Goal: Task Accomplishment & Management: Manage account settings

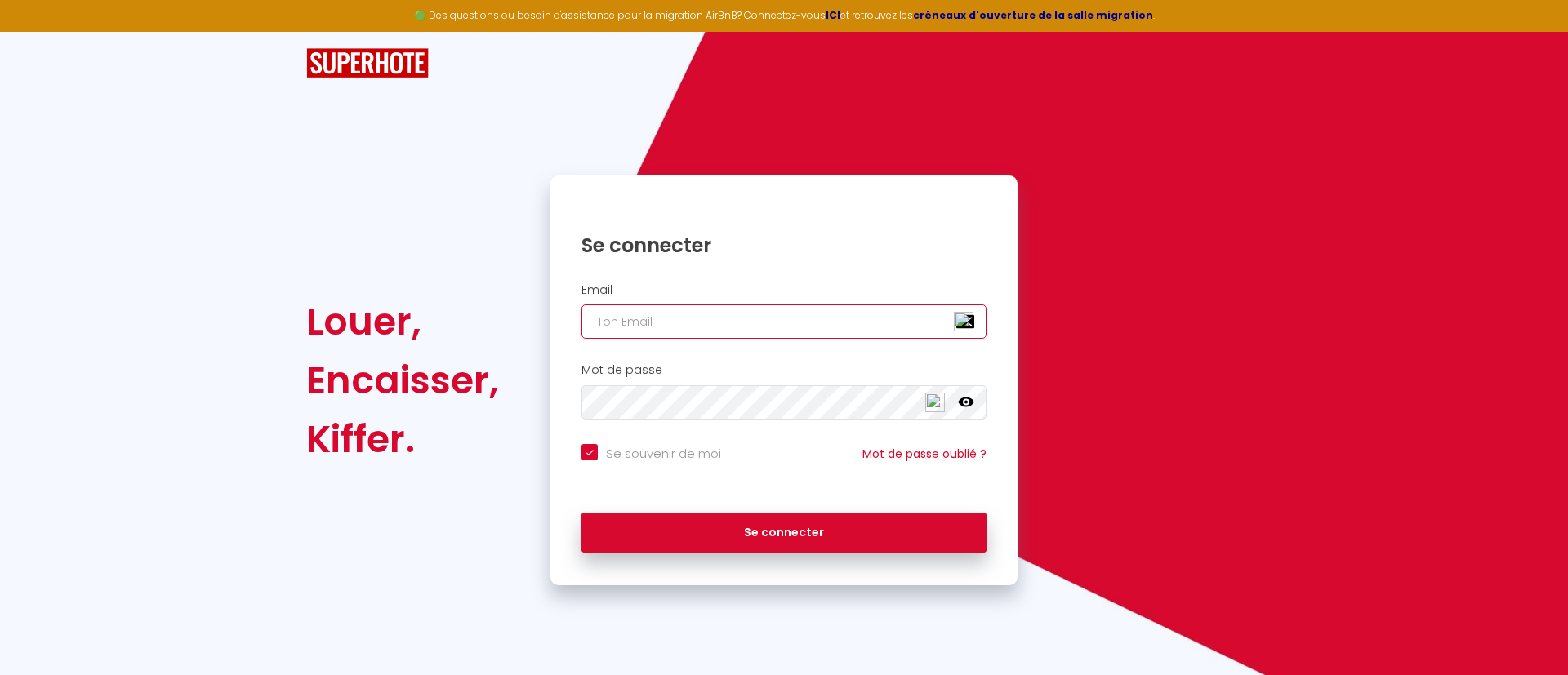
click at [644, 328] on input "email" at bounding box center [784, 321] width 405 height 34
type input "m"
checkbox input "true"
type input "ma"
checkbox input "true"
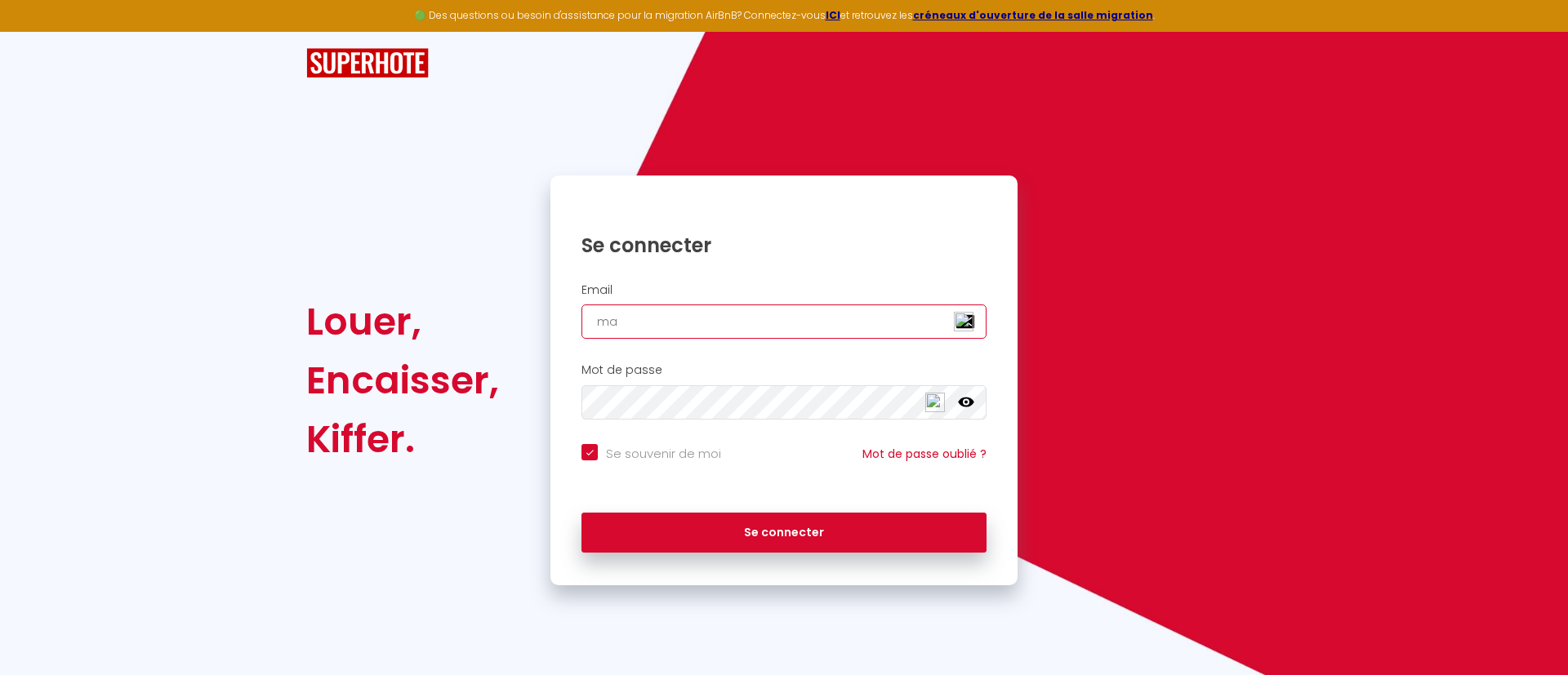
type input "mar"
checkbox input "true"
type input "mart"
checkbox input "true"
type input "marti"
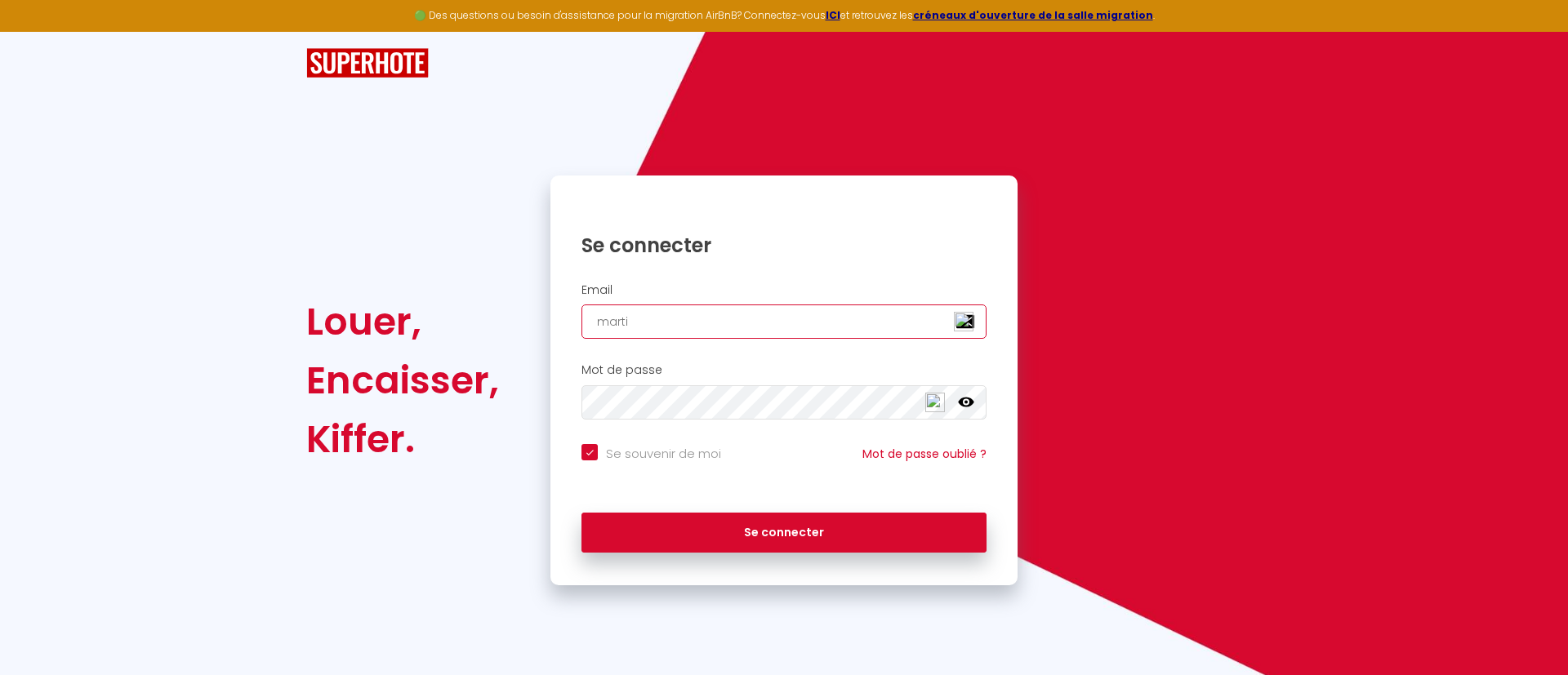
checkbox input "true"
type input "[PERSON_NAME]"
checkbox input "true"
type input "[PERSON_NAME]"
checkbox input "true"
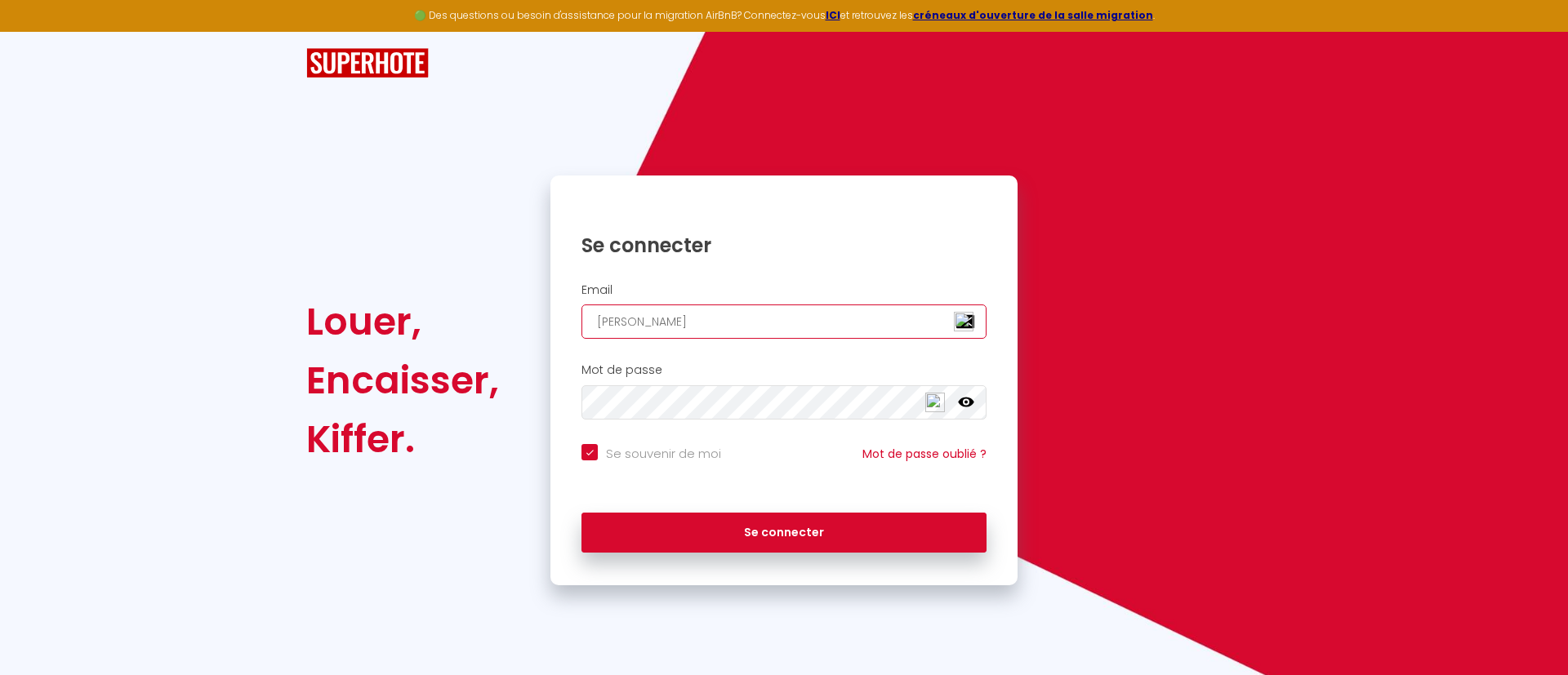
type input "martinal"
checkbox input "true"
type input "martinale"
checkbox input "true"
type input "martinalex"
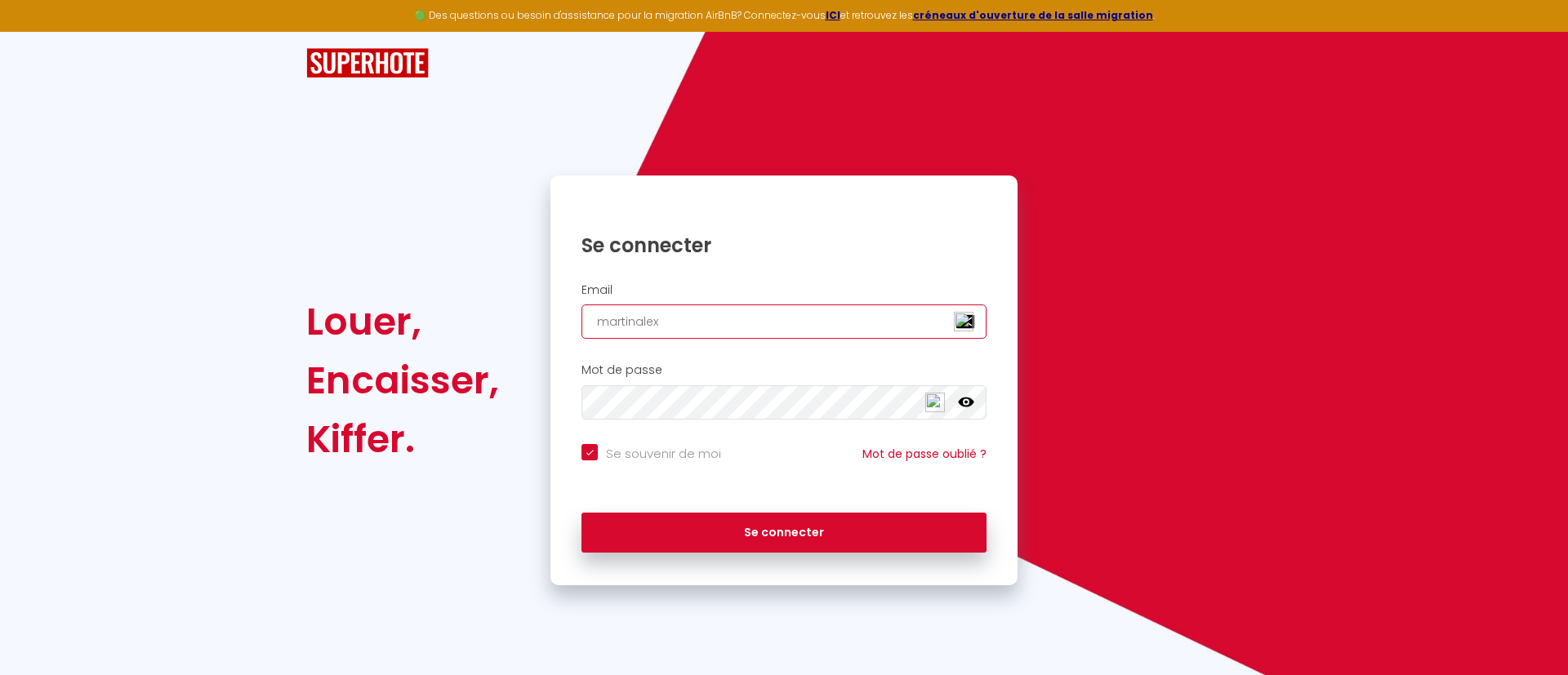
checkbox input "true"
type input "martinalex."
checkbox input "true"
type input "martinalex.d"
checkbox input "true"
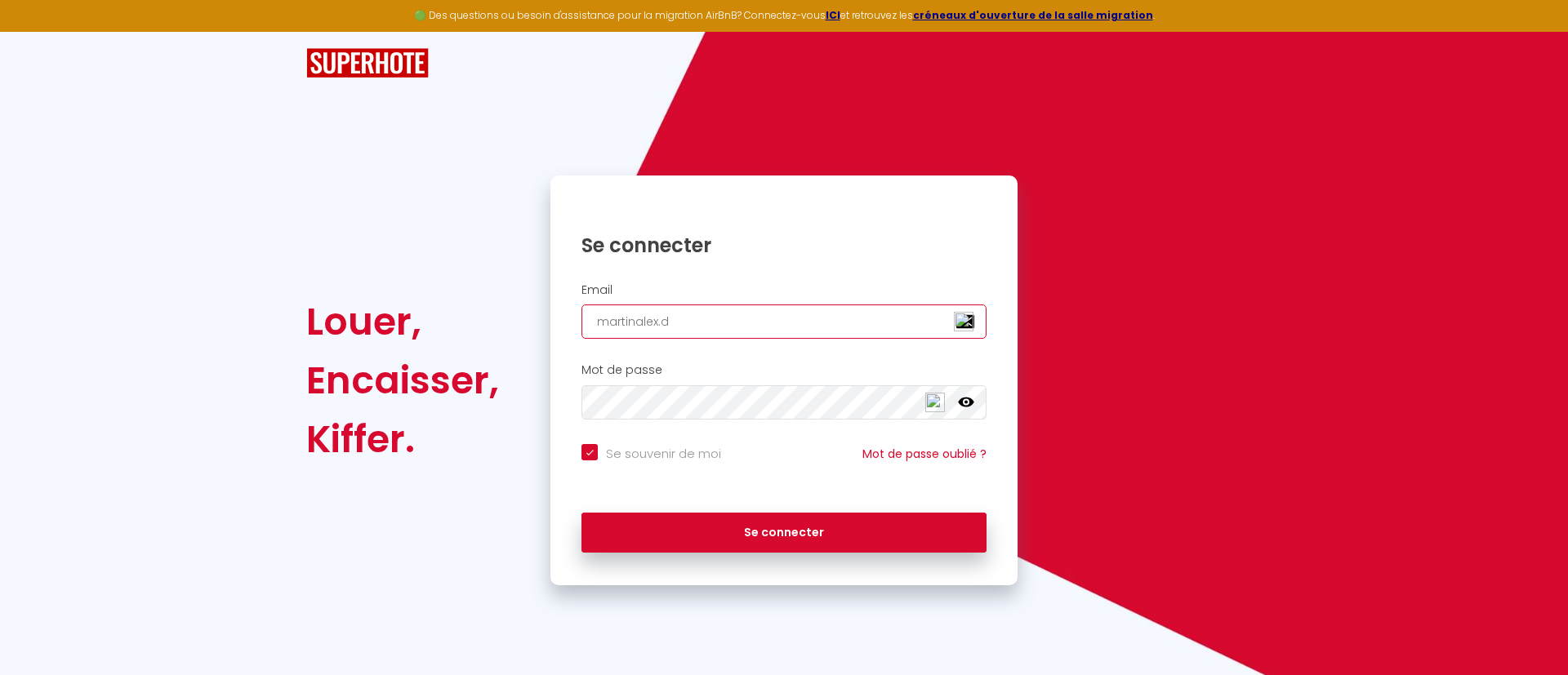
type input "[DOMAIN_NAME]"
checkbox input "true"
type input "martinalex.del"
checkbox input "true"
type input "martinalex.delo"
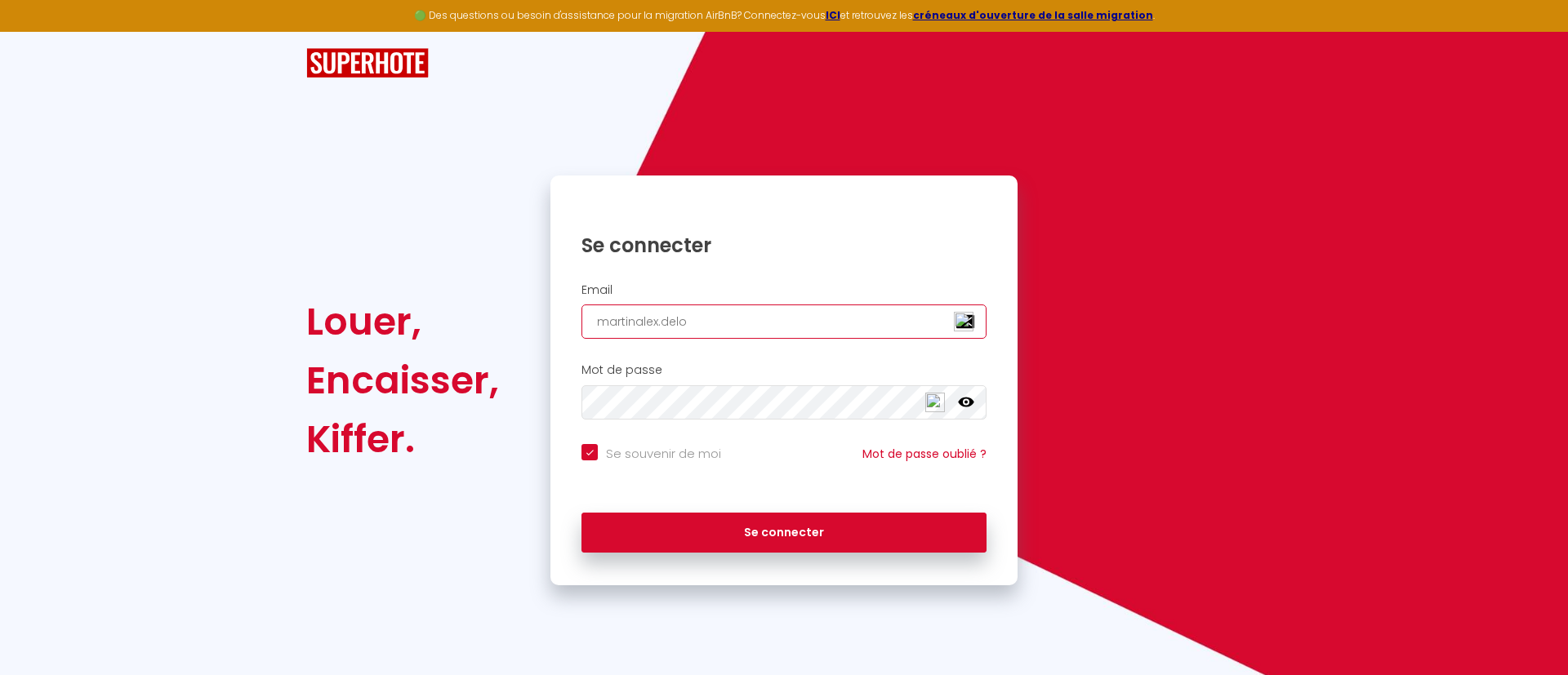
checkbox input "true"
type input "martinalex.delor"
checkbox input "true"
type input "martinalex.delorm"
checkbox input "true"
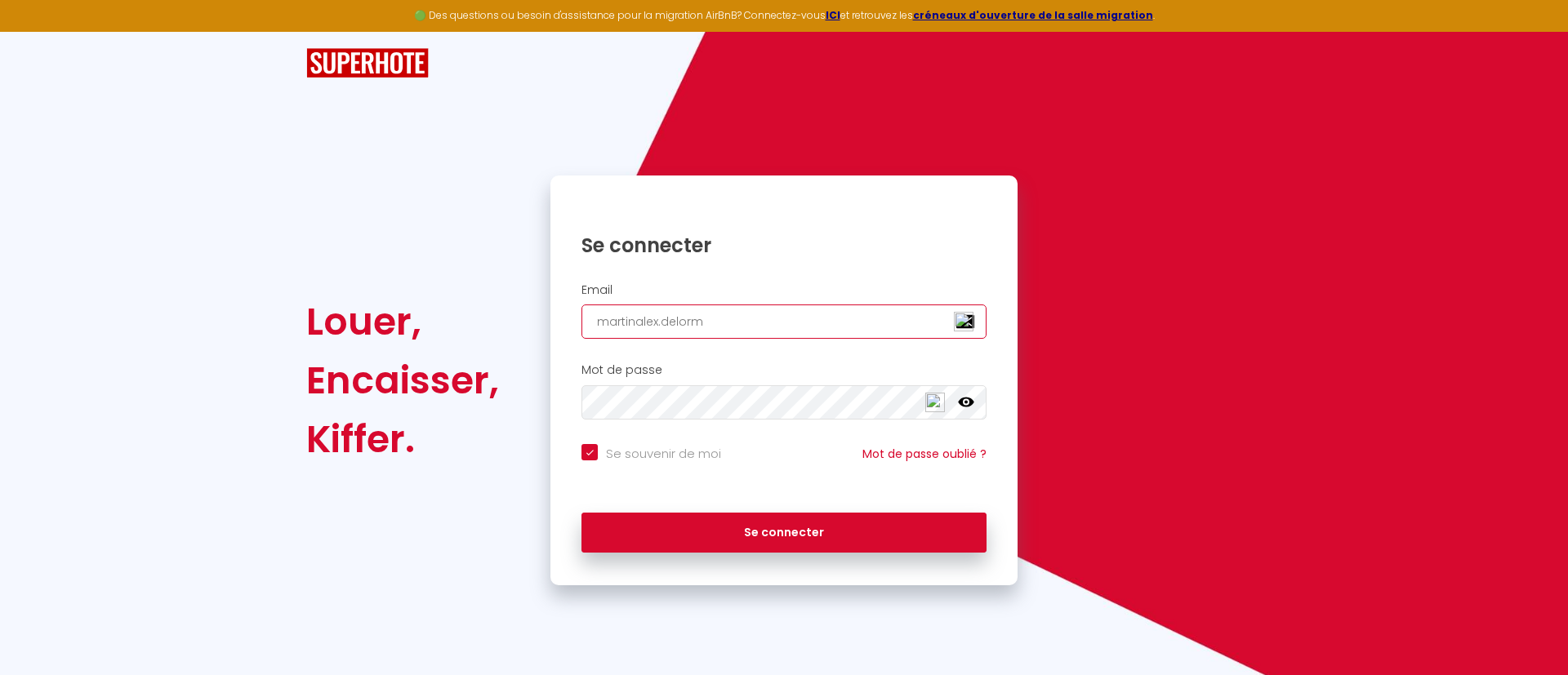
type input "martinalex.delorme"
checkbox input "true"
type input "martinalex.delorme@"
checkbox input "true"
type input "martinalex.delorme@g"
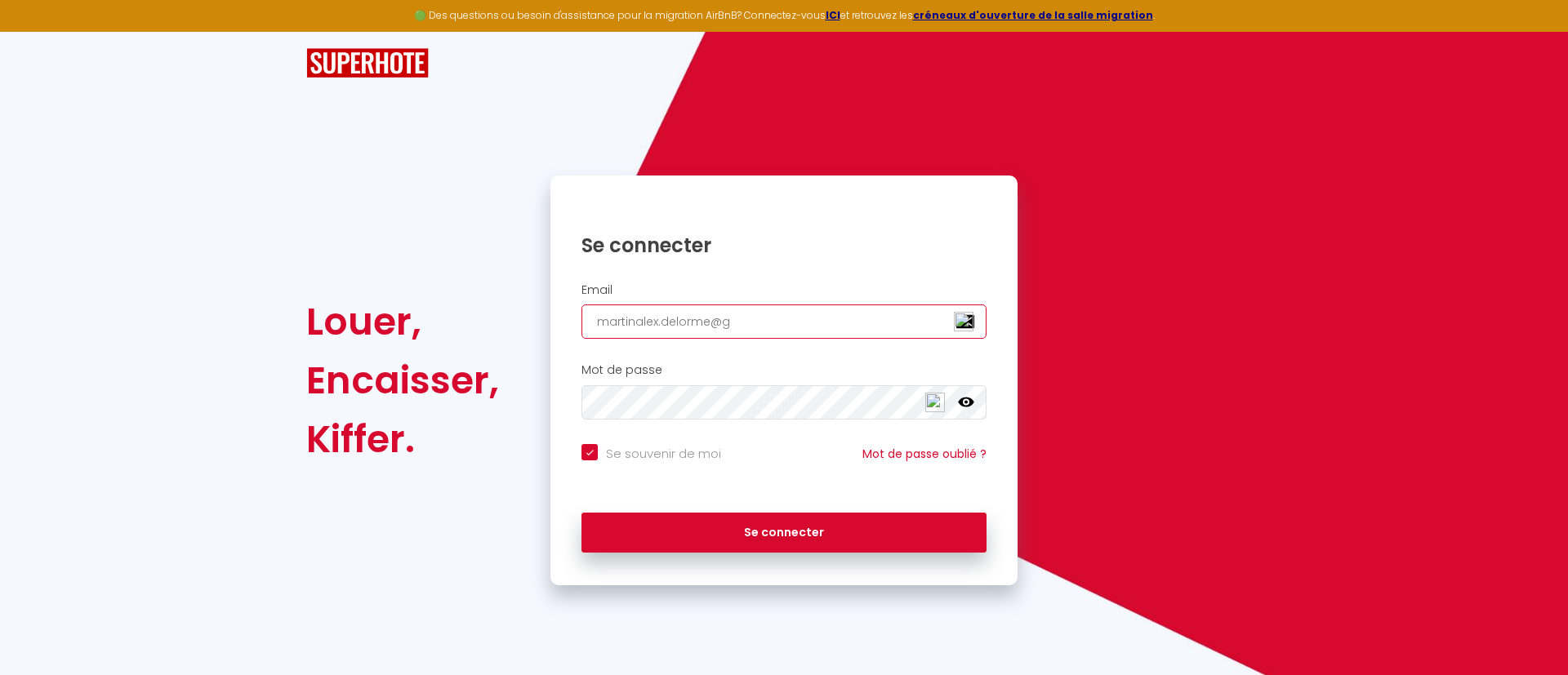
checkbox input "true"
type input "martinalex.delorme@gm"
checkbox input "true"
type input "martinalex.delorme@gma"
checkbox input "true"
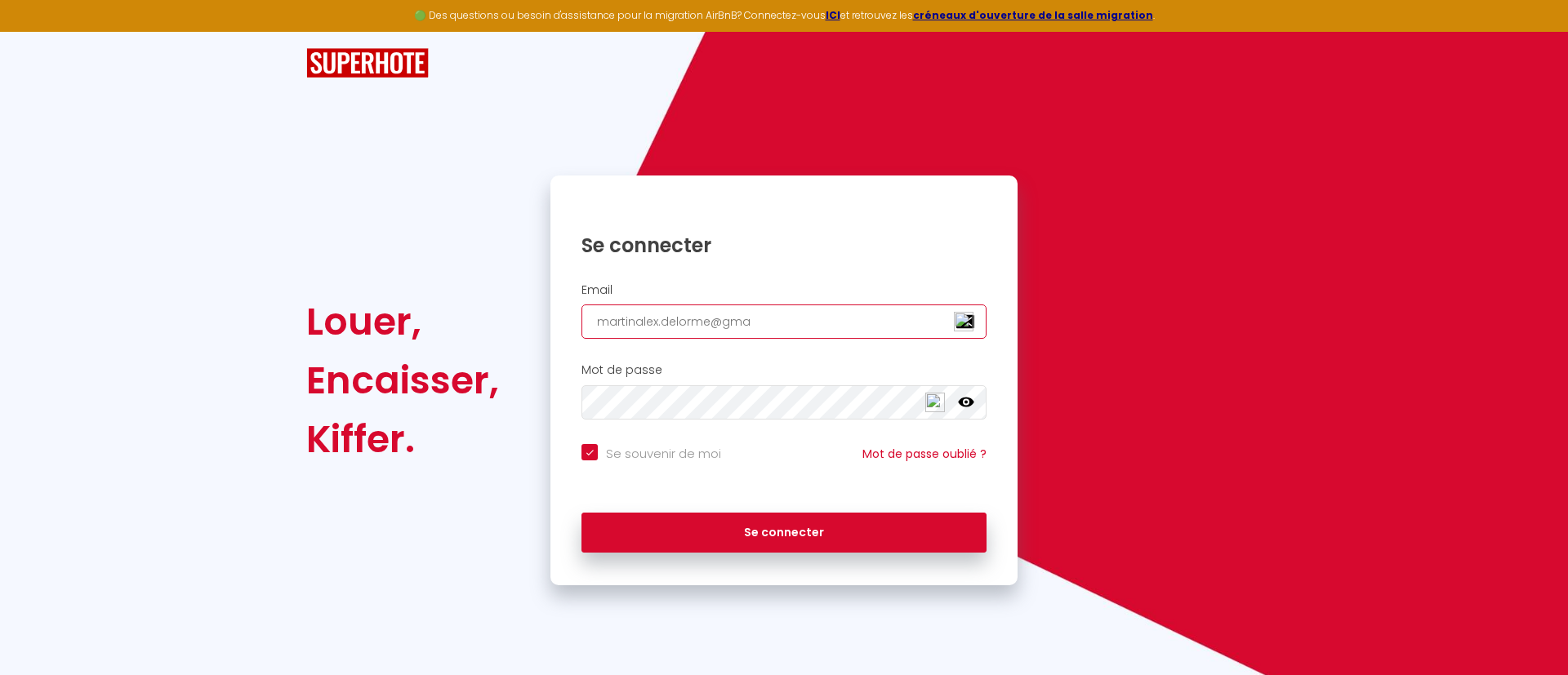
type input "martinalex.delorme@gmai"
checkbox input "true"
type input "[EMAIL_ADDRESS]"
checkbox input "true"
type input "[EMAIL_ADDRESS]."
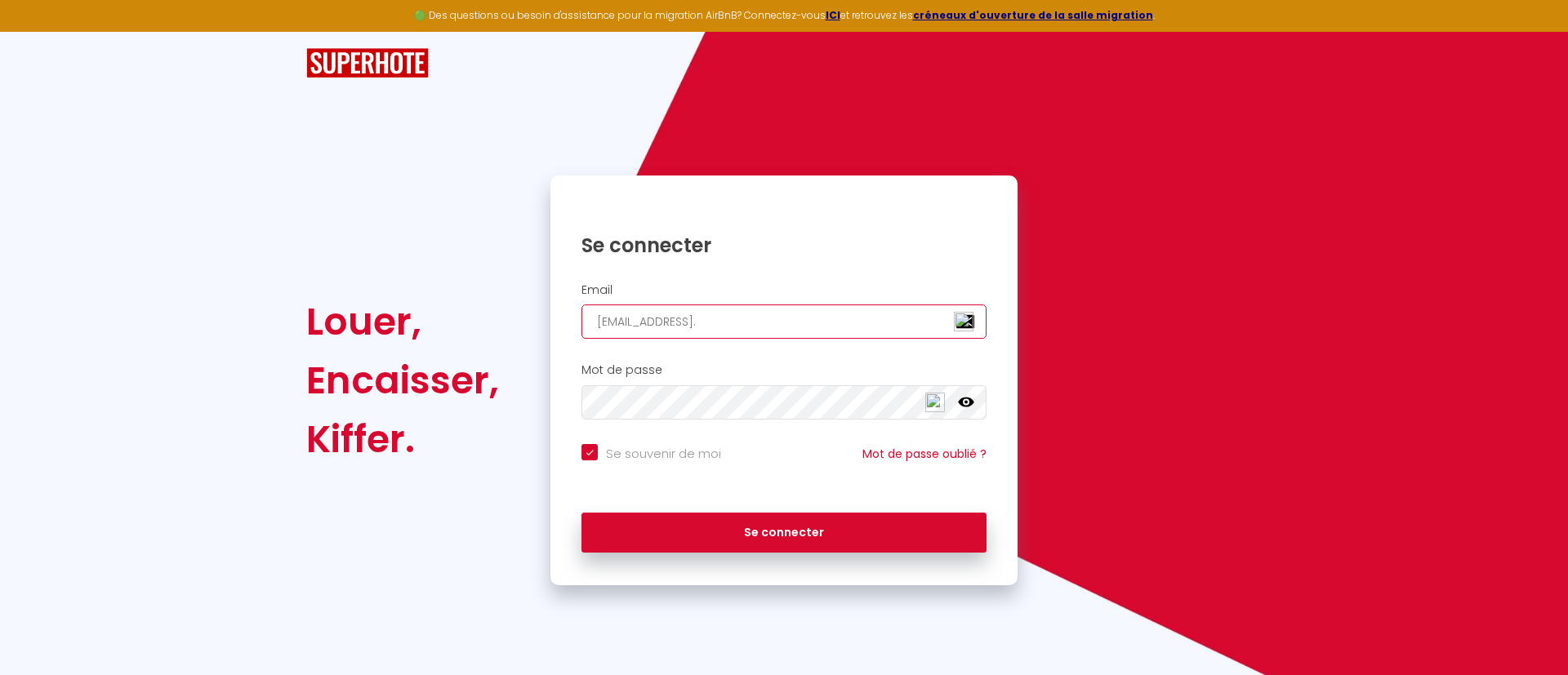
checkbox input "true"
type input "martinalex.delorme@gmail.c"
checkbox input "true"
type input "[EMAIL_ADDRESS][DOMAIN_NAME]"
checkbox input "true"
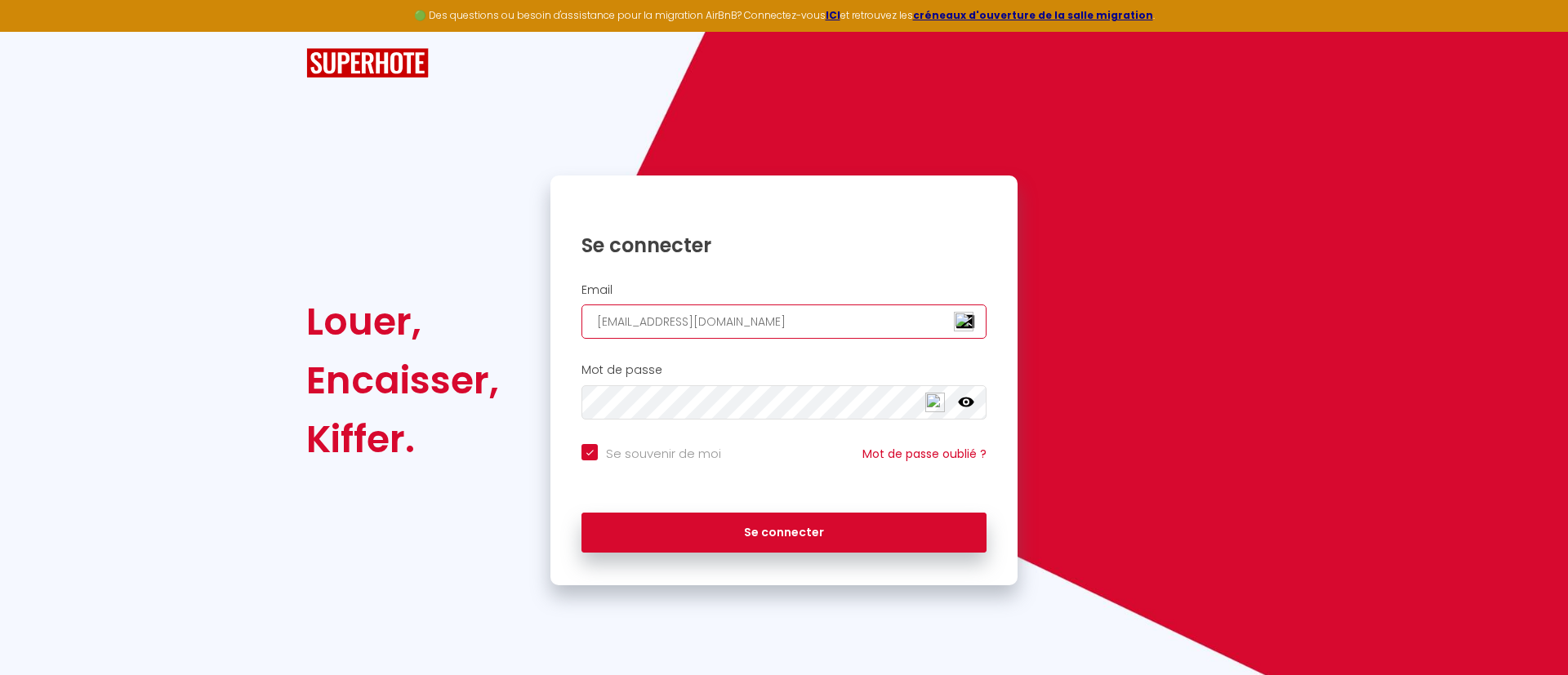
type input "[EMAIL_ADDRESS][DOMAIN_NAME]"
checkbox input "true"
type input "[EMAIL_ADDRESS][DOMAIN_NAME]"
click at [590, 452] on input "Se souvenir de moi" at bounding box center [651, 452] width 140 height 17
checkbox input "false"
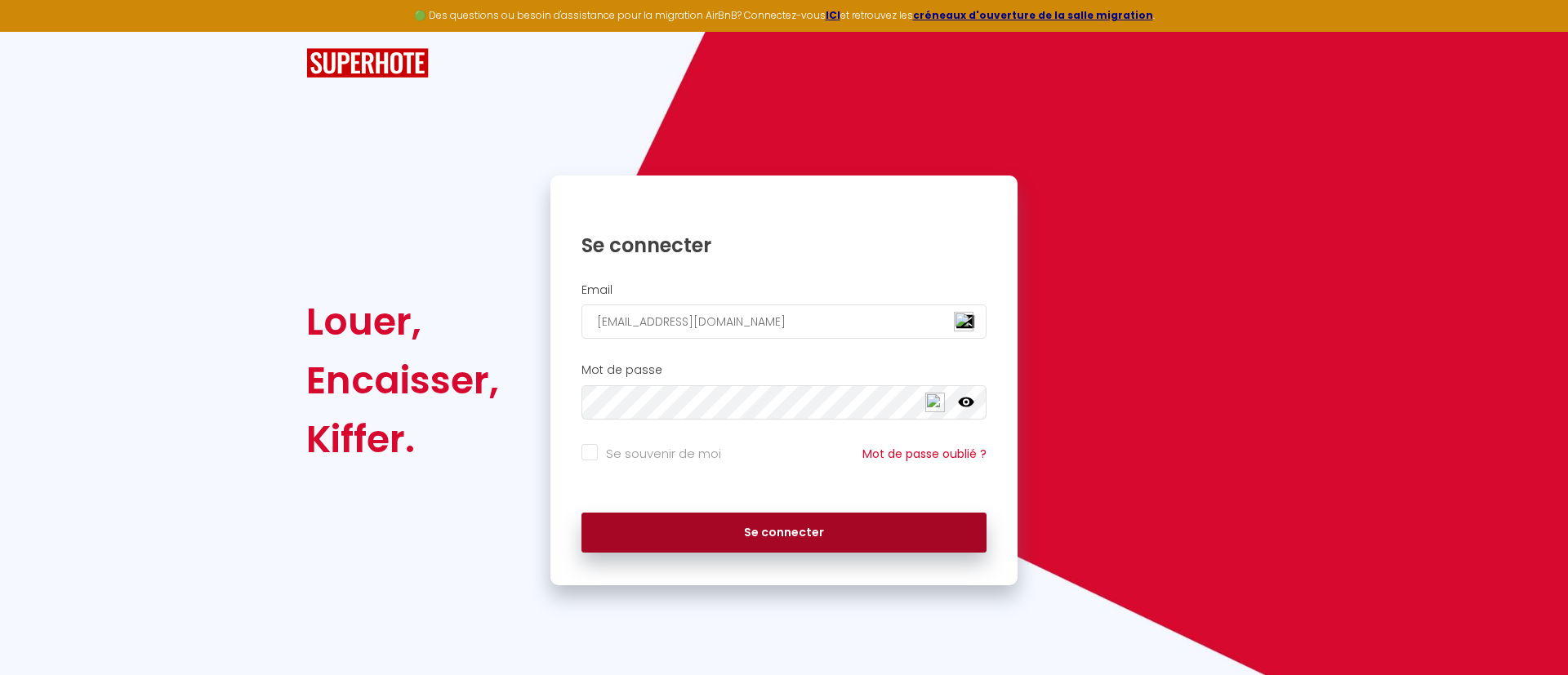
click at [783, 534] on button "Se connecter" at bounding box center [784, 534] width 405 height 41
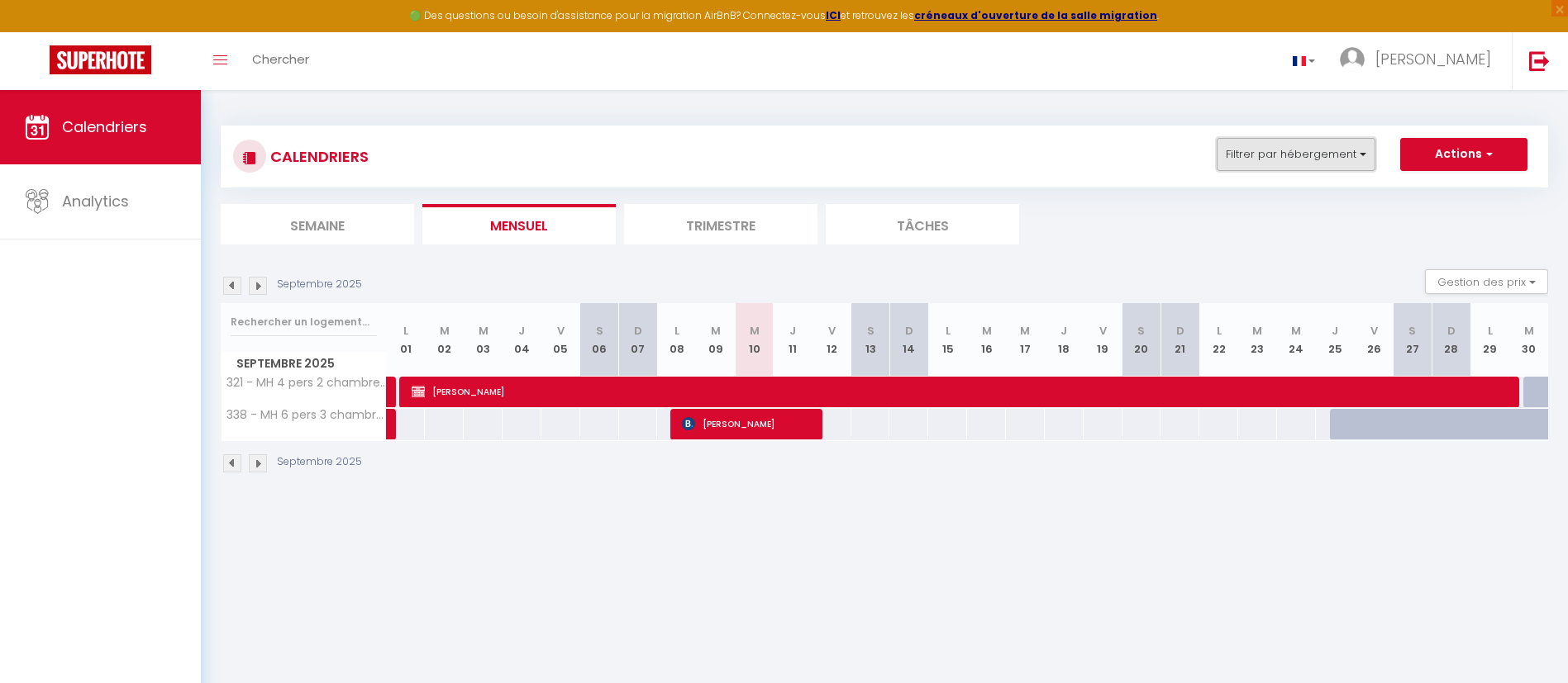
click at [1358, 155] on button "Filtrer par hébergement" at bounding box center [1295, 154] width 159 height 33
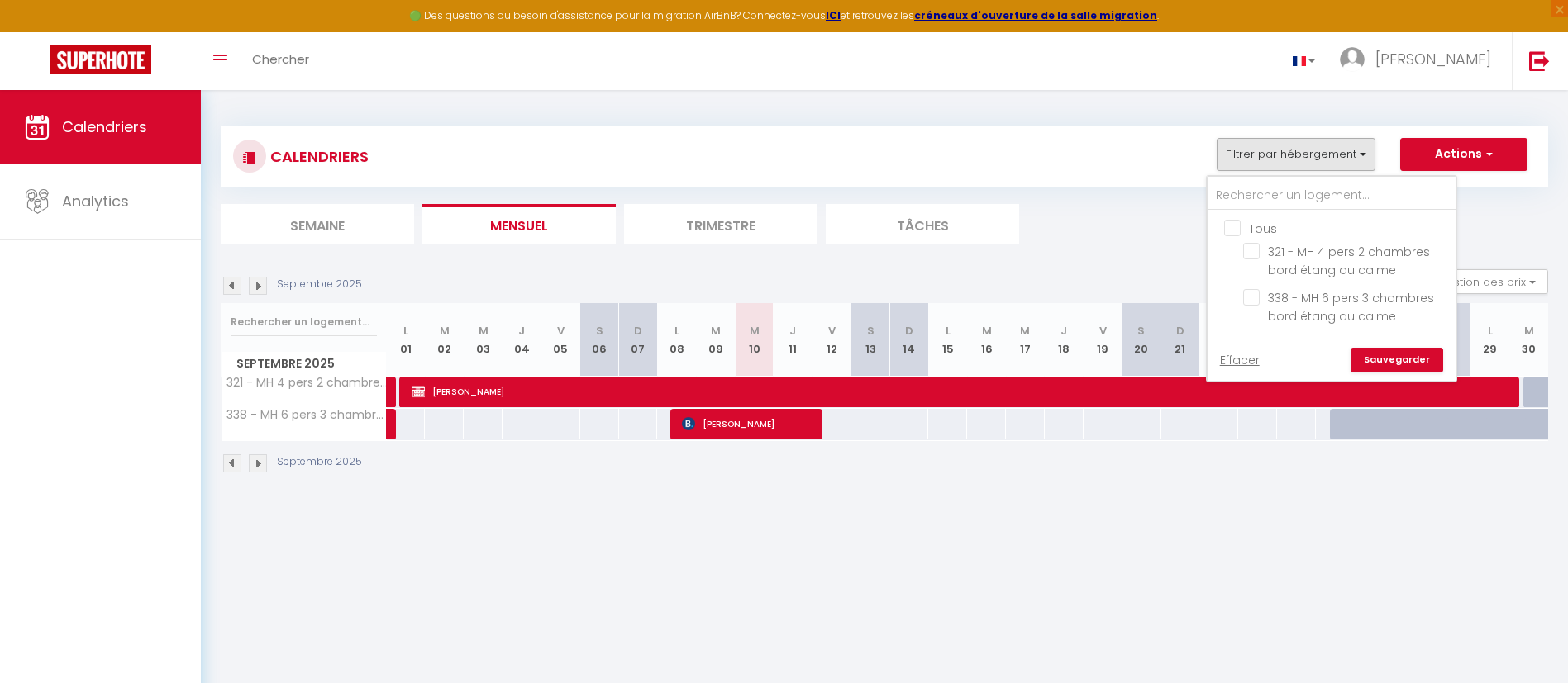
click at [1232, 226] on input "Tous" at bounding box center [1348, 227] width 248 height 17
checkbox input "true"
click at [1403, 357] on link "Sauvegarder" at bounding box center [1397, 359] width 93 height 25
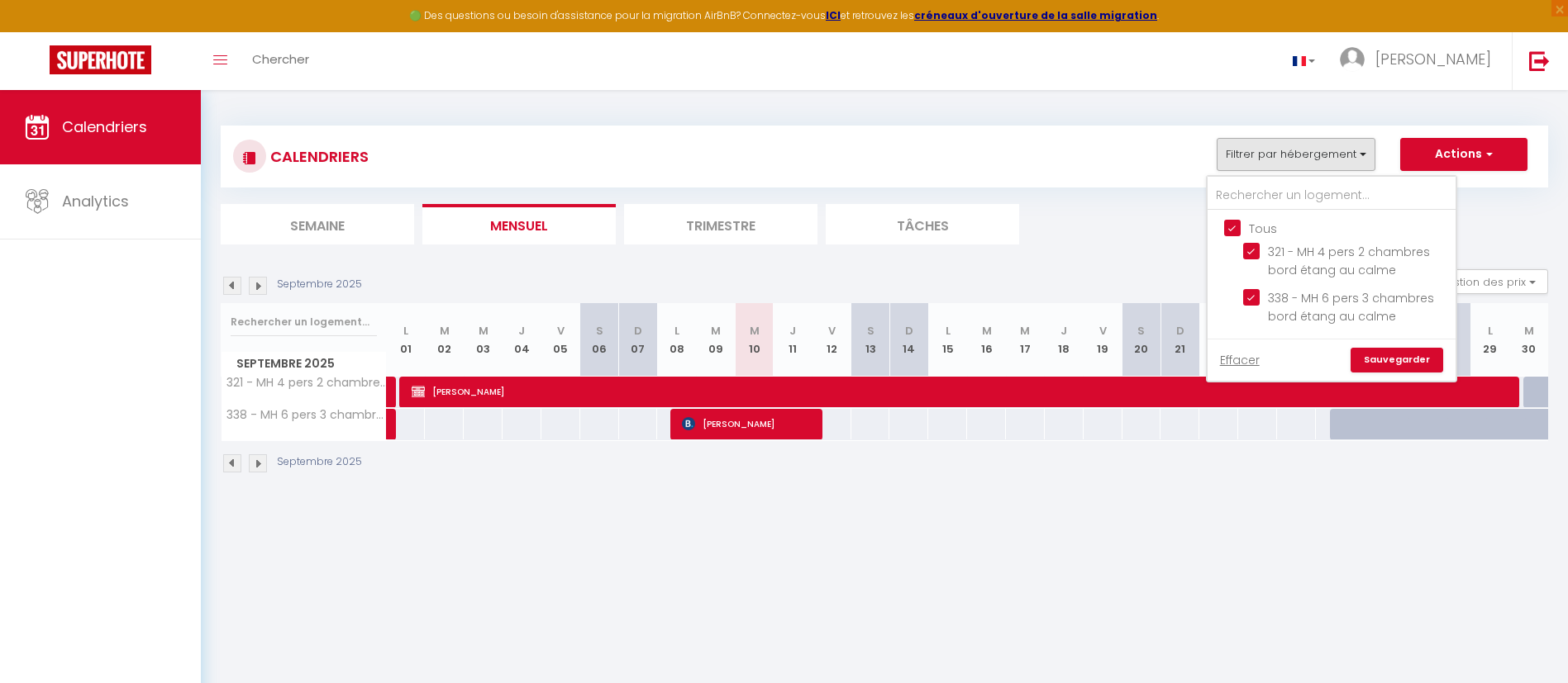
select select
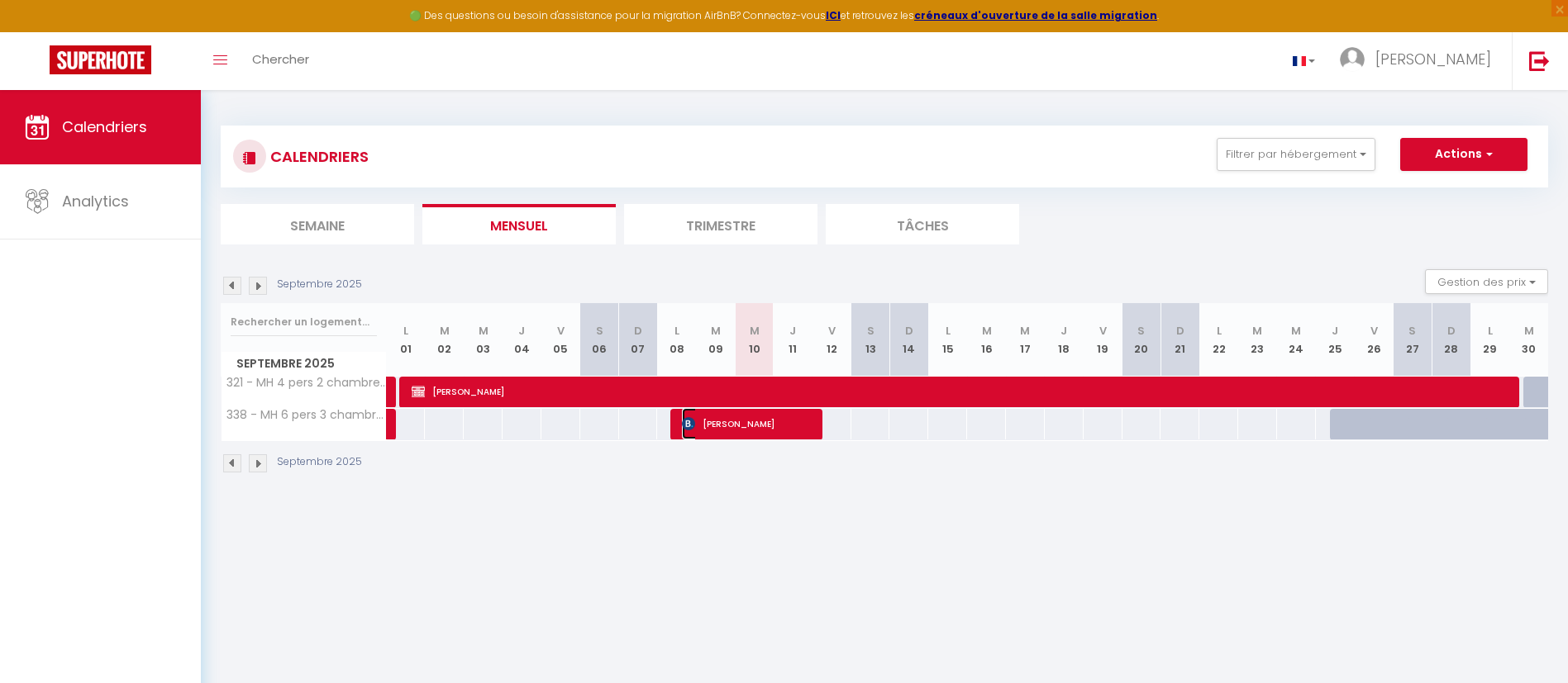
click at [701, 422] on span "[PERSON_NAME]" at bounding box center [746, 424] width 129 height 32
select select "OK"
select select "0"
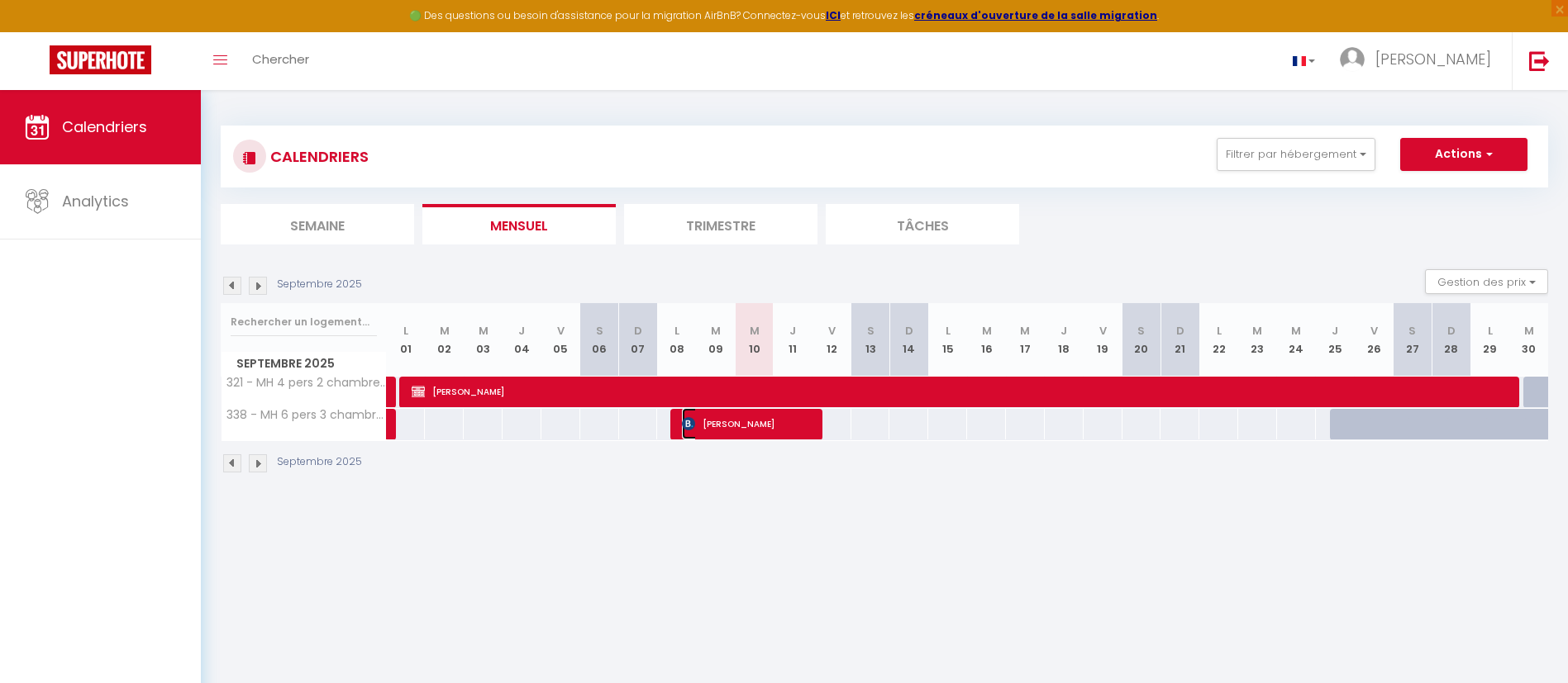
select select "1"
select select
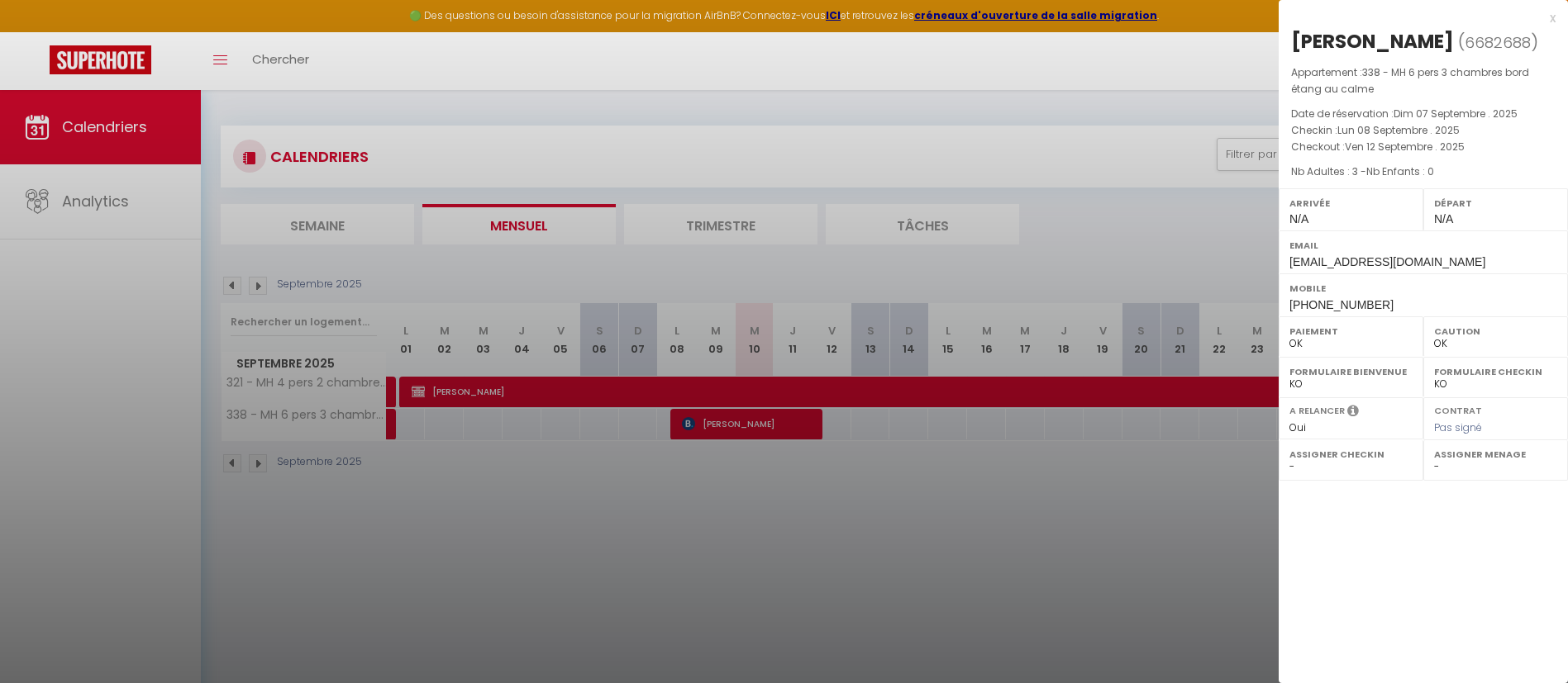
click at [1065, 507] on div at bounding box center [784, 342] width 1568 height 683
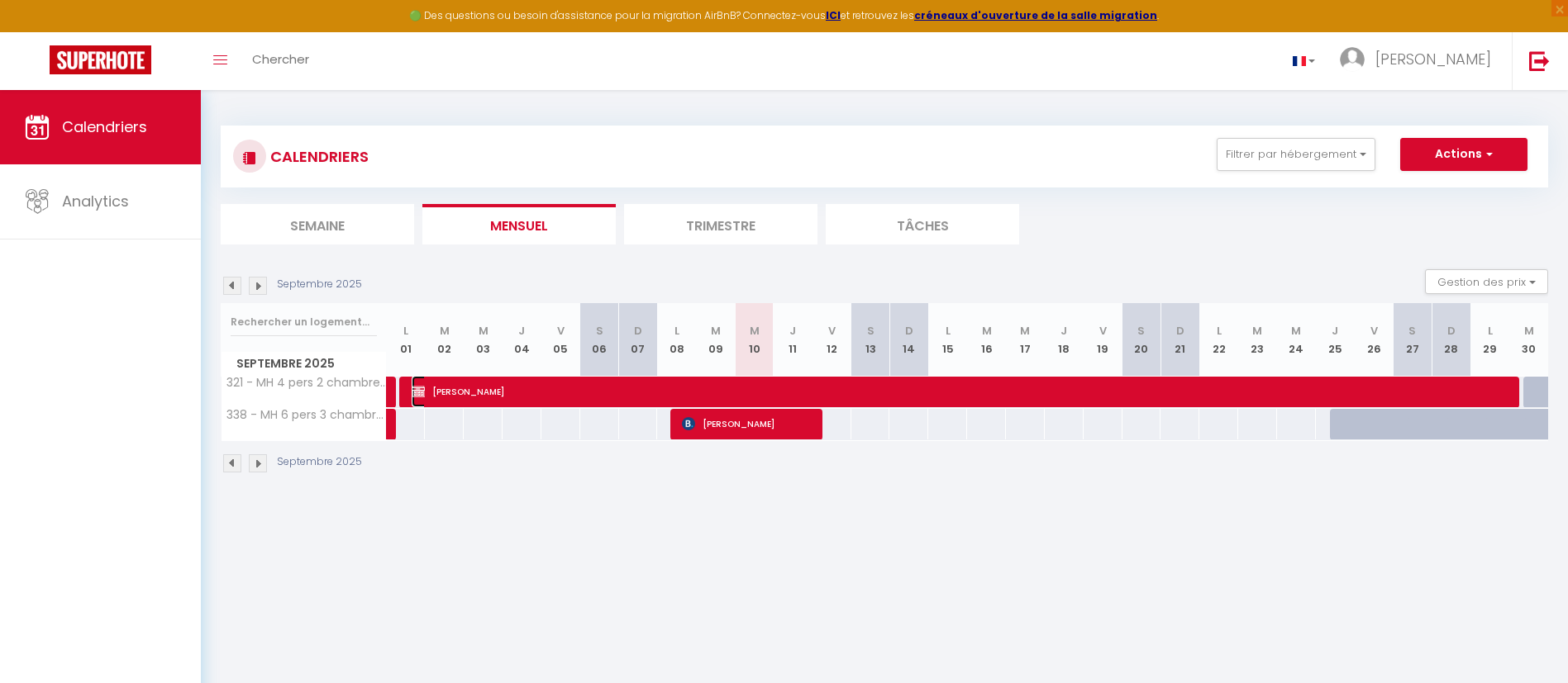
click at [475, 383] on span "[PERSON_NAME]" at bounding box center [962, 392] width 1101 height 32
select select "KO"
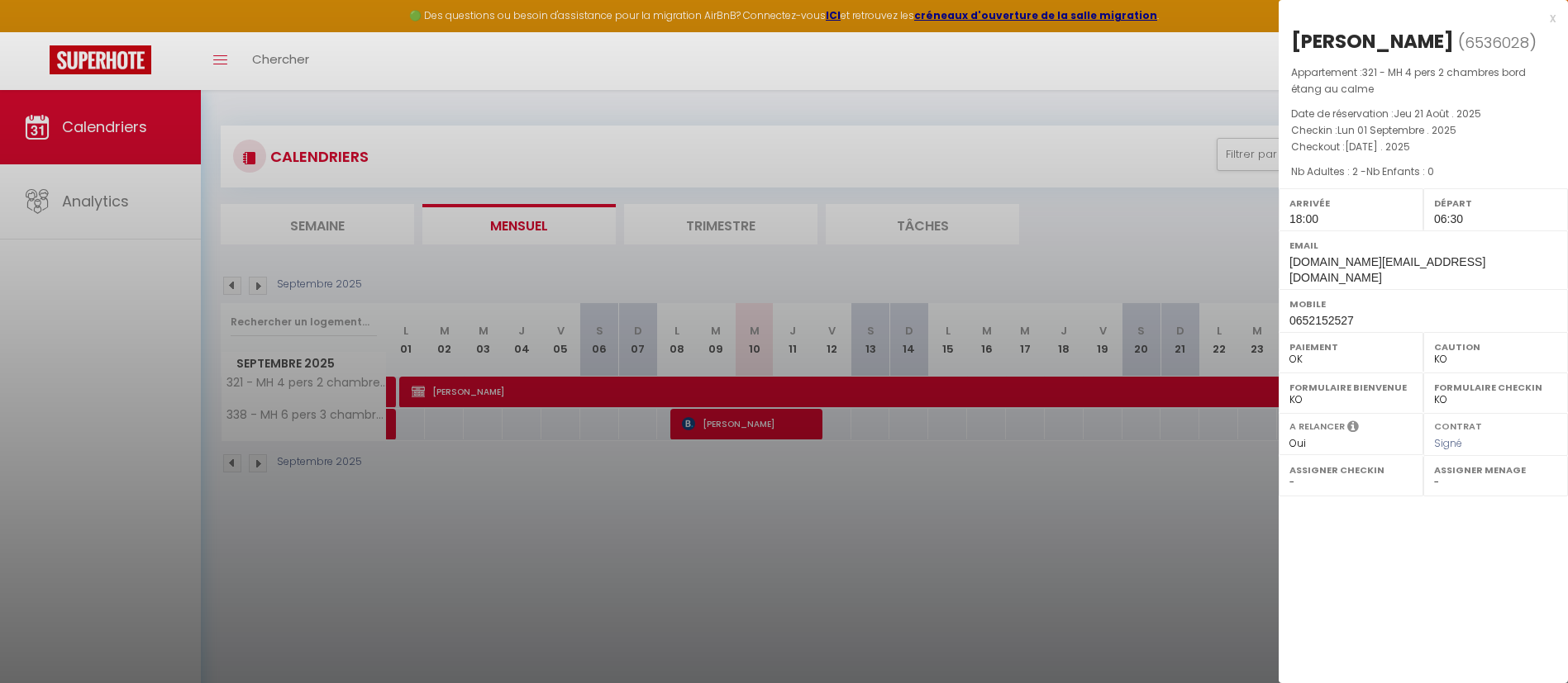
click at [1031, 493] on div at bounding box center [784, 342] width 1568 height 683
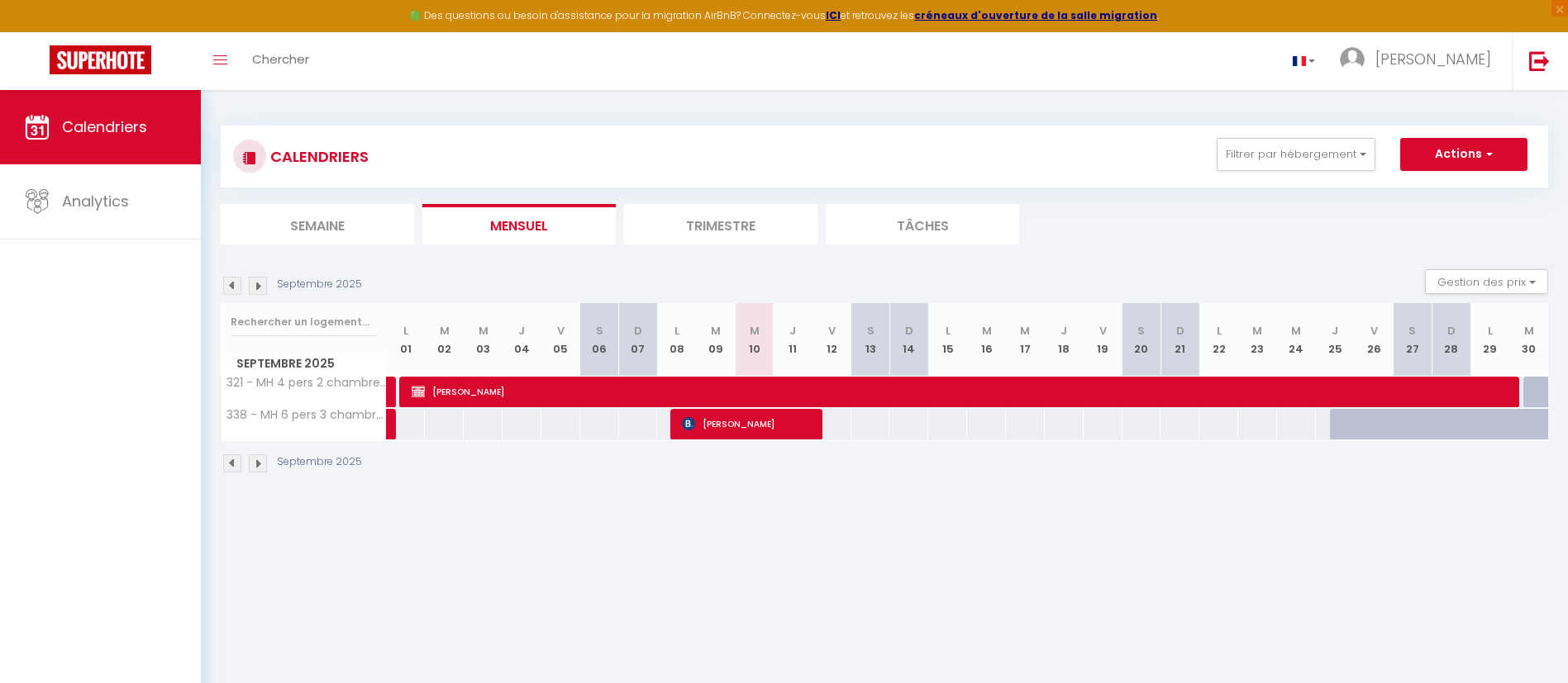
drag, startPoint x: 1364, startPoint y: 482, endPoint x: 1051, endPoint y: 472, distance: 313.2
click at [1051, 472] on div "Septembre 2025" at bounding box center [885, 465] width 1327 height 48
click at [262, 283] on img at bounding box center [258, 285] width 18 height 18
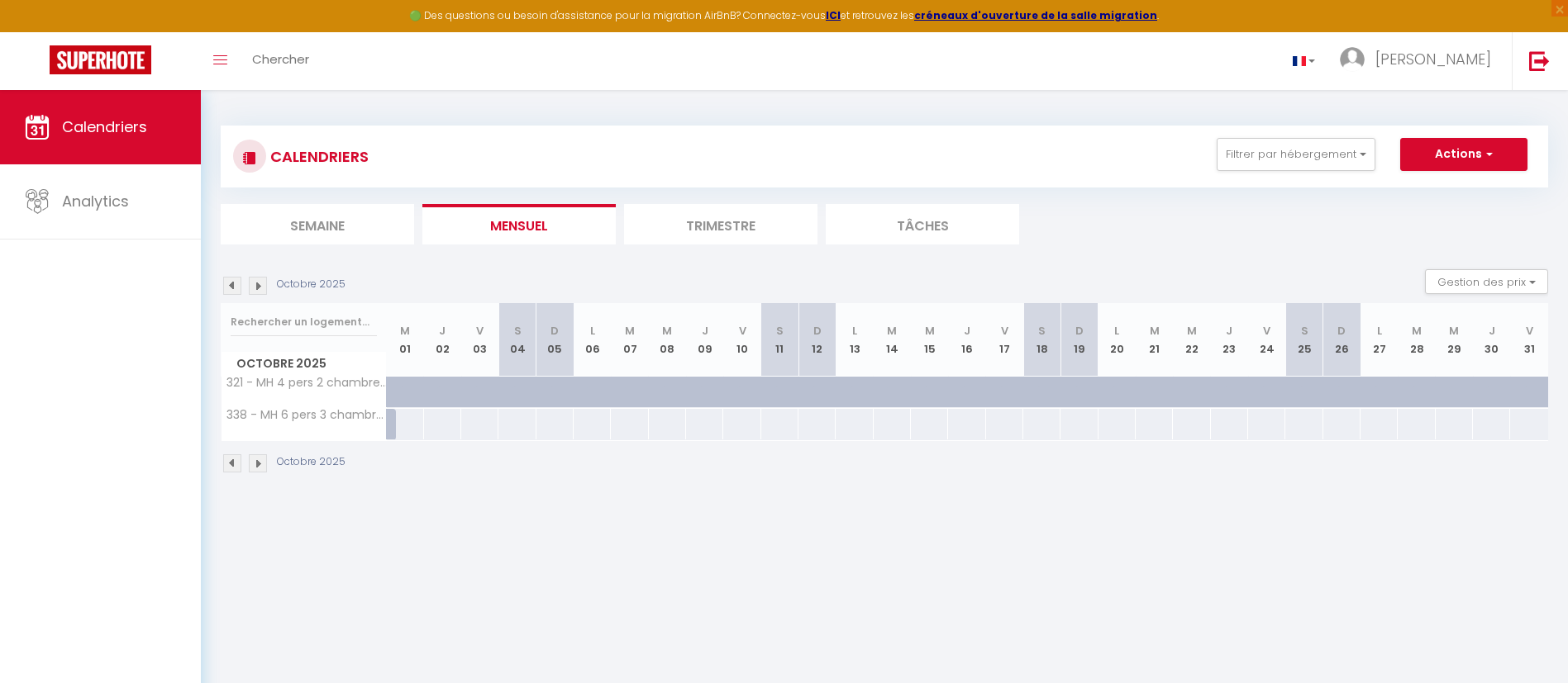
click at [230, 281] on img at bounding box center [232, 285] width 18 height 18
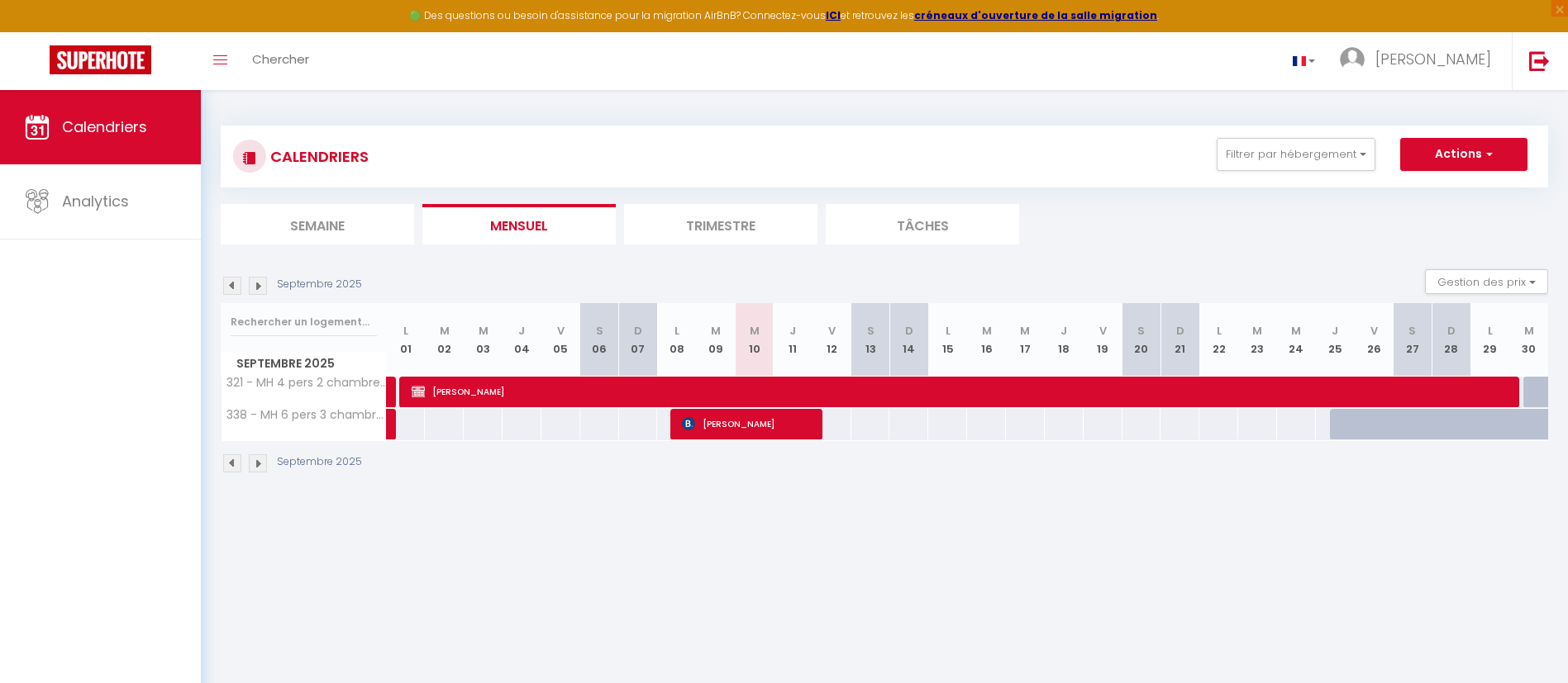
click at [262, 283] on img at bounding box center [258, 285] width 18 height 18
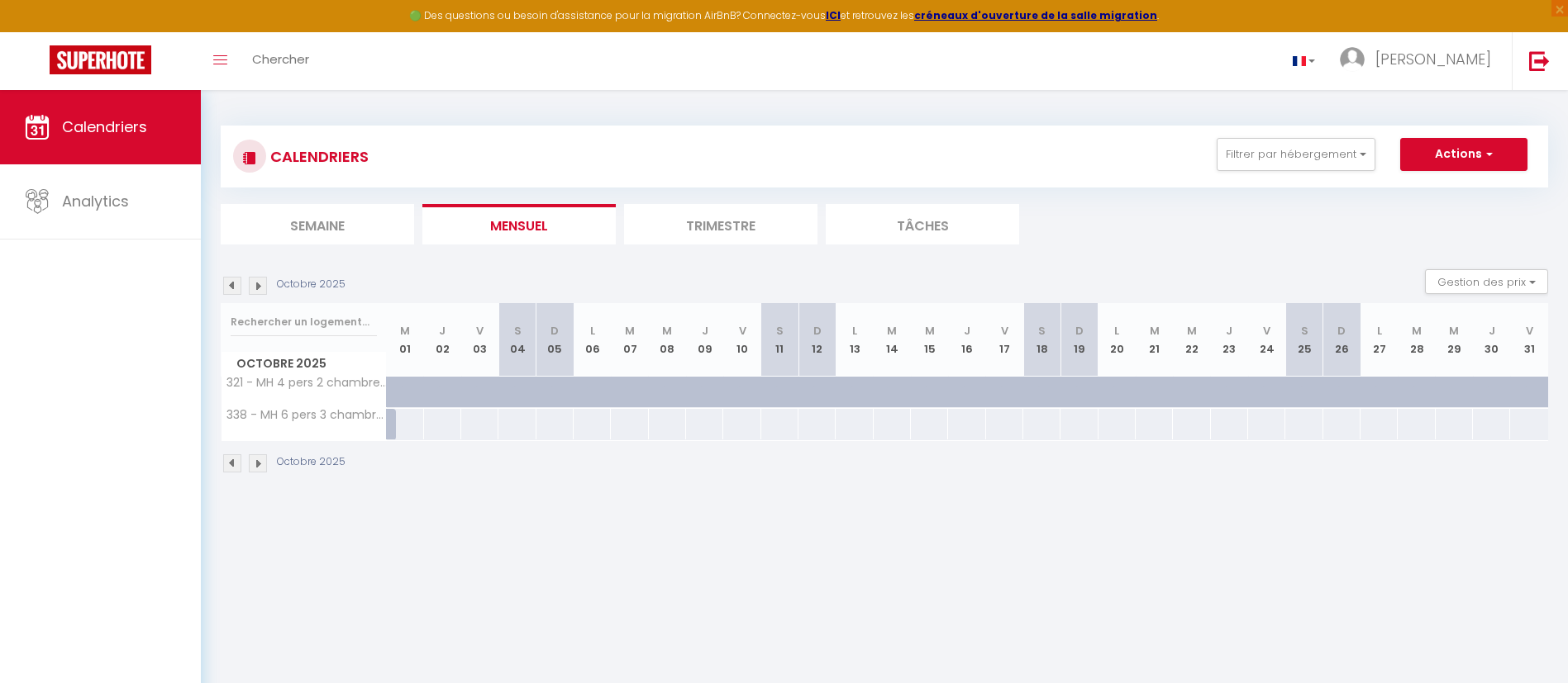
click at [259, 285] on img at bounding box center [258, 285] width 18 height 18
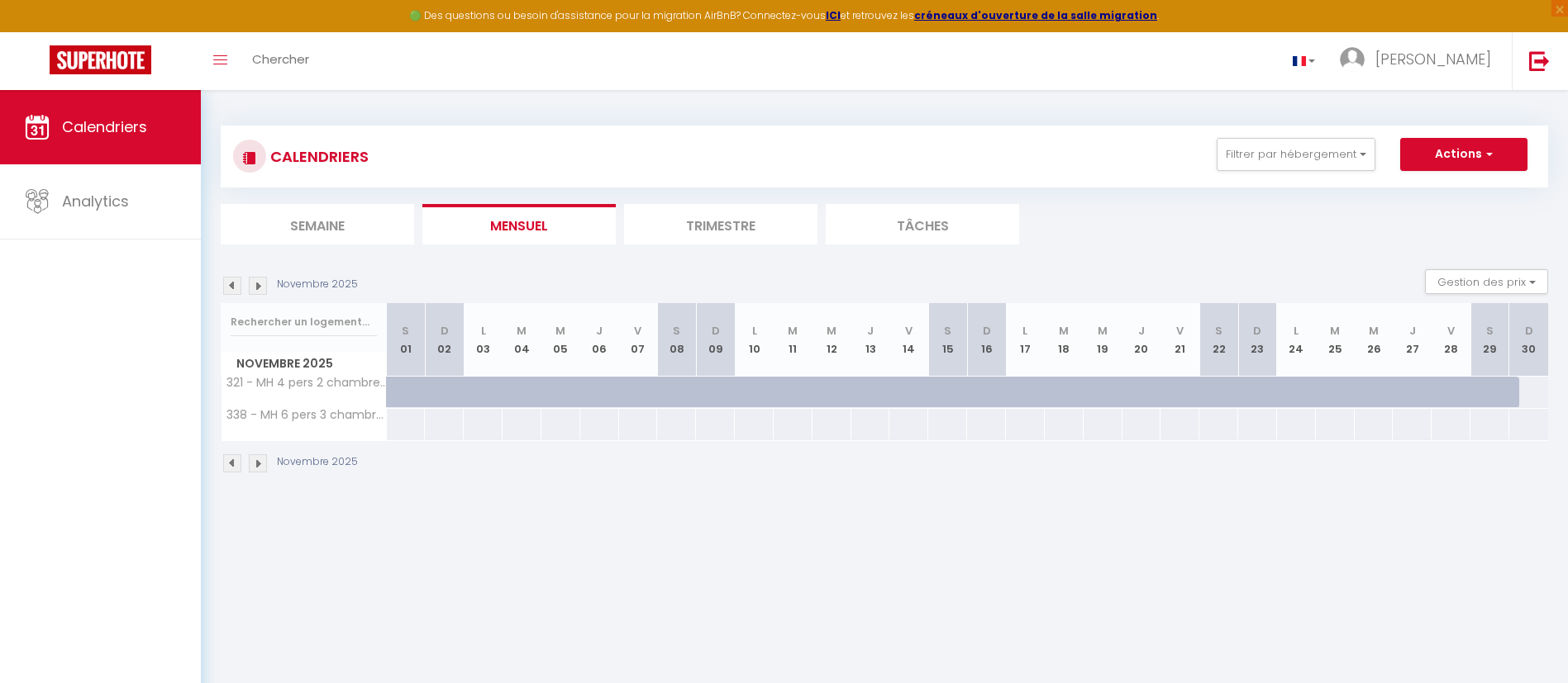
click at [259, 285] on img at bounding box center [258, 285] width 18 height 18
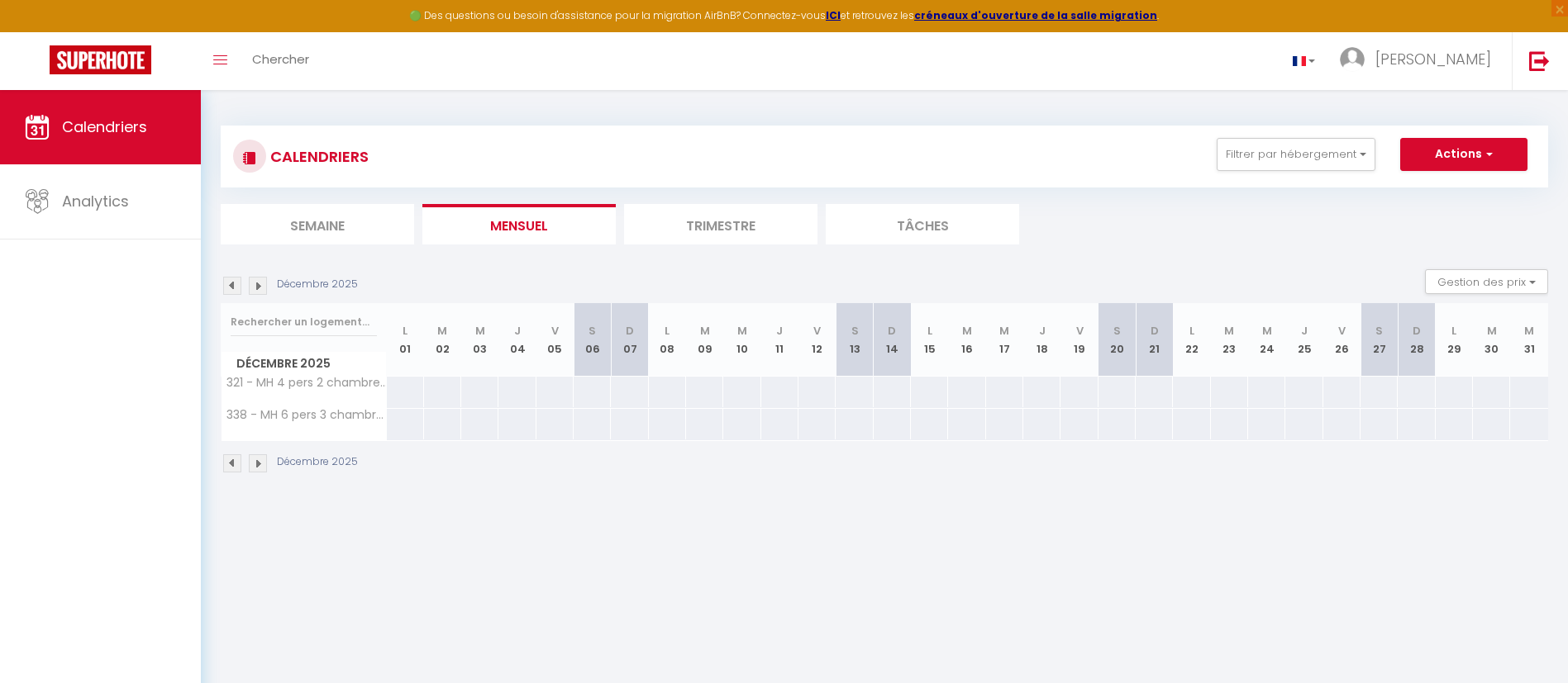
click at [228, 285] on img at bounding box center [232, 285] width 18 height 18
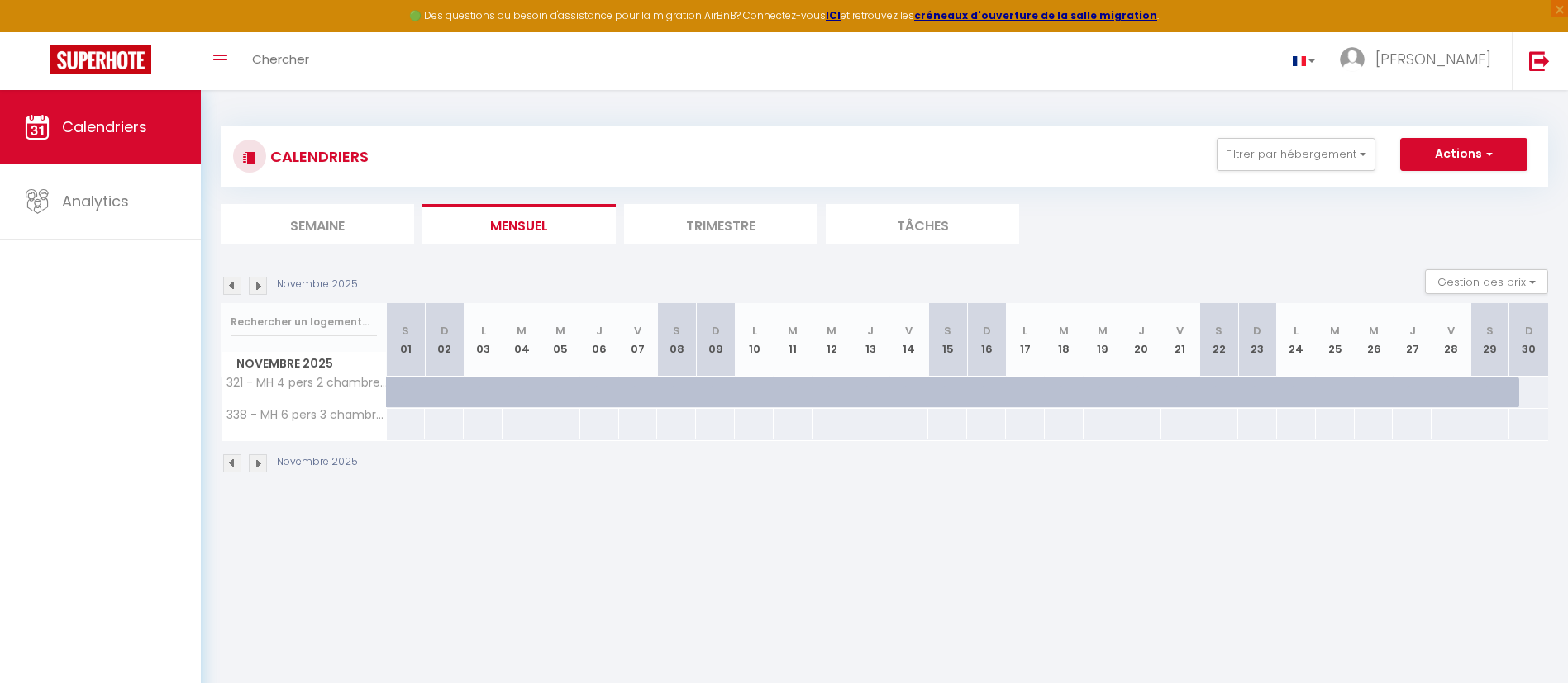
click at [234, 282] on img at bounding box center [232, 285] width 18 height 18
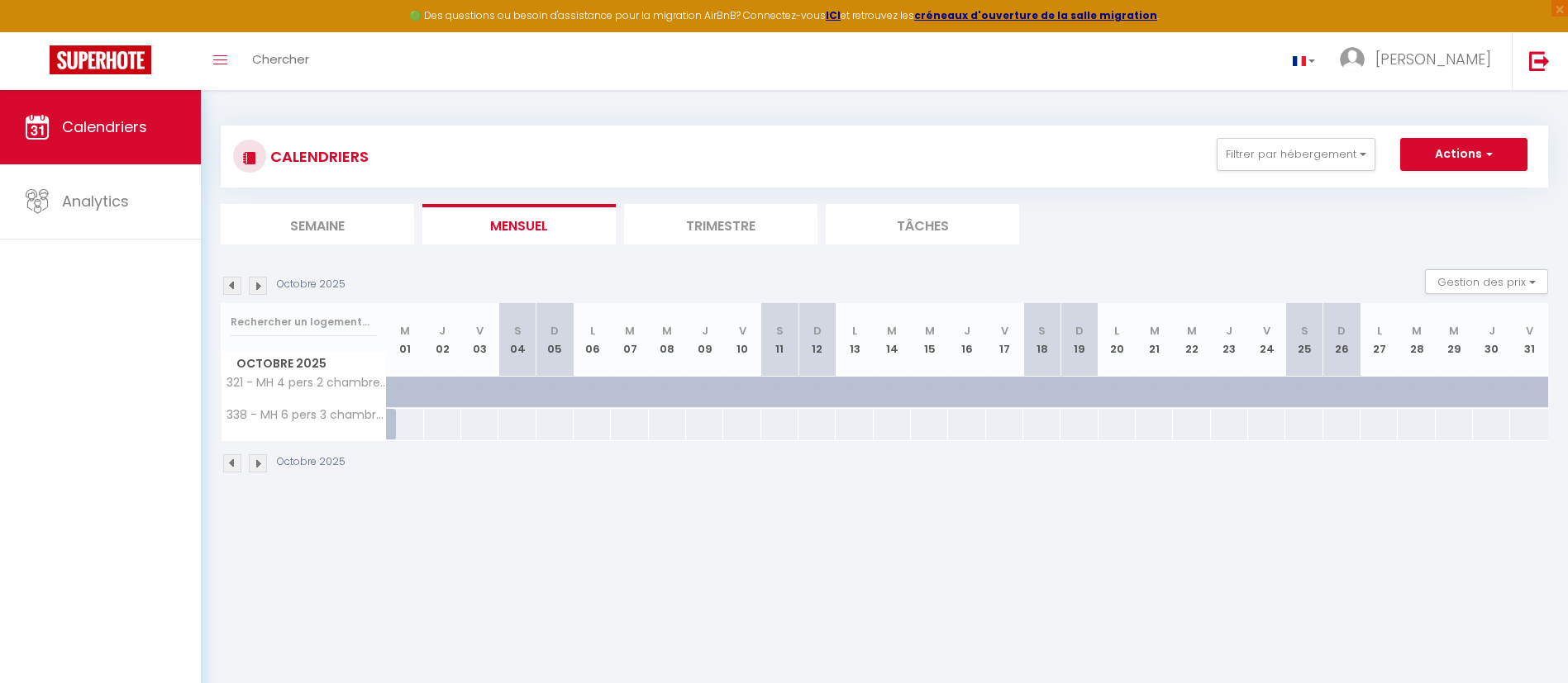
click at [229, 283] on img at bounding box center [232, 285] width 18 height 18
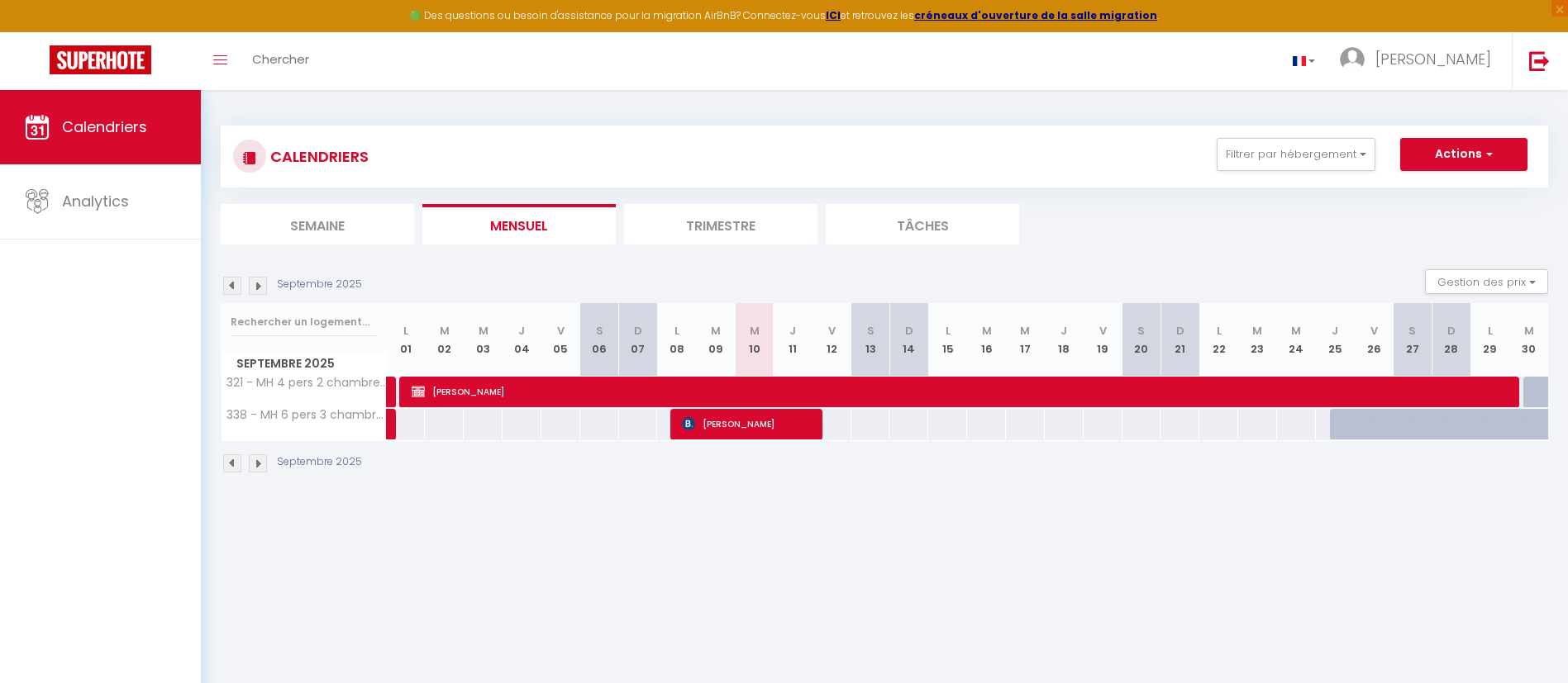
click at [230, 287] on img at bounding box center [232, 285] width 18 height 18
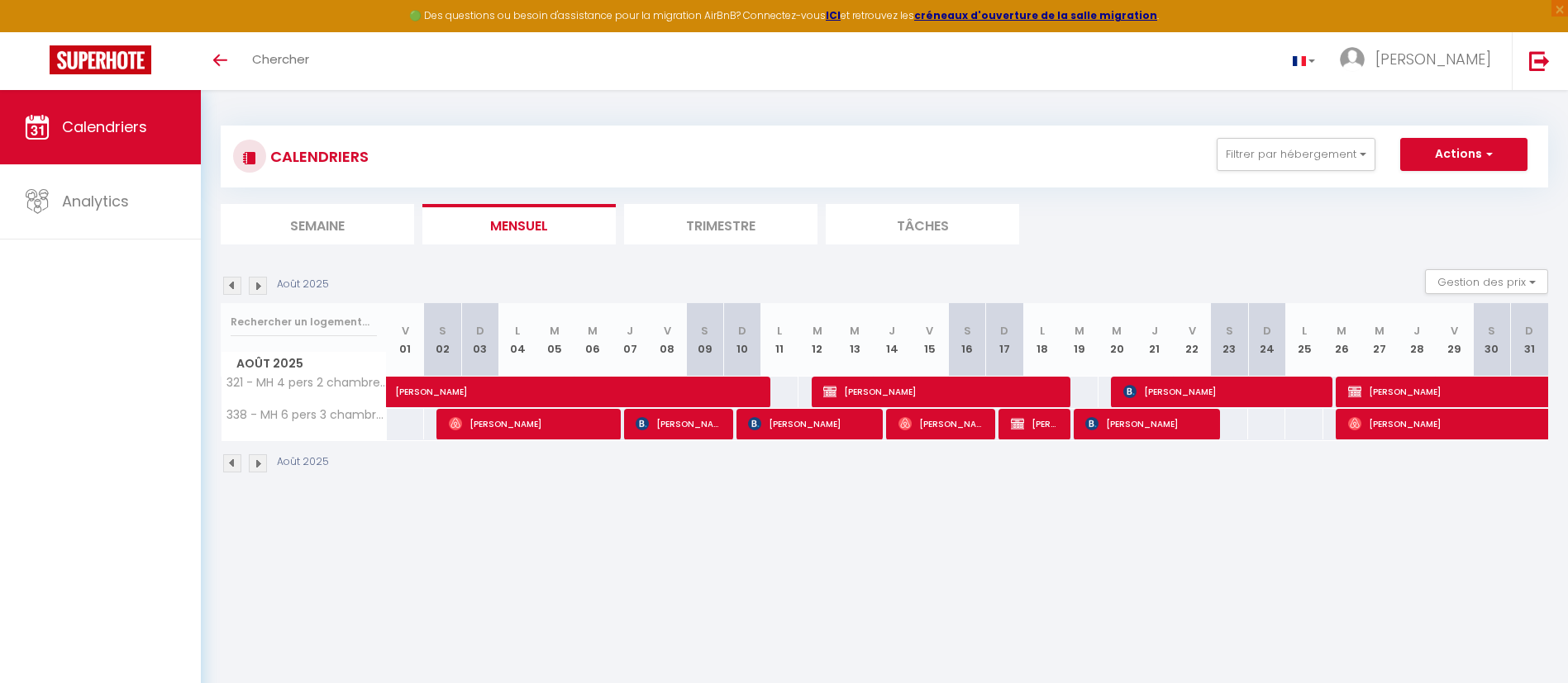
click at [262, 286] on img at bounding box center [258, 285] width 18 height 18
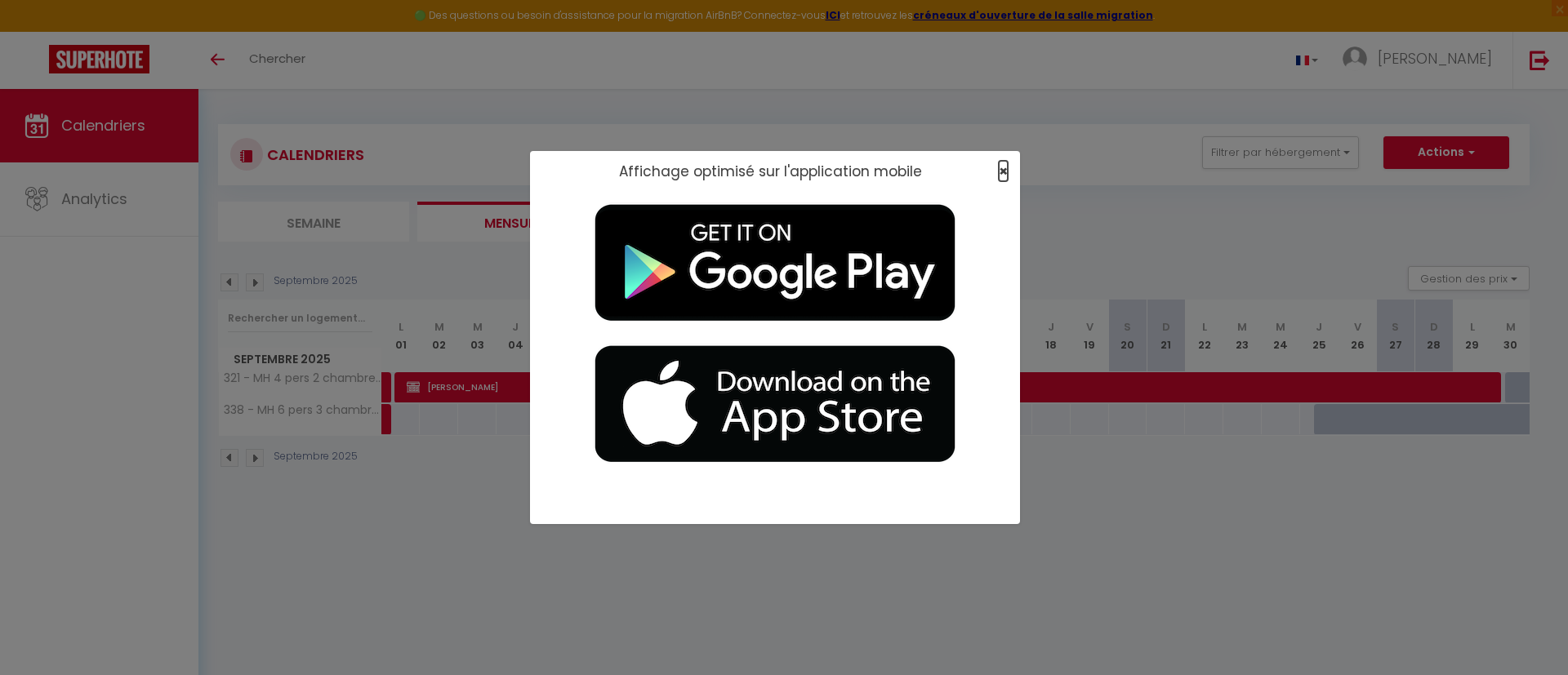
click at [1007, 169] on span "×" at bounding box center [1003, 171] width 9 height 20
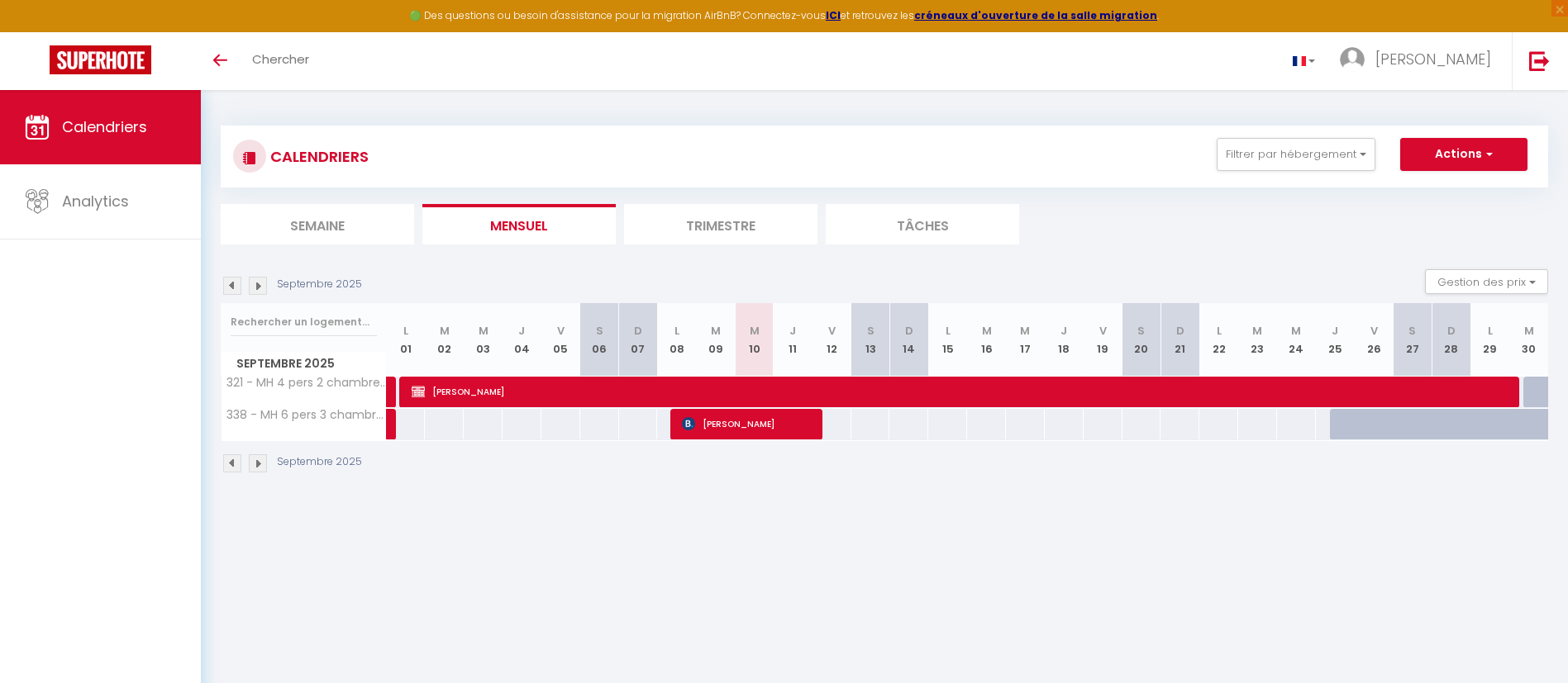
drag, startPoint x: 779, startPoint y: 577, endPoint x: 790, endPoint y: 542, distance: 36.7
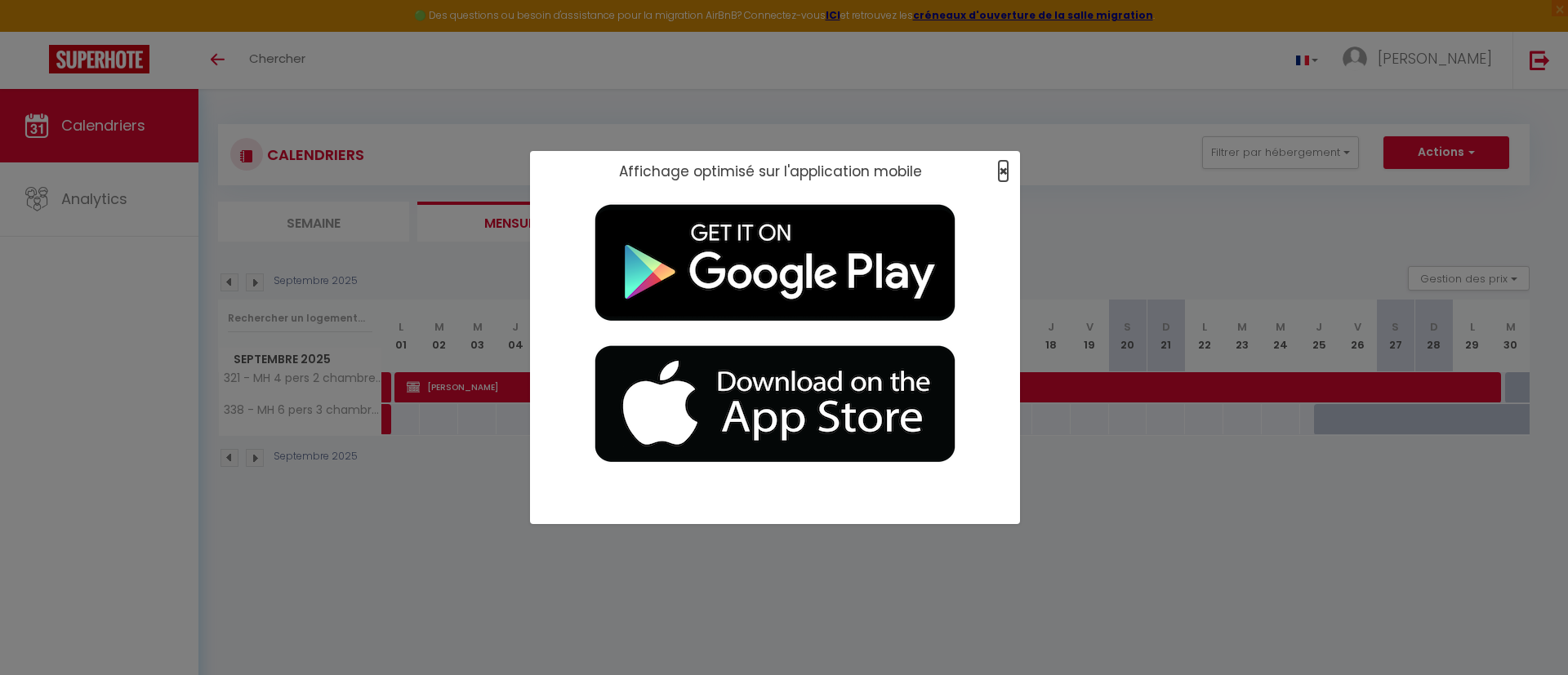
click at [1006, 168] on span "×" at bounding box center [1003, 171] width 9 height 20
click at [1003, 166] on span "×" at bounding box center [1003, 171] width 9 height 20
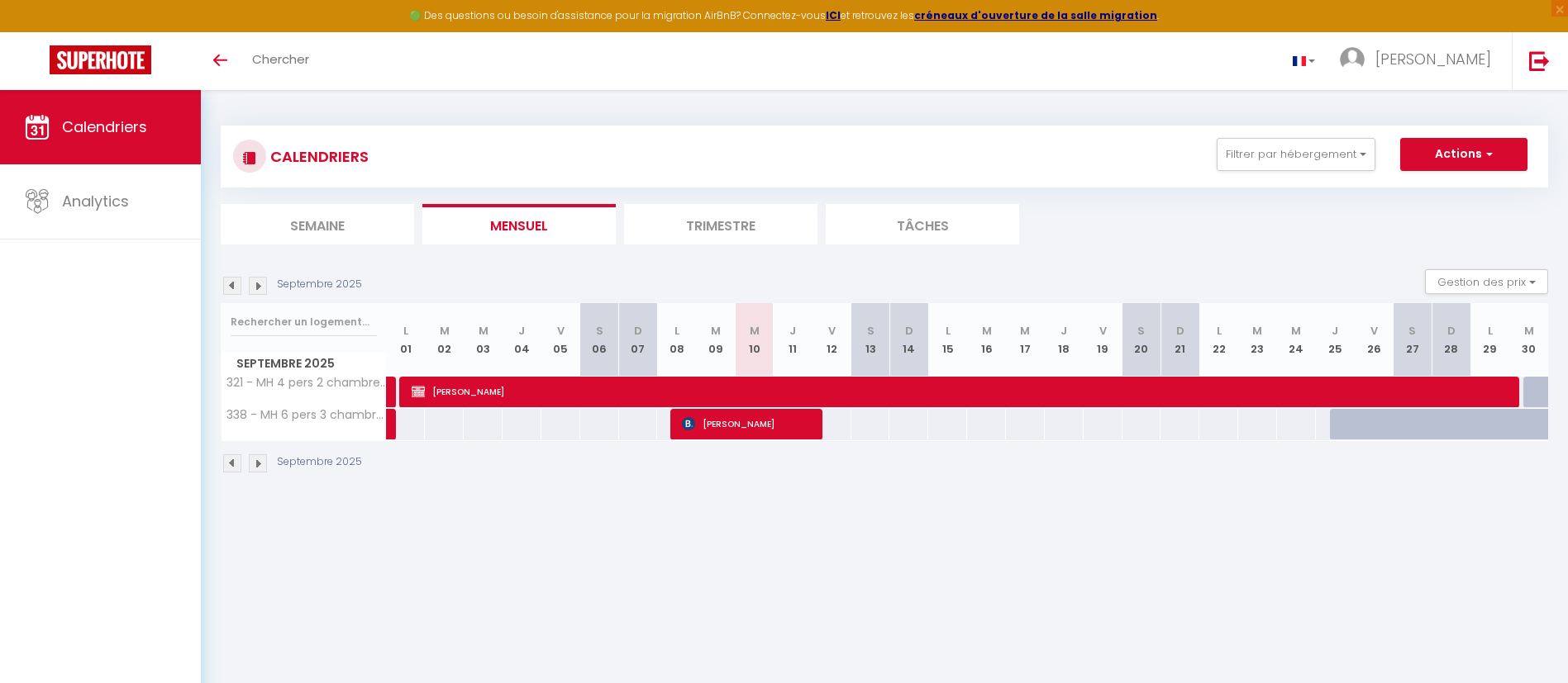
click at [231, 284] on img at bounding box center [232, 285] width 18 height 18
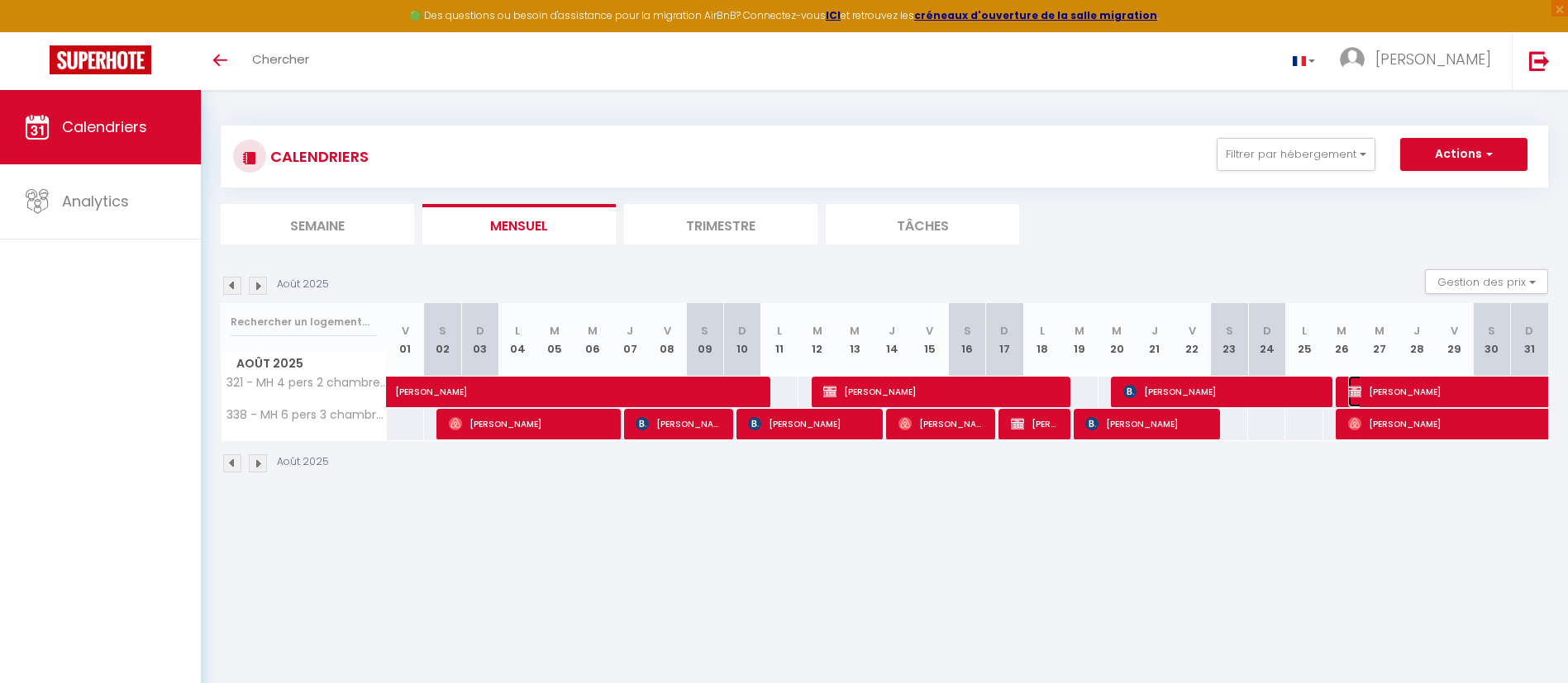
click at [1377, 392] on span "[PERSON_NAME]" at bounding box center [1461, 392] width 228 height 32
select select "OK"
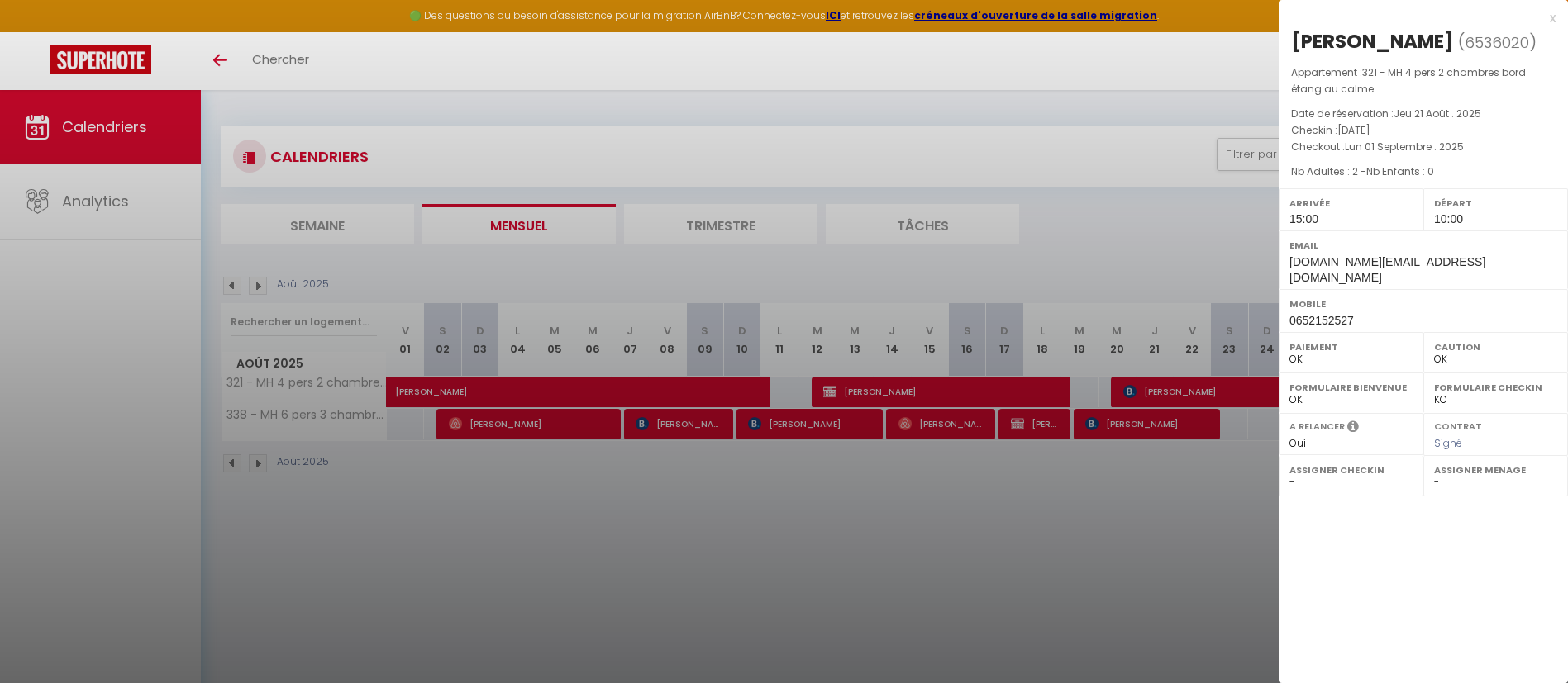
drag, startPoint x: 1181, startPoint y: 512, endPoint x: 980, endPoint y: 496, distance: 201.6
click at [810, 490] on div at bounding box center [784, 342] width 1568 height 683
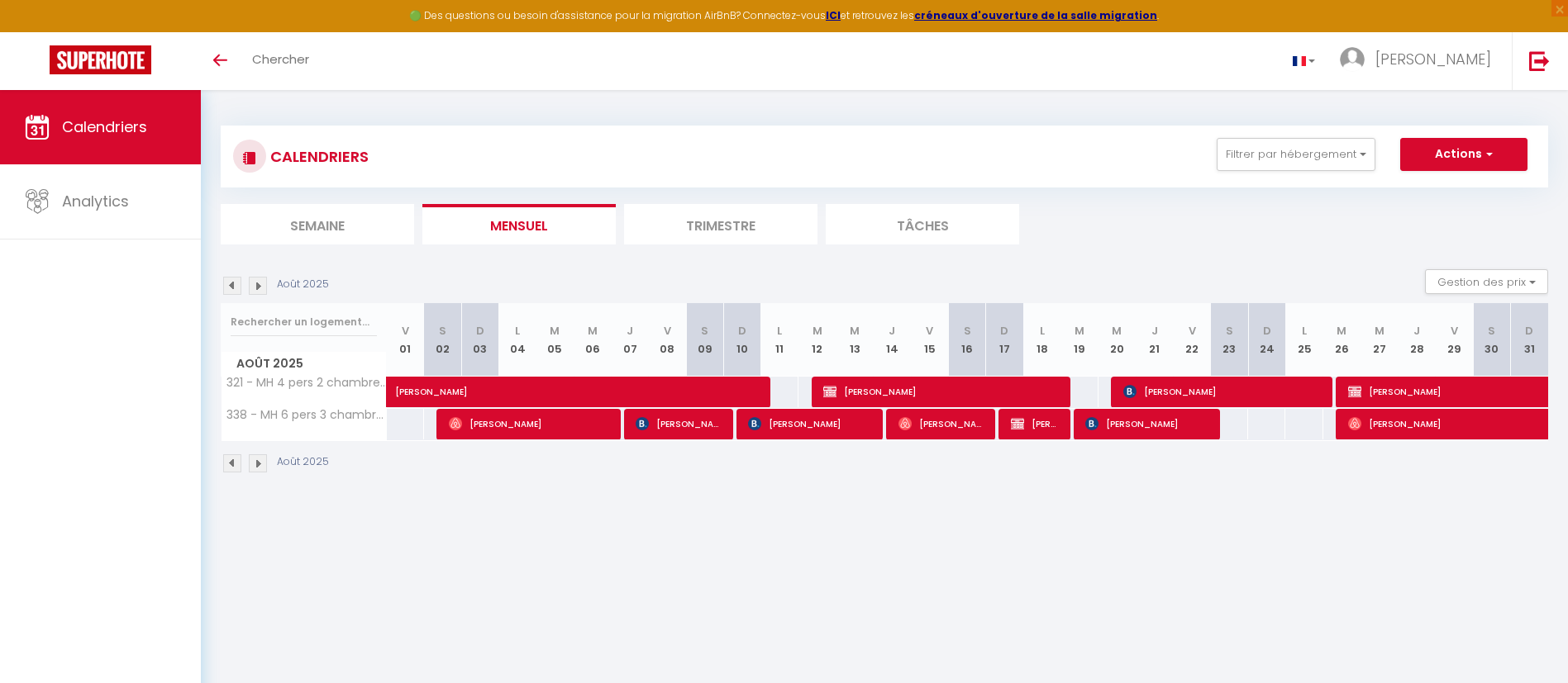
drag, startPoint x: 1230, startPoint y: 462, endPoint x: 775, endPoint y: 504, distance: 456.9
click at [756, 509] on div "CALENDRIERS Filtrer par hébergement Tous 321 - MH 4 pers 2 chambres bord étang …" at bounding box center [884, 299] width 1368 height 419
click at [1403, 393] on span "[PERSON_NAME]" at bounding box center [1461, 392] width 228 height 32
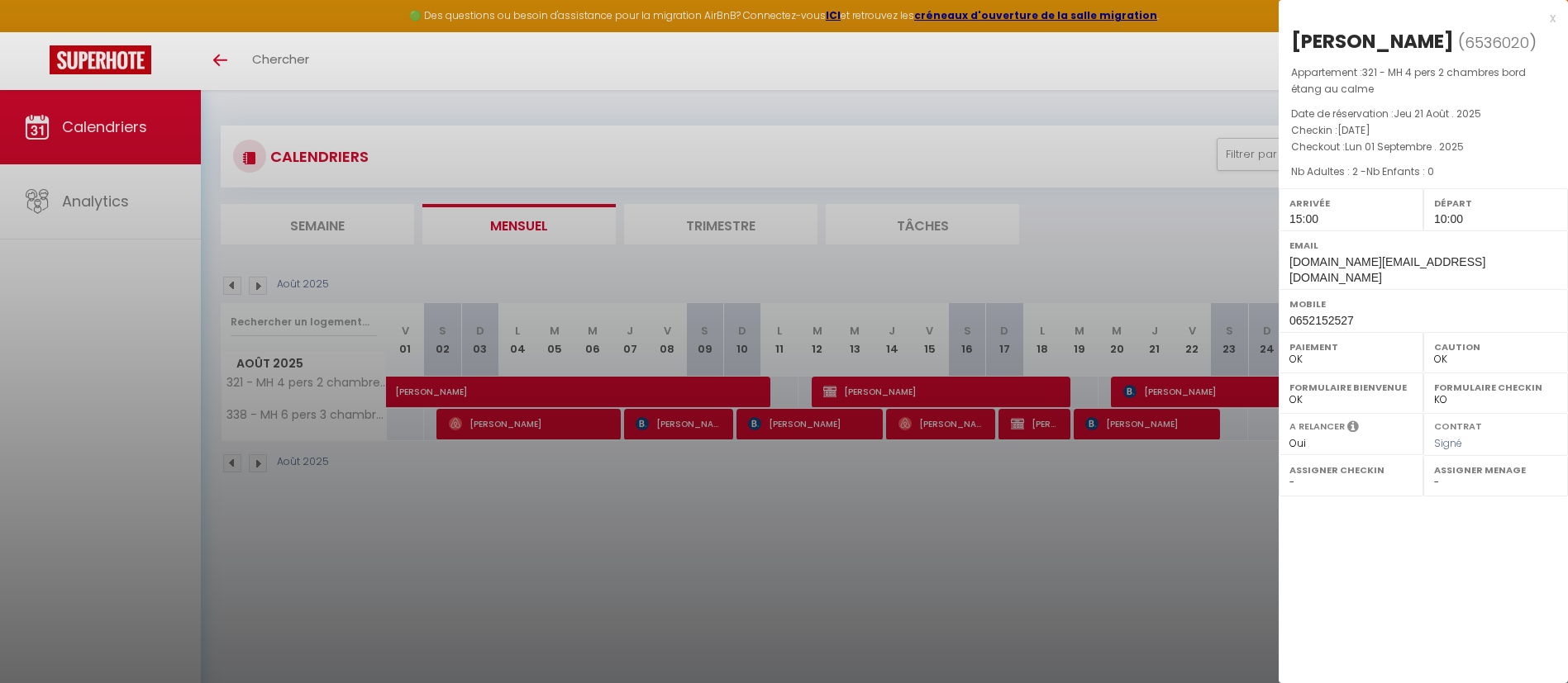
click at [1125, 558] on div at bounding box center [784, 342] width 1568 height 683
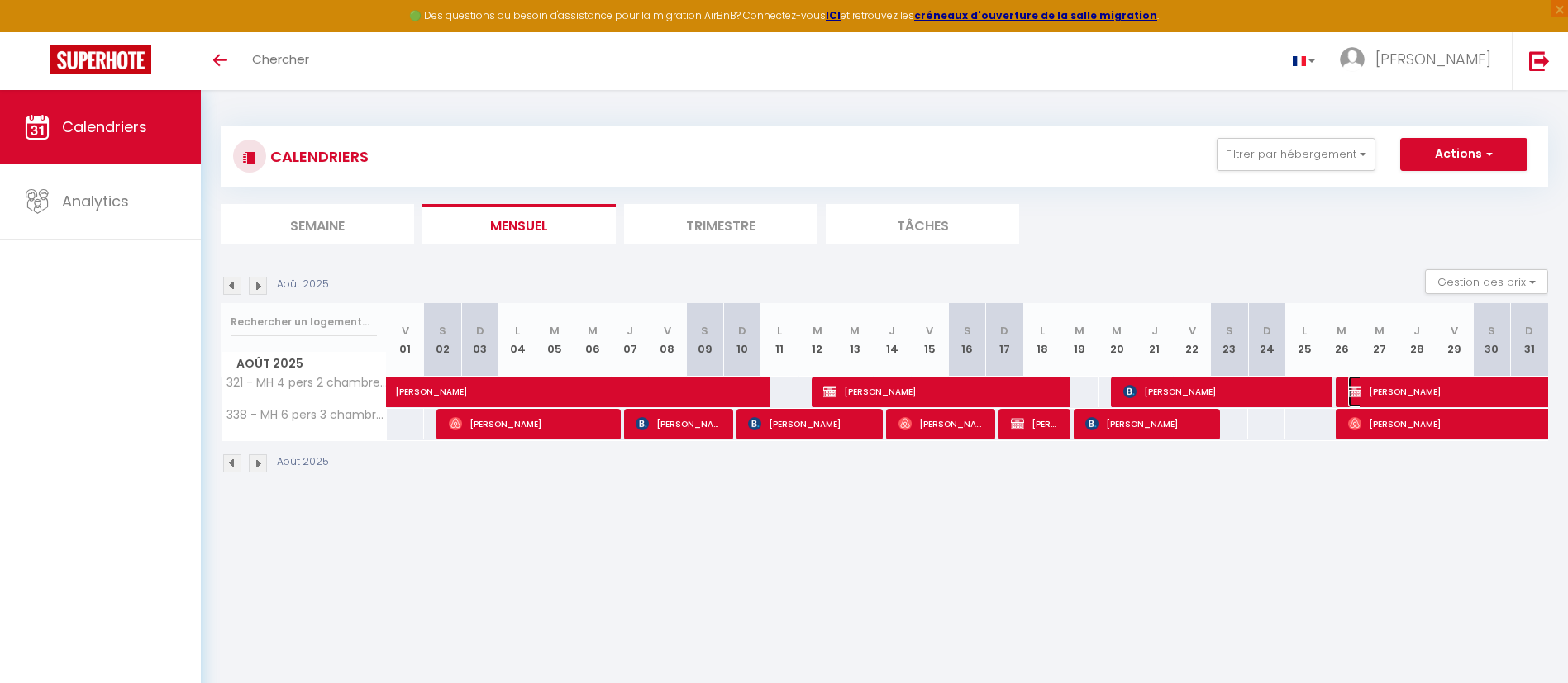
click at [1414, 391] on span "[PERSON_NAME]" at bounding box center [1461, 392] width 228 height 32
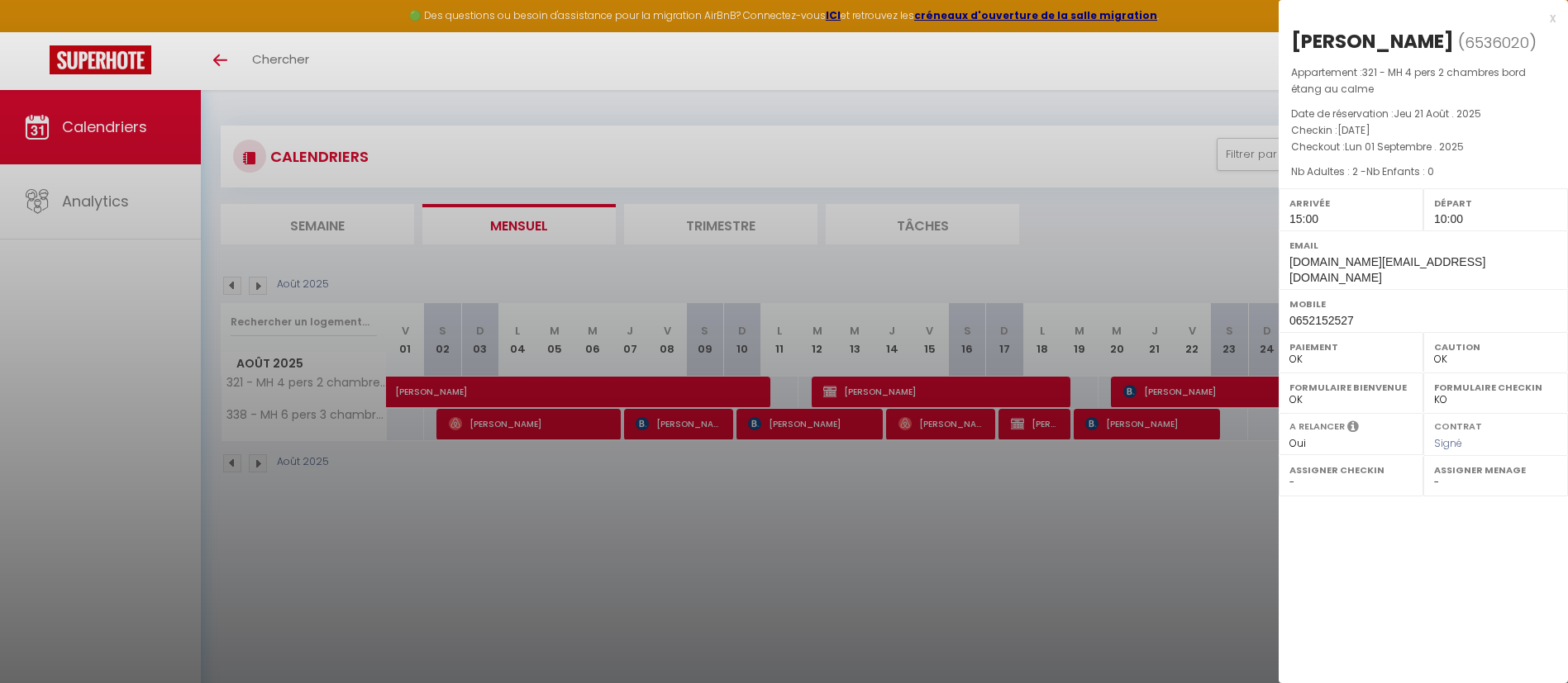
click at [901, 564] on div at bounding box center [784, 342] width 1568 height 683
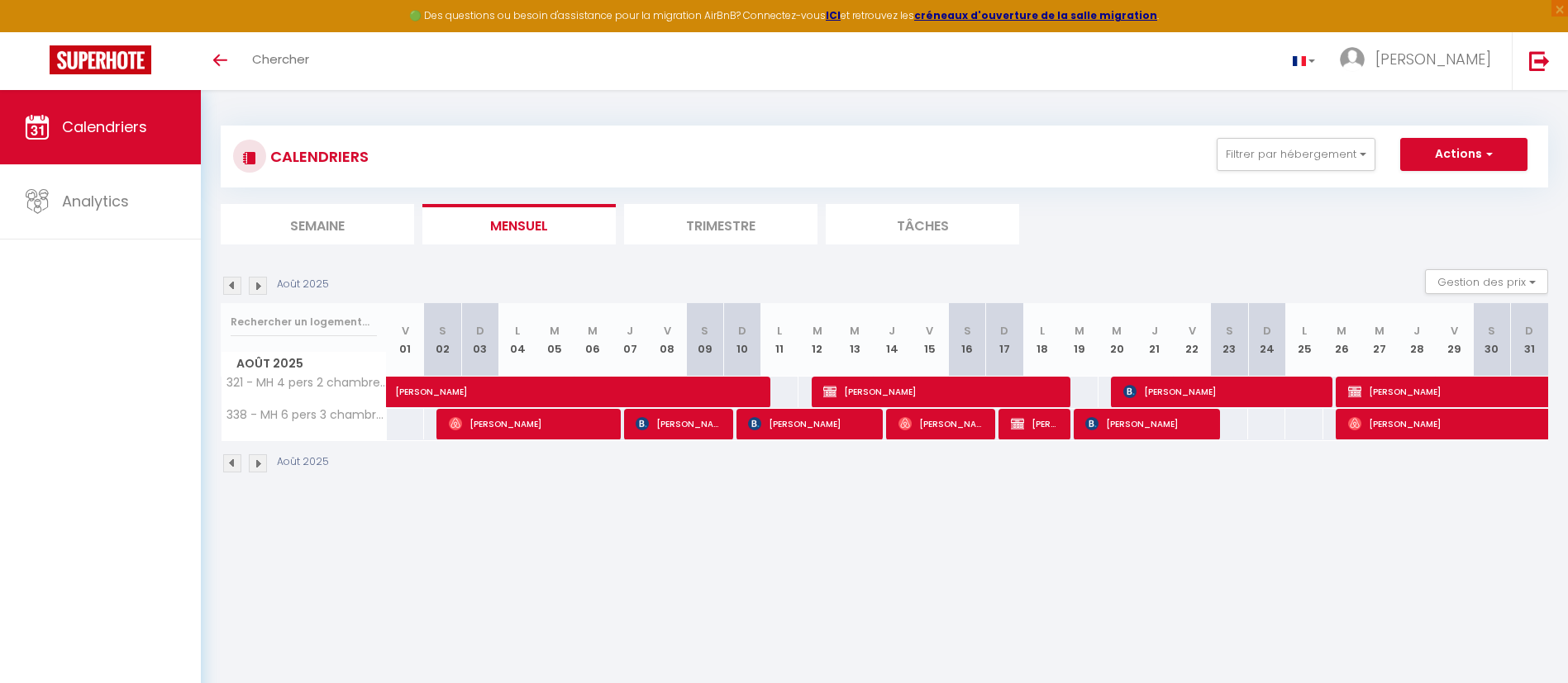
click at [259, 282] on img at bounding box center [258, 285] width 18 height 18
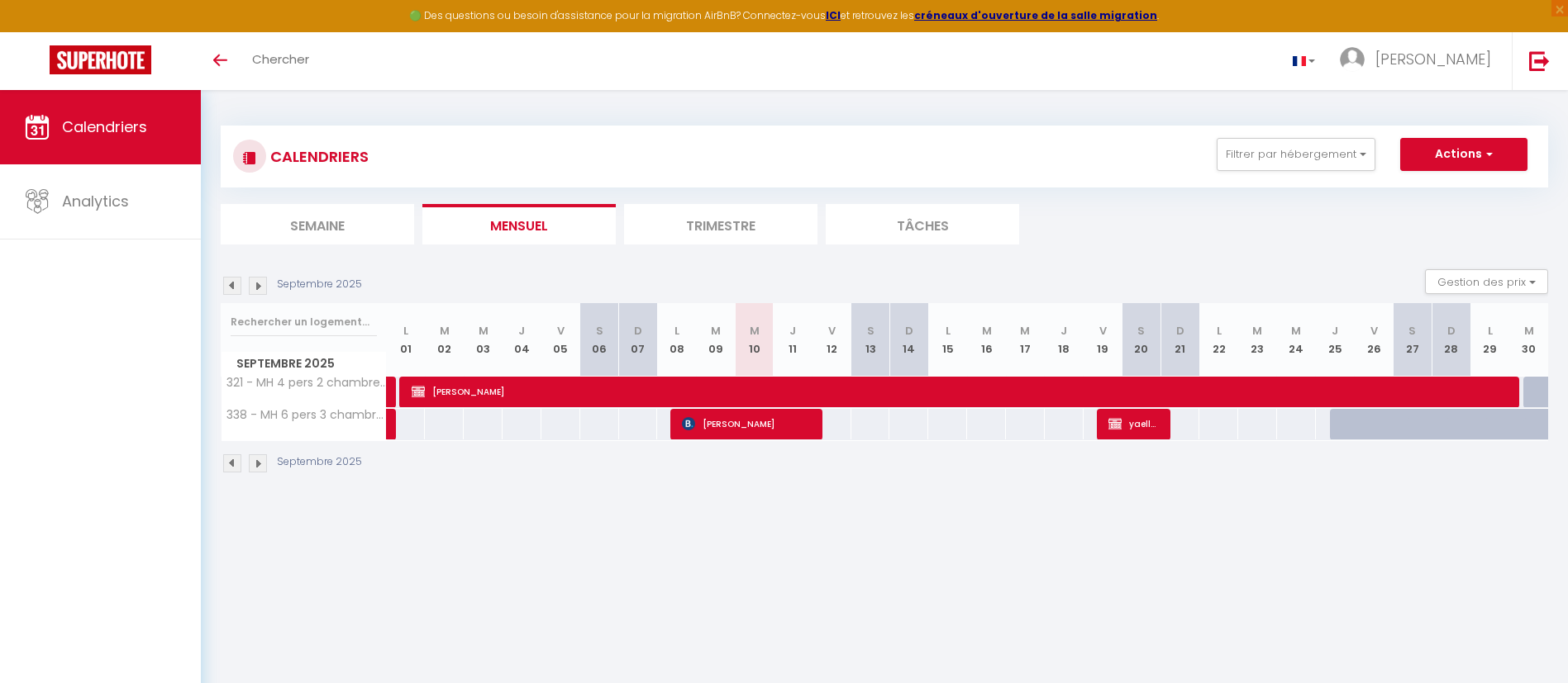
click at [228, 282] on img at bounding box center [232, 285] width 18 height 18
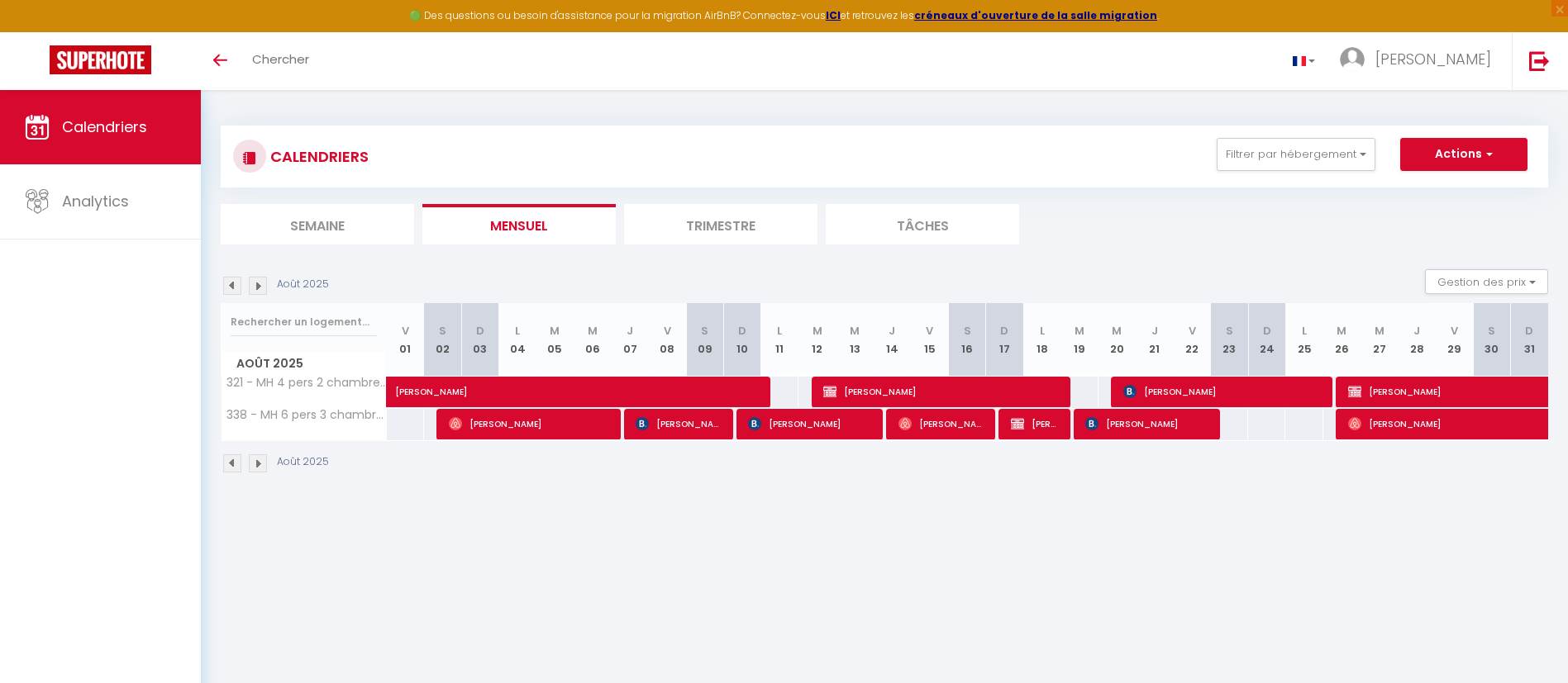
click at [232, 283] on img at bounding box center [232, 285] width 18 height 18
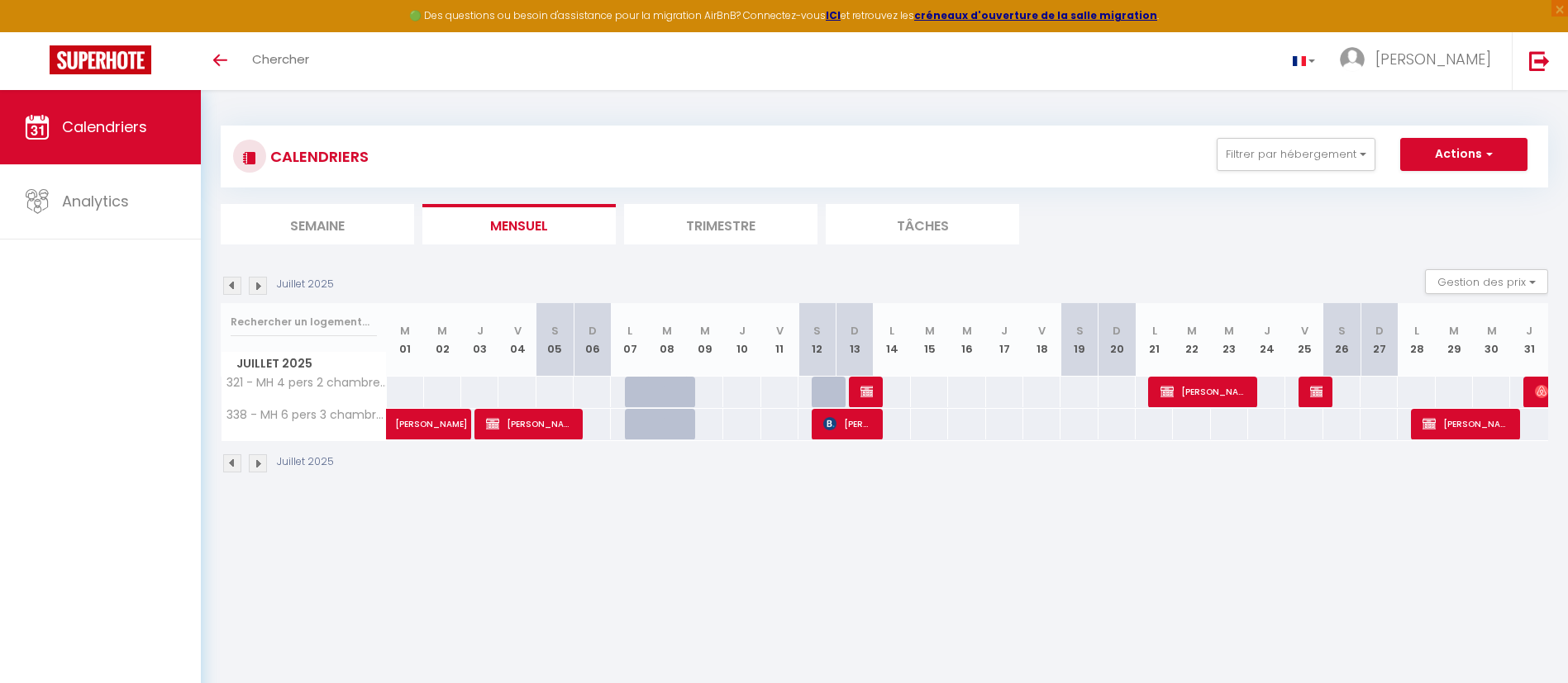
click at [259, 283] on img at bounding box center [258, 285] width 18 height 18
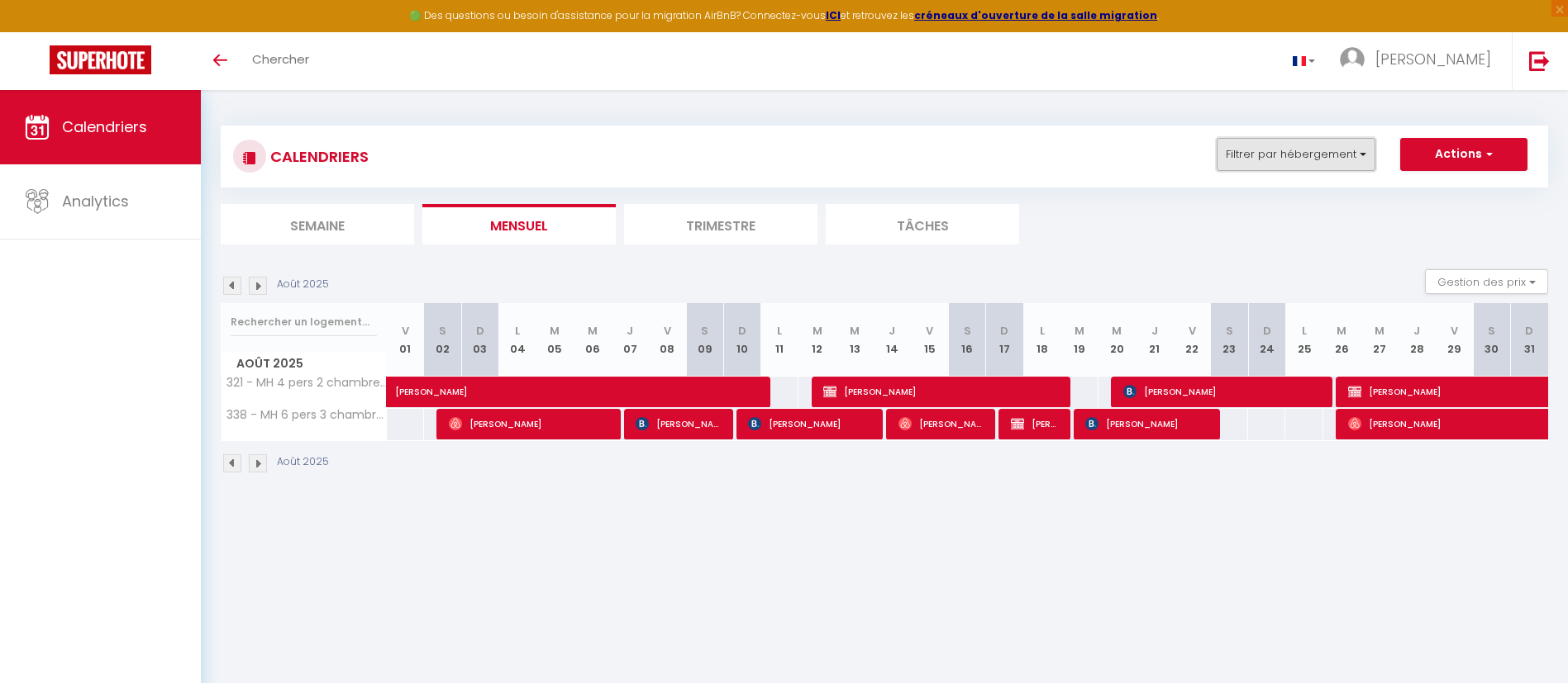
click at [1365, 154] on button "Filtrer par hébergement" at bounding box center [1295, 154] width 159 height 33
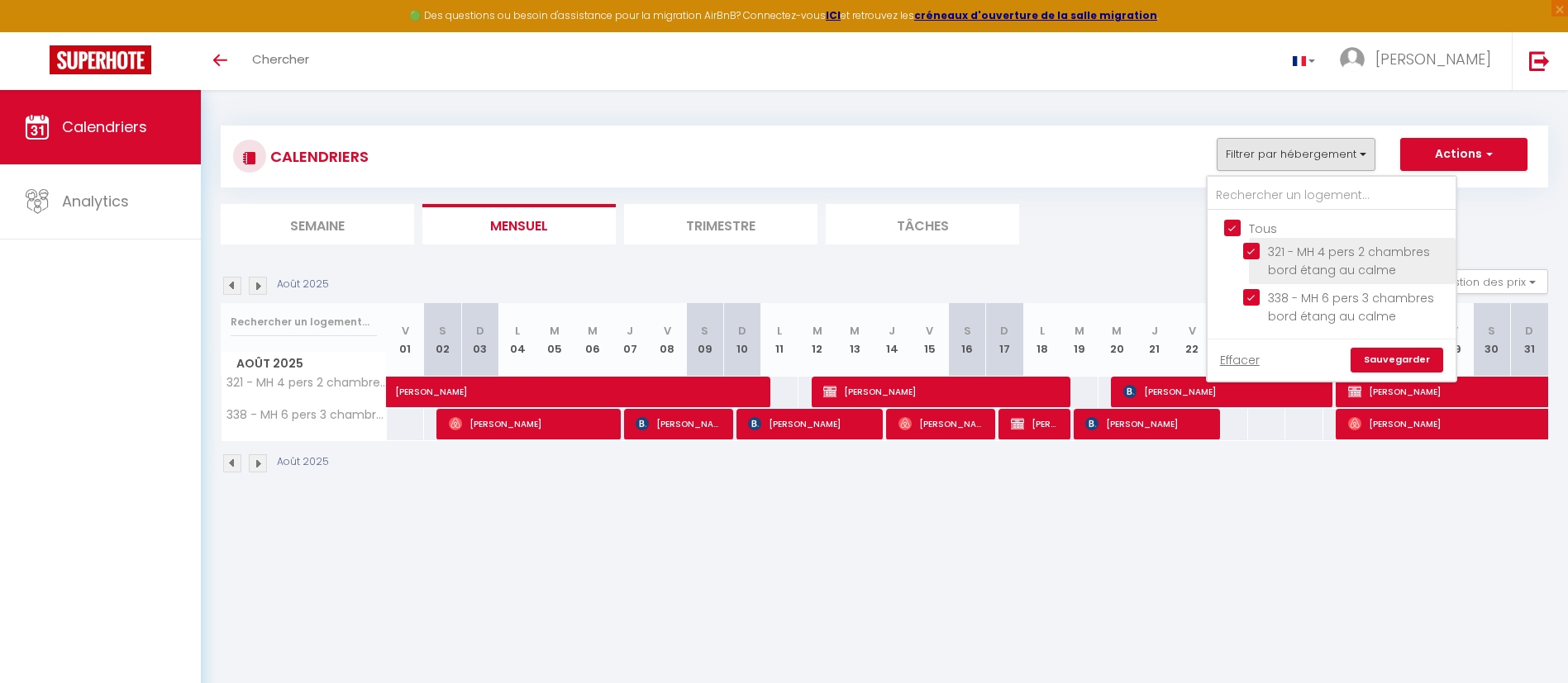
click at [1253, 251] on input "321 - MH 4 pers 2 chambres bord étang au calme" at bounding box center [1346, 251] width 206 height 17
checkbox input "false"
click at [1253, 252] on input "321 - MH 4 pers 2 chambres bord étang au calme" at bounding box center [1346, 251] width 206 height 17
checkbox input "true"
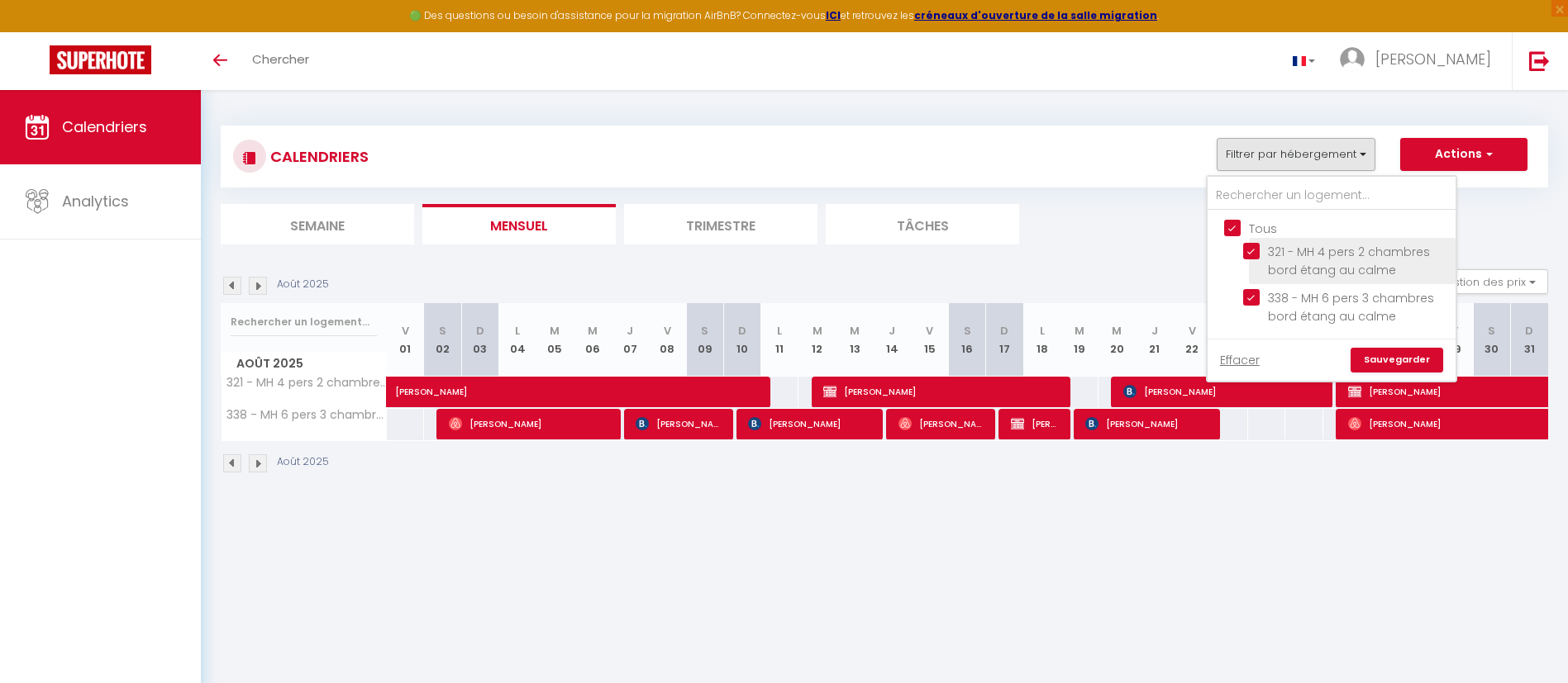
checkbox input "true"
click at [1251, 297] on input "338 - MH 6 pers 3 chambres bord étang au calme" at bounding box center [1346, 297] width 206 height 17
checkbox input "false"
click at [1398, 352] on link "Sauvegarder" at bounding box center [1397, 359] width 93 height 25
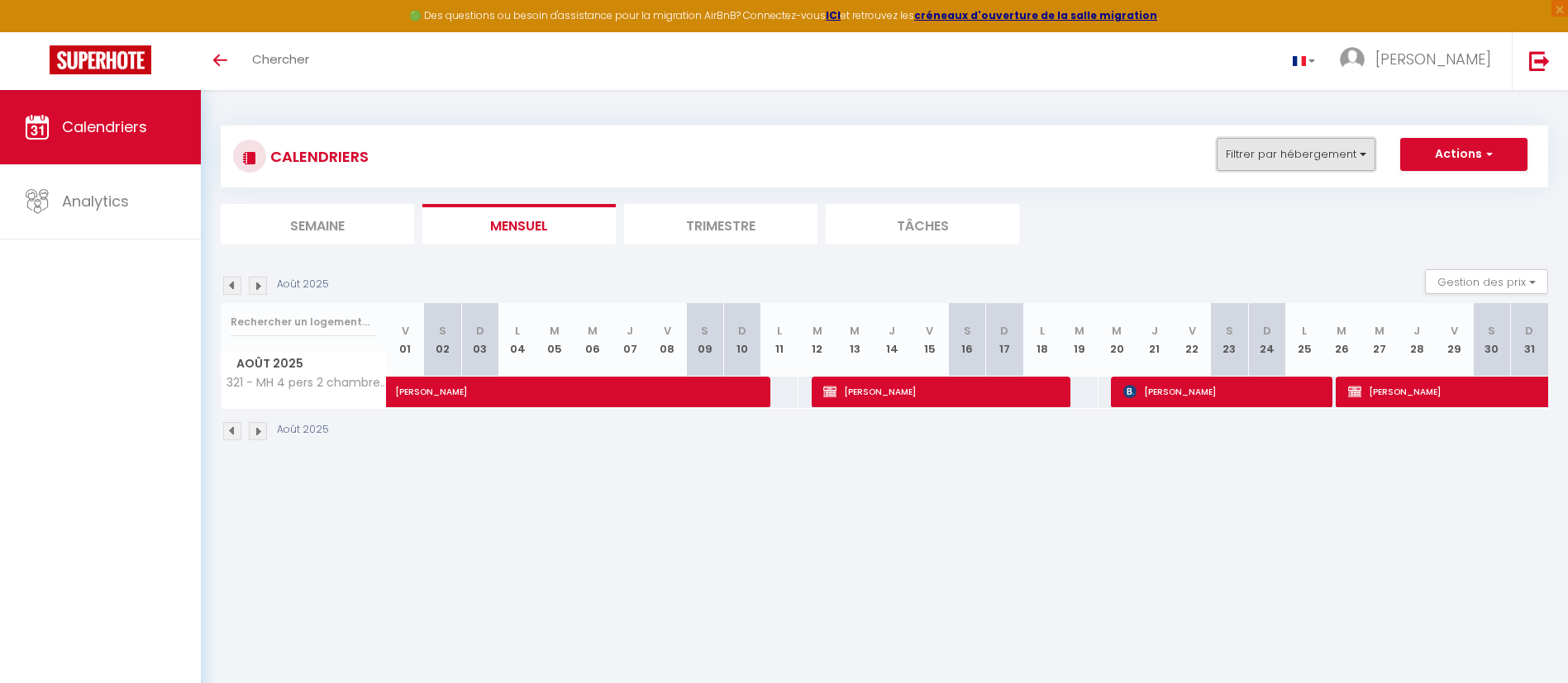
click at [1355, 148] on button "Filtrer par hébergement" at bounding box center [1295, 154] width 159 height 33
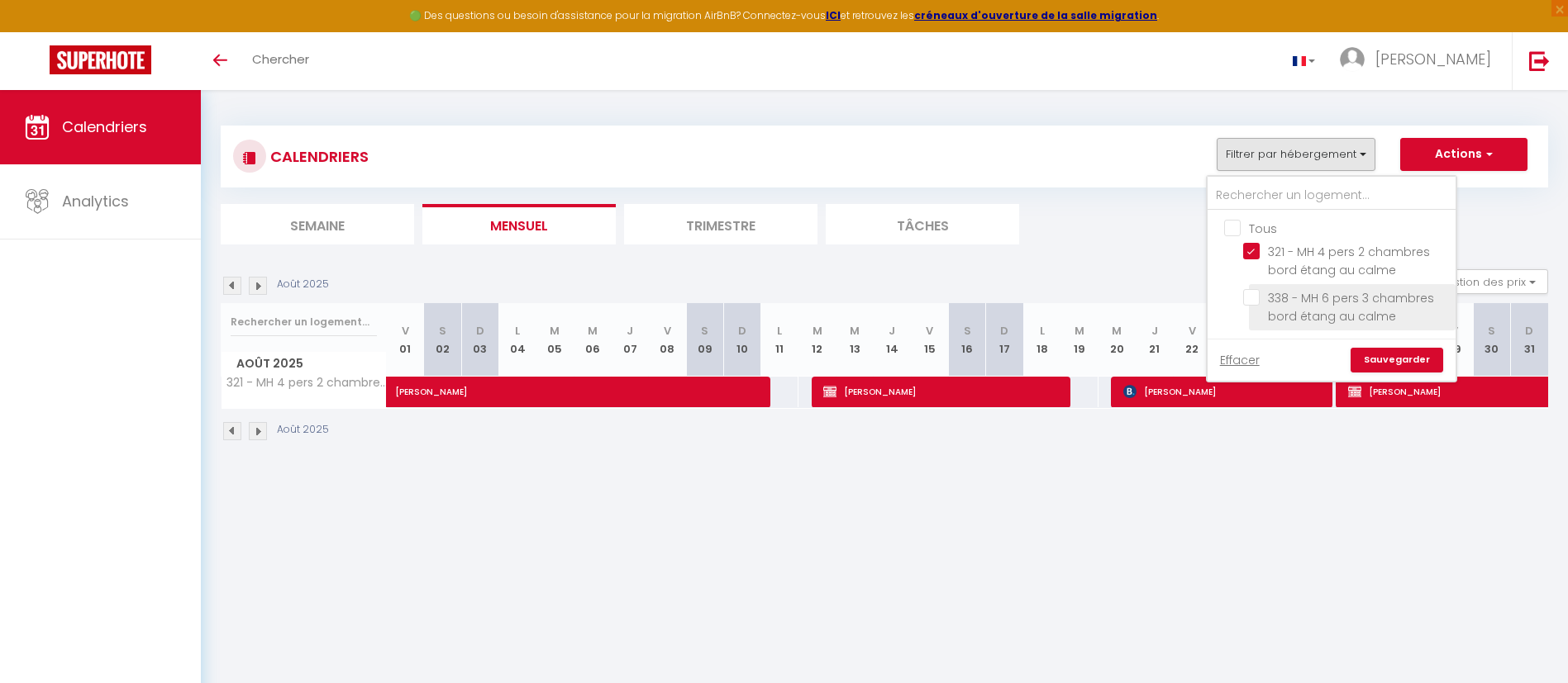
click at [1257, 296] on input "338 - MH 6 pers 3 chambres bord étang au calme" at bounding box center [1346, 297] width 206 height 17
checkbox input "true"
click at [1256, 244] on input "321 - MH 4 pers 2 chambres bord étang au calme" at bounding box center [1346, 251] width 206 height 17
checkbox input "false"
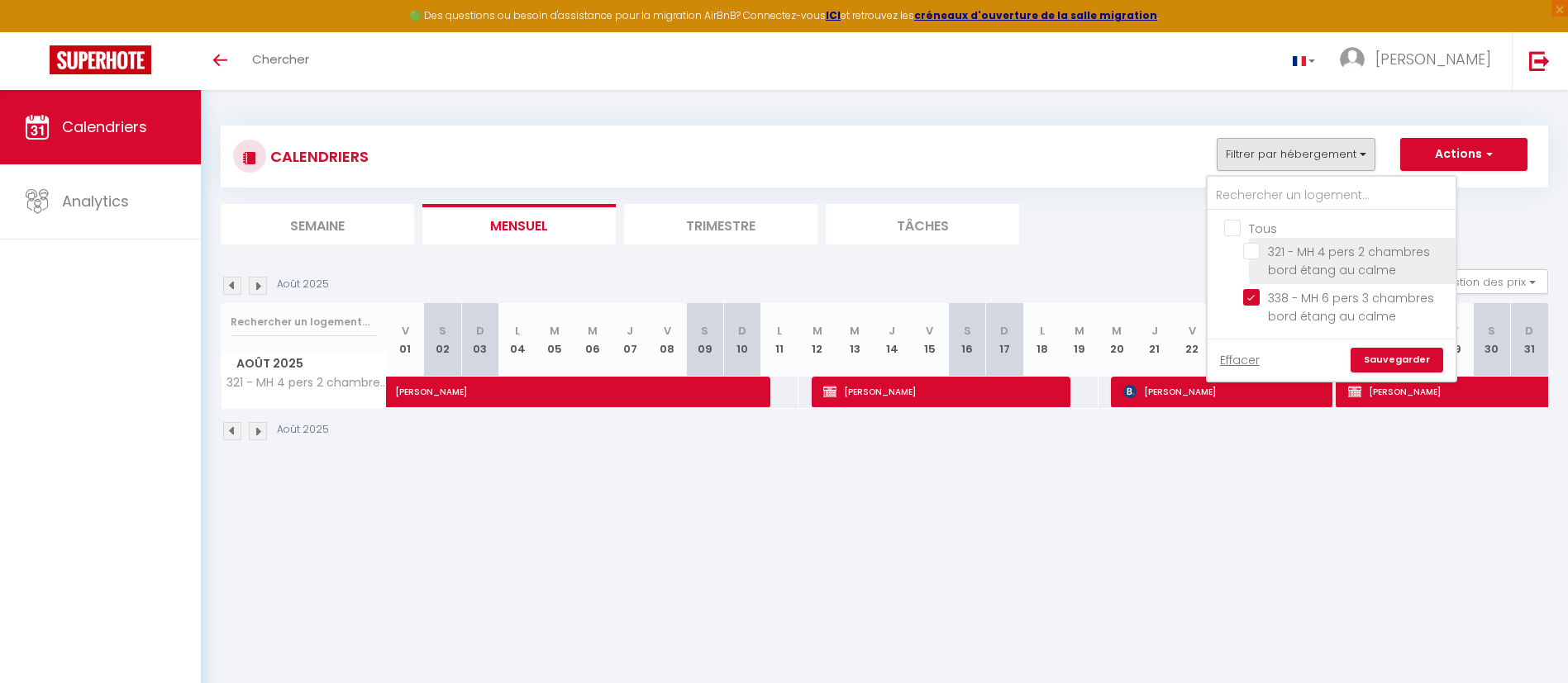
checkbox input "false"
click at [1385, 360] on link "Sauvegarder" at bounding box center [1397, 359] width 93 height 25
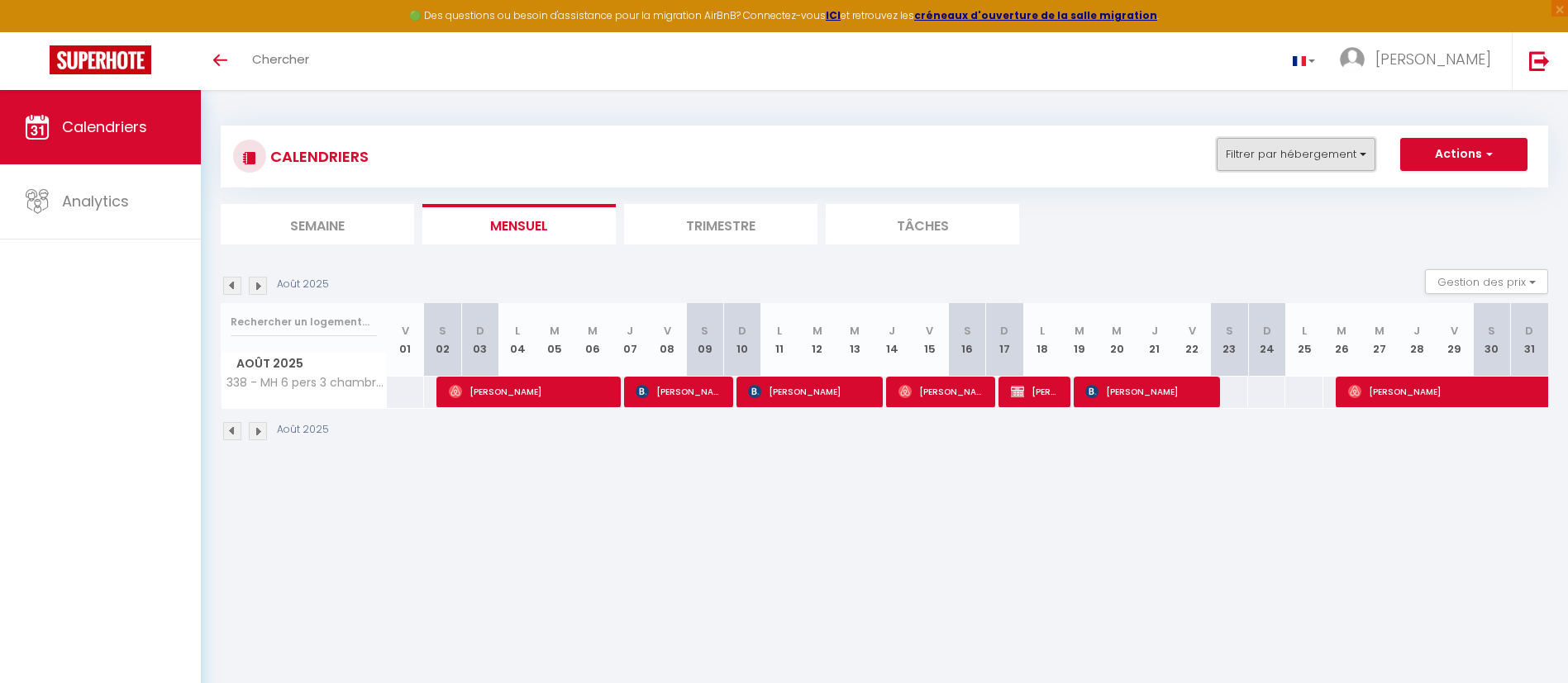
click at [1361, 160] on button "Filtrer par hébergement" at bounding box center [1295, 154] width 159 height 33
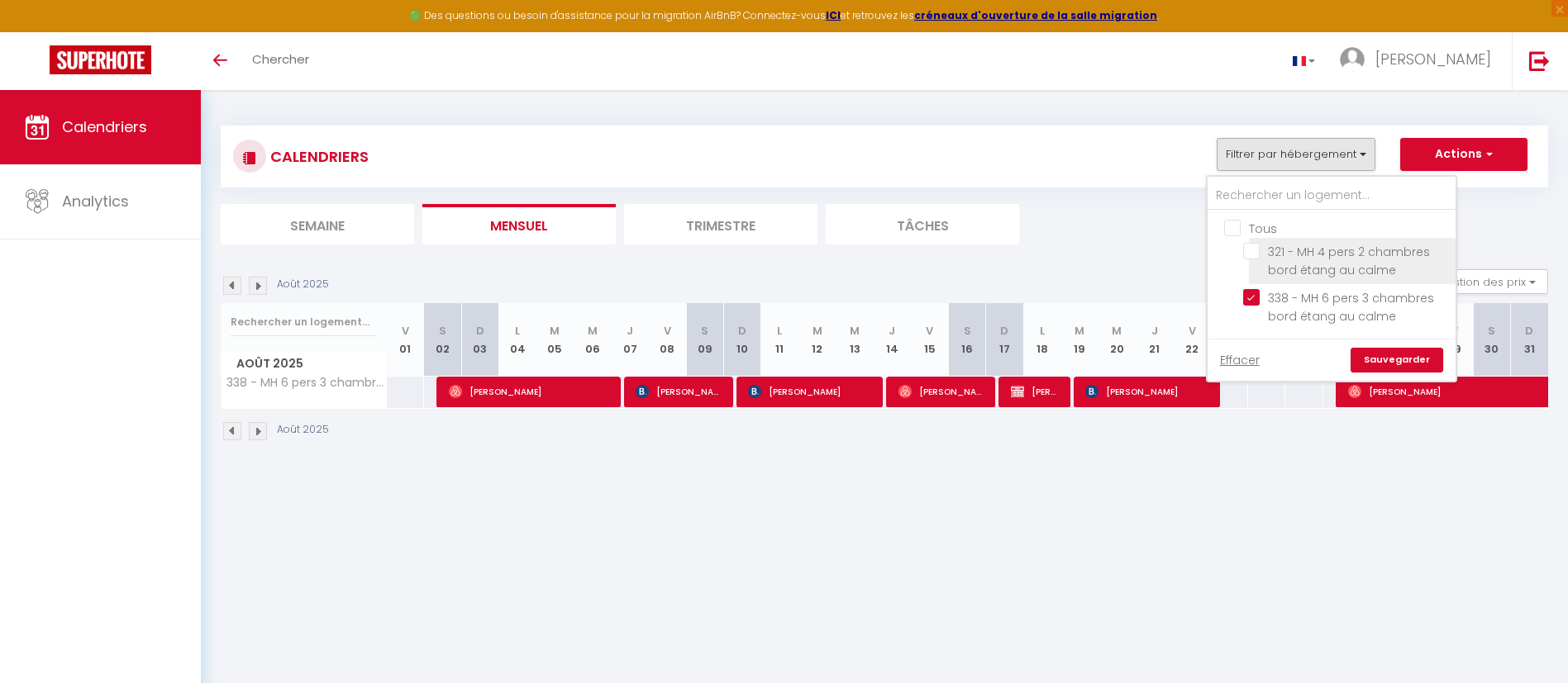
click at [1251, 249] on input "321 - MH 4 pers 2 chambres bord étang au calme" at bounding box center [1346, 251] width 206 height 17
checkbox input "true"
click at [1251, 295] on input "338 - MH 6 pers 3 chambres bord étang au calme" at bounding box center [1346, 297] width 206 height 17
checkbox input "false"
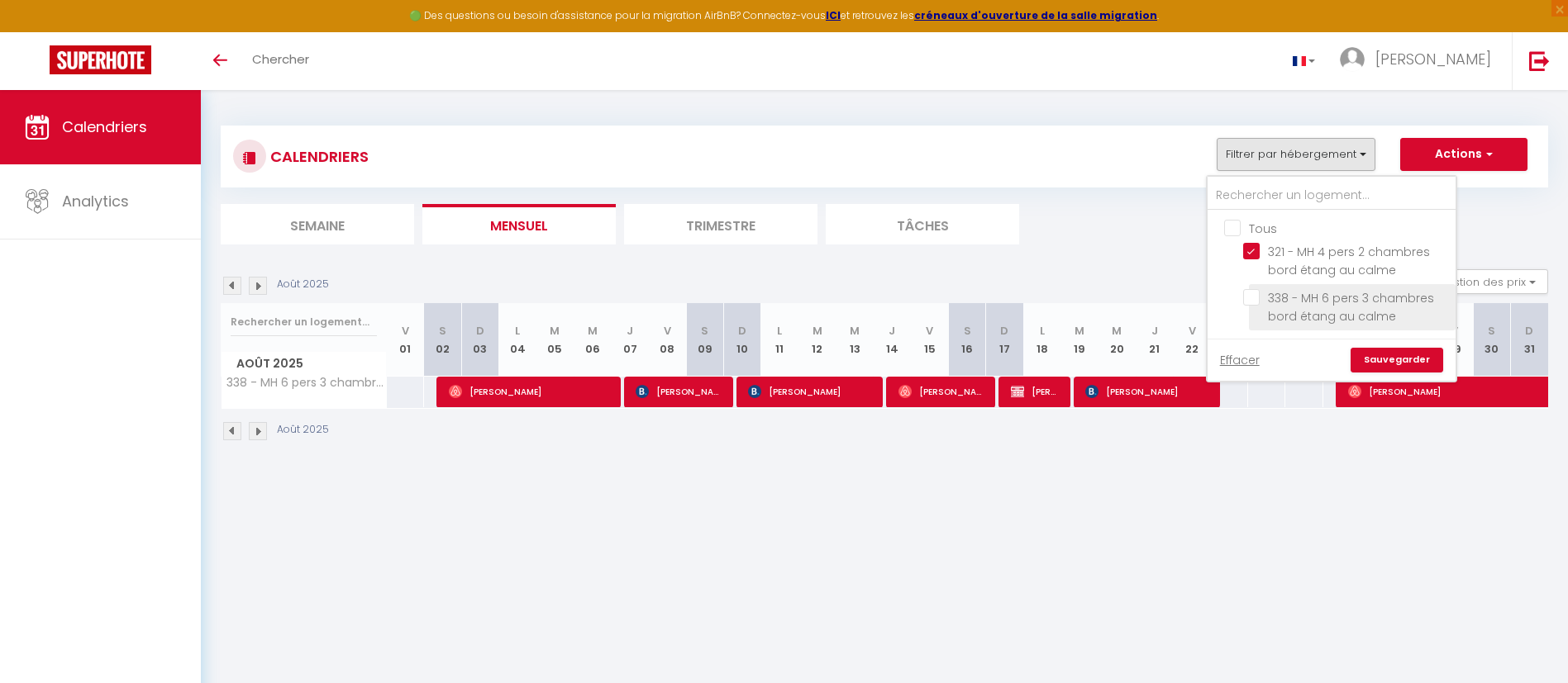
checkbox input "false"
click at [1407, 360] on link "Sauvegarder" at bounding box center [1397, 359] width 93 height 25
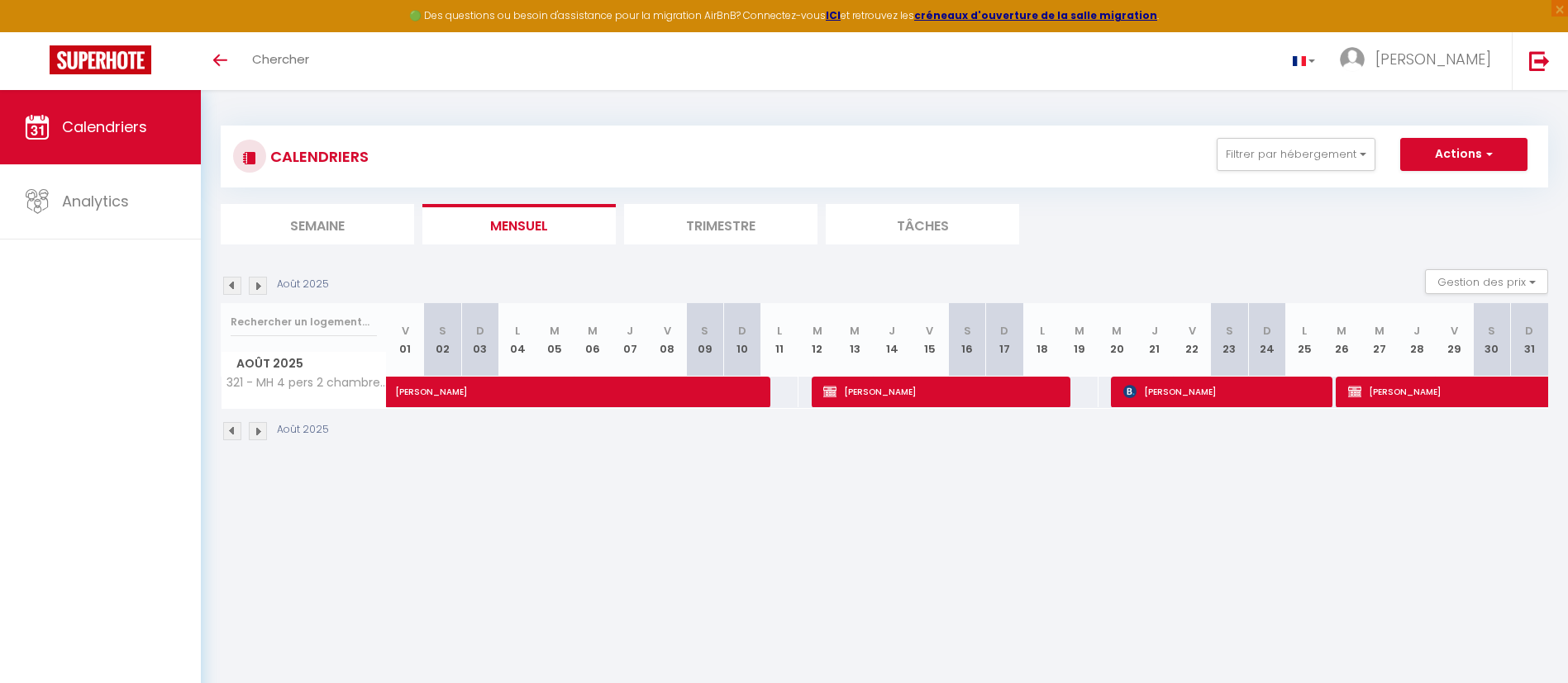
click at [231, 284] on img at bounding box center [232, 285] width 18 height 18
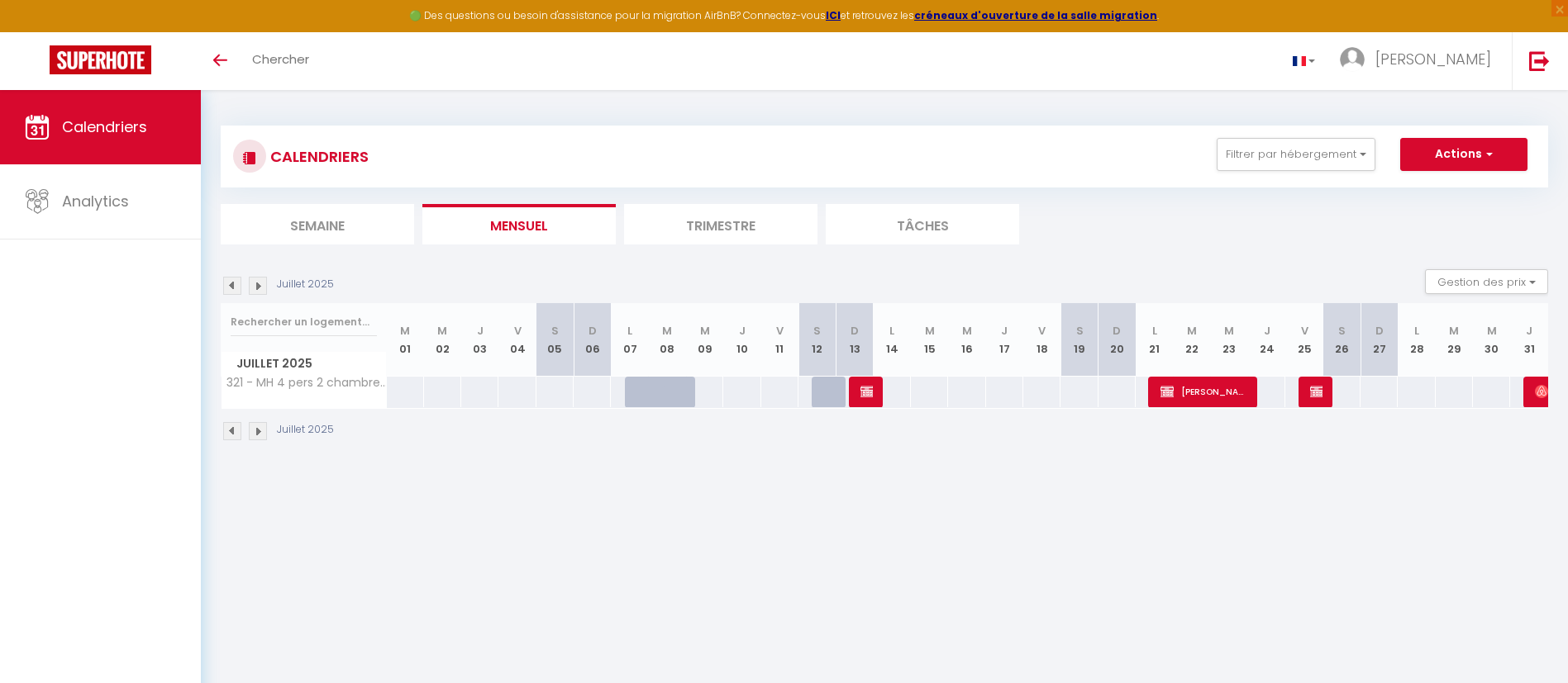
click at [263, 285] on img at bounding box center [258, 285] width 18 height 18
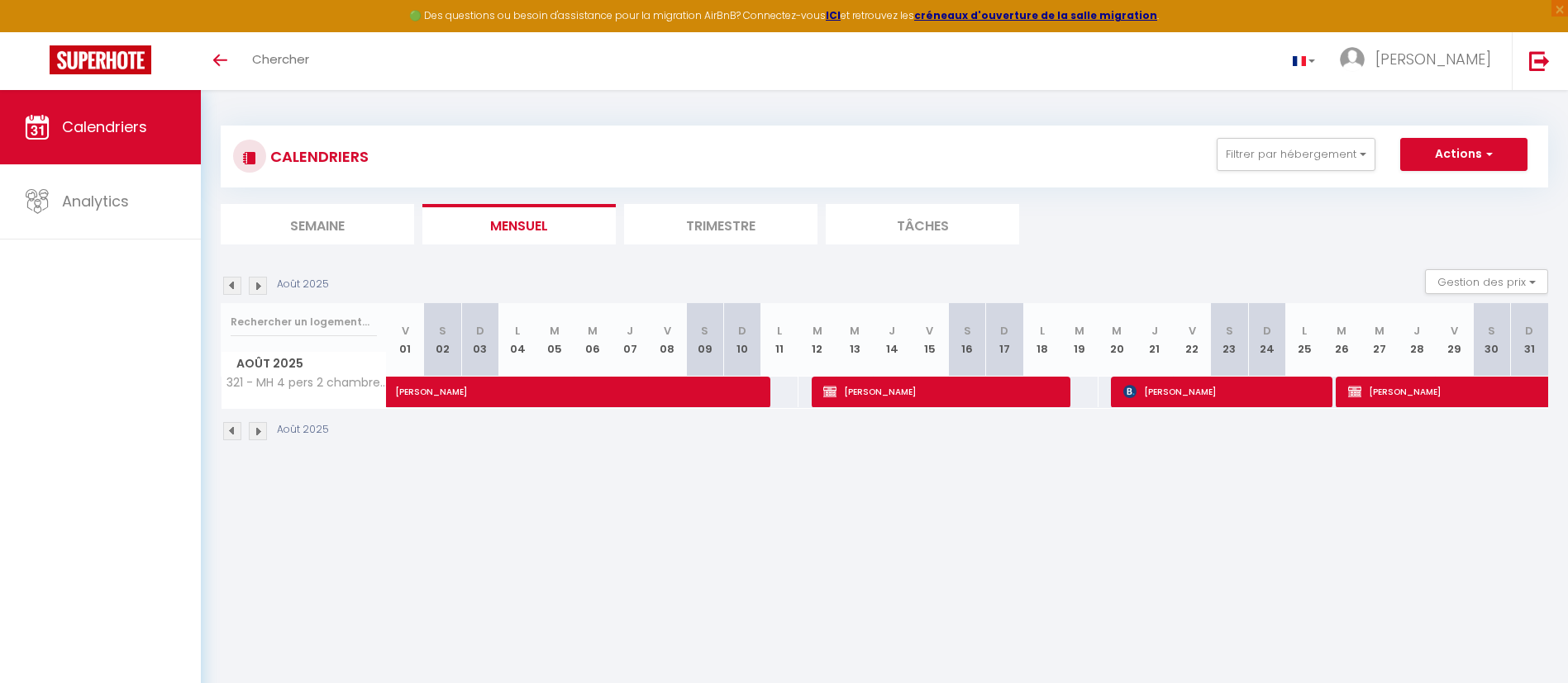
click at [255, 286] on img at bounding box center [258, 285] width 18 height 18
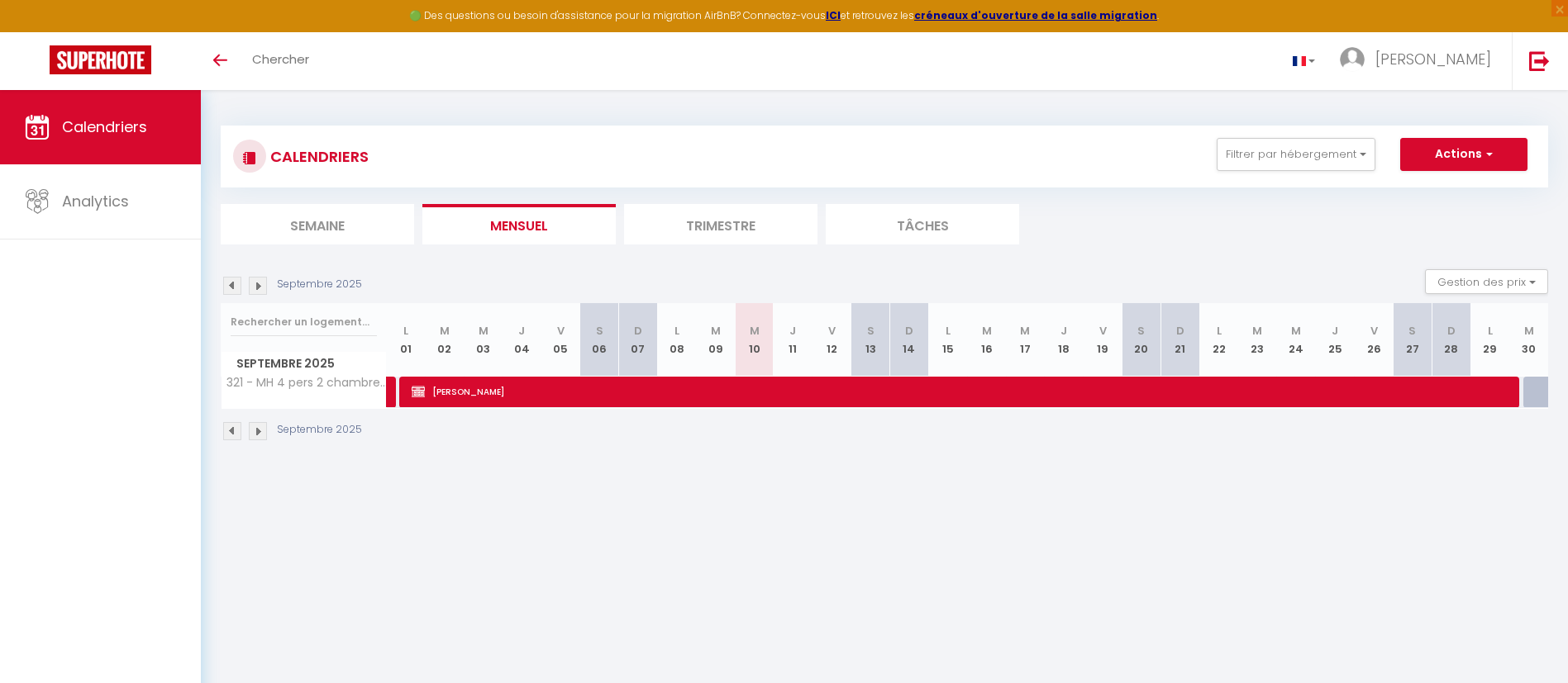
click at [1425, 513] on body "🟢 Des questions ou besoin d'assistance pour la migration AirBnB? Connectez-vous…" at bounding box center [784, 431] width 1568 height 683
click at [1359, 150] on button "Filtrer par hébergement" at bounding box center [1295, 154] width 159 height 33
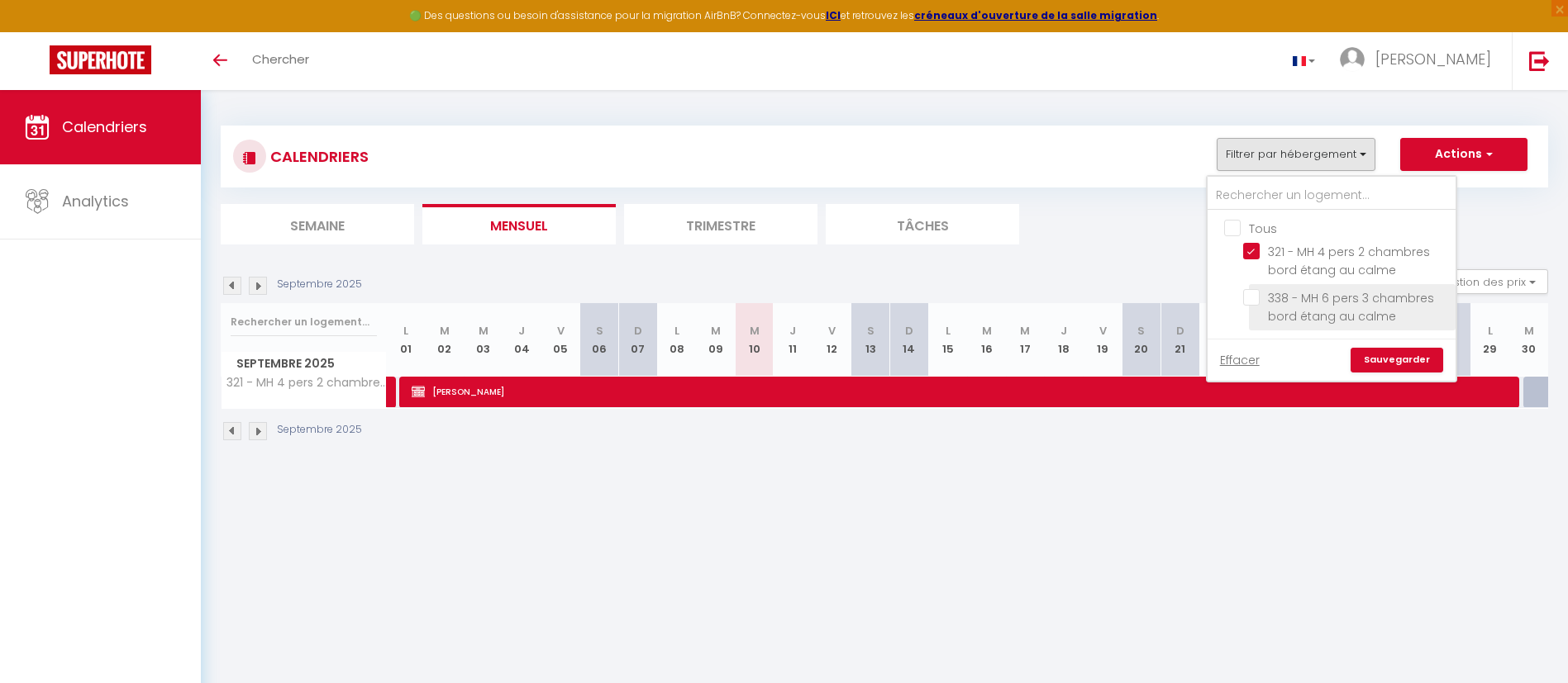
click at [1252, 292] on input "338 - MH 6 pers 3 chambres bord étang au calme" at bounding box center [1346, 297] width 206 height 17
checkbox input "true"
click at [1255, 248] on input "321 - MH 4 pers 2 chambres bord étang au calme" at bounding box center [1346, 251] width 206 height 17
checkbox input "false"
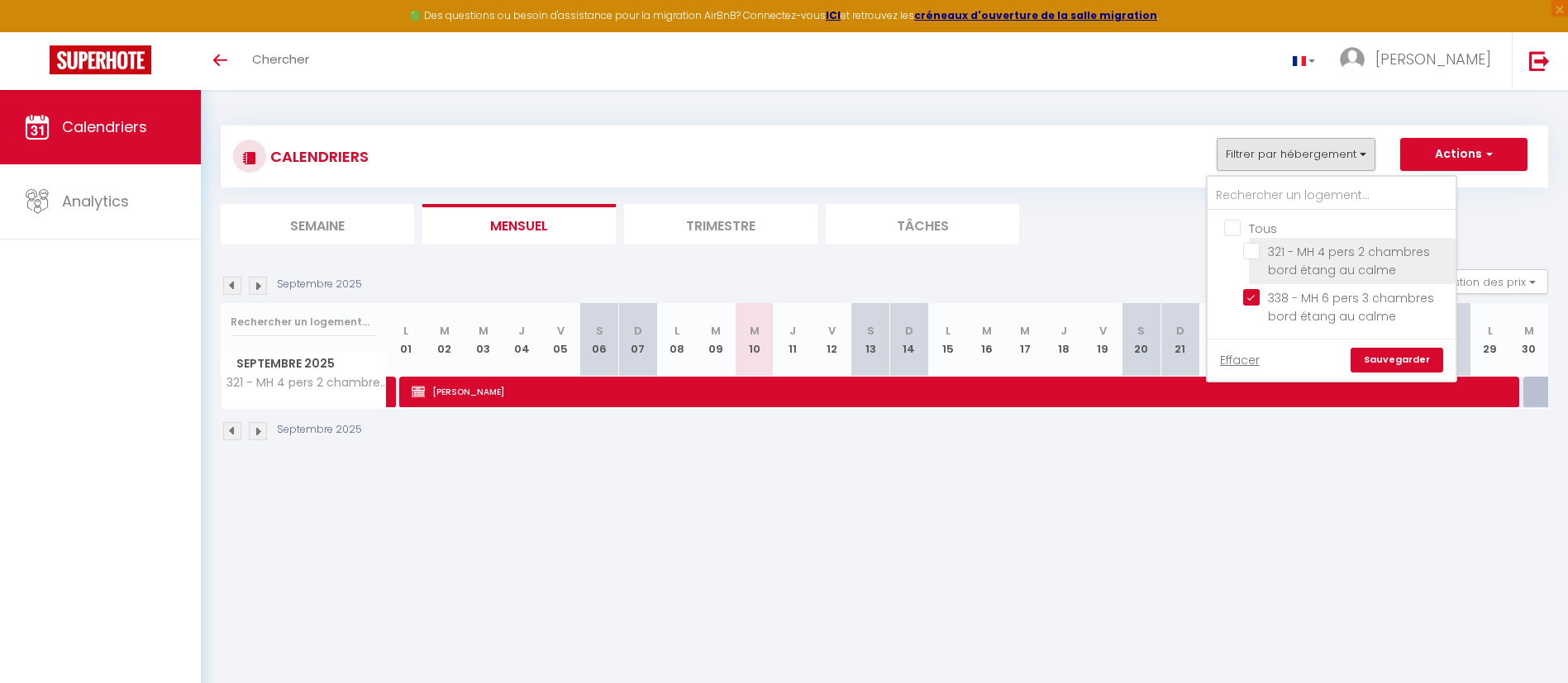
checkbox input "false"
click at [1415, 358] on link "Sauvegarder" at bounding box center [1397, 359] width 93 height 25
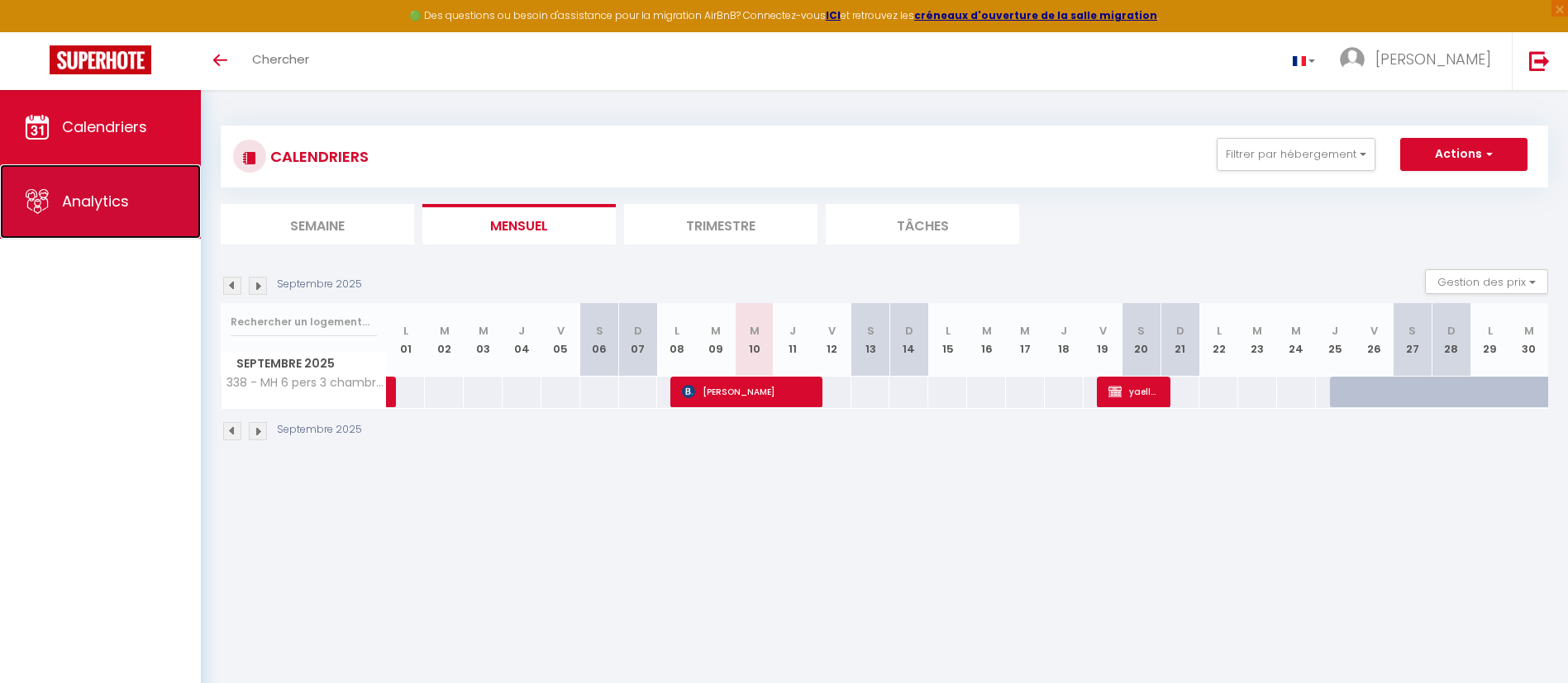
click at [96, 204] on span "Analytics" at bounding box center [96, 200] width 67 height 21
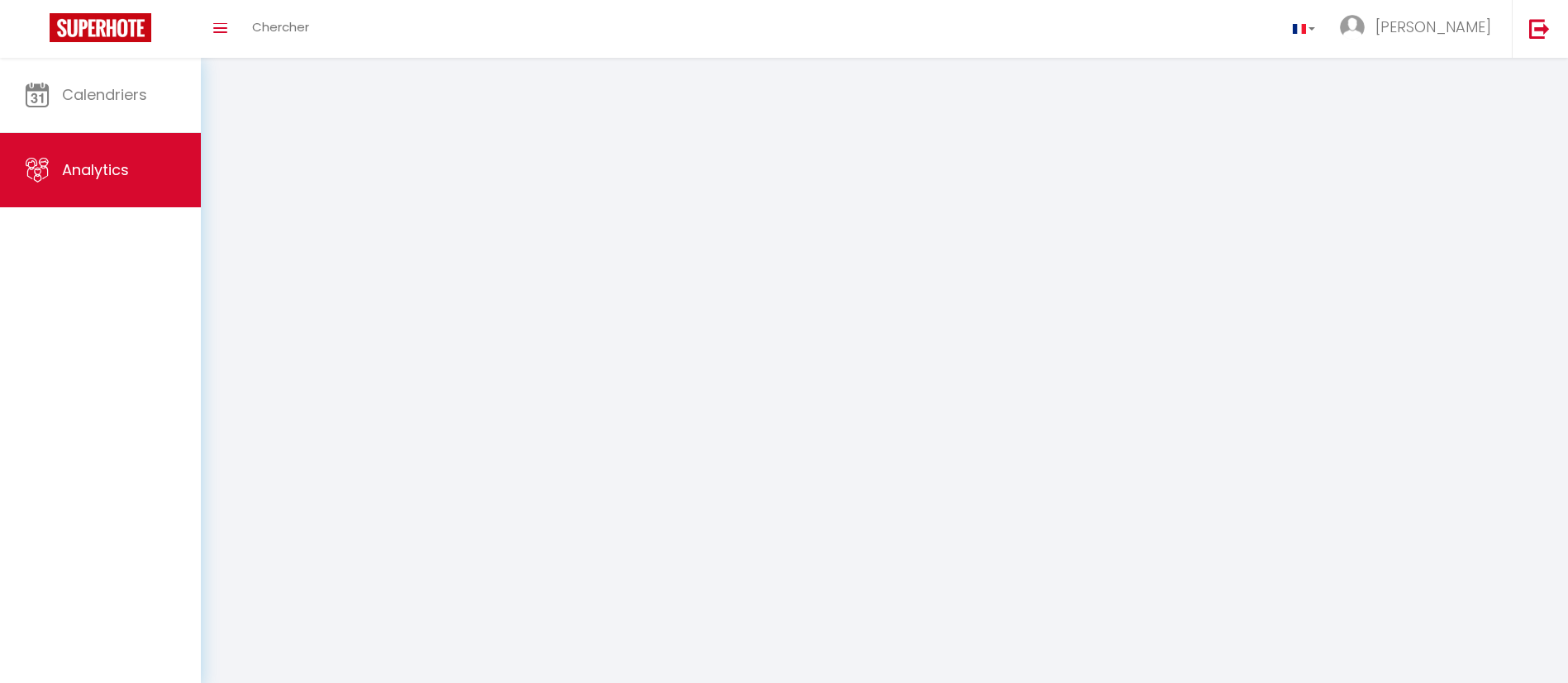
select select "2025"
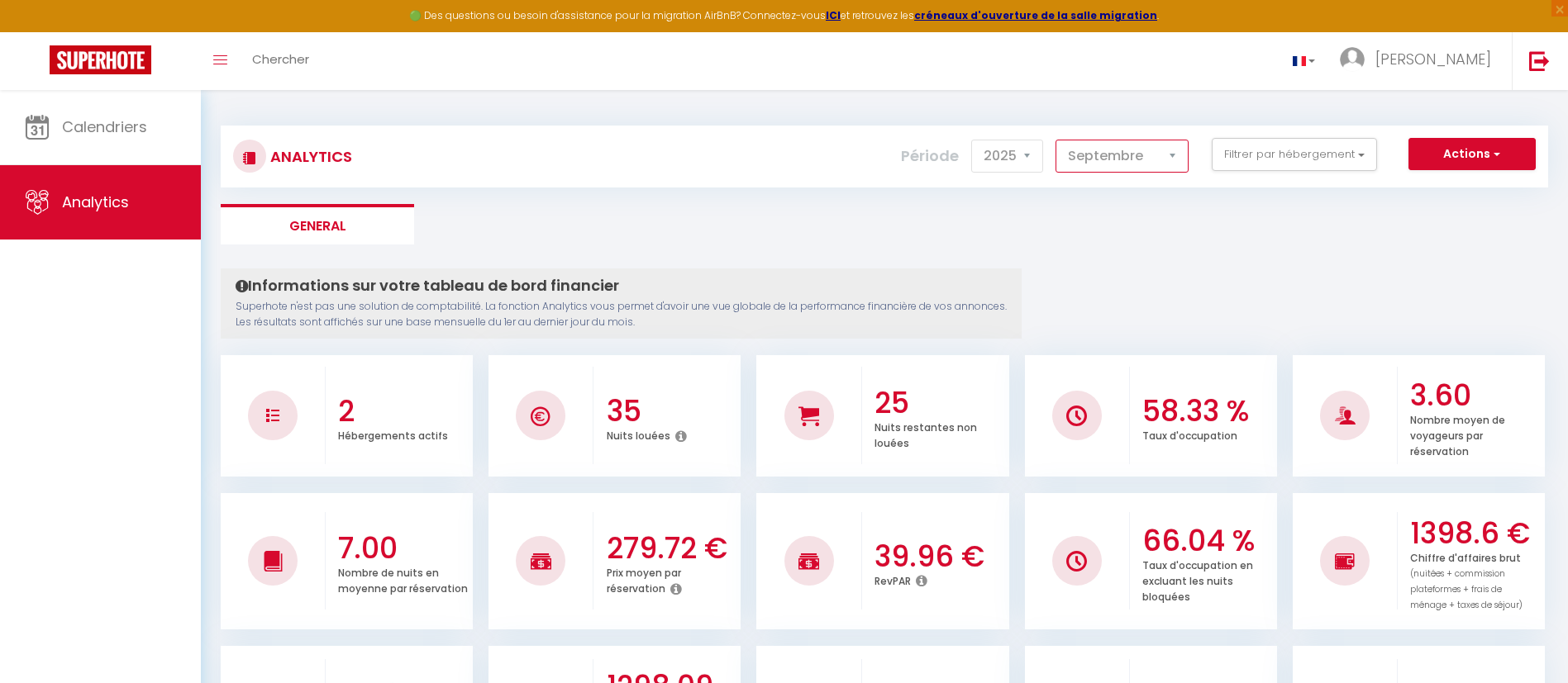
click at [1173, 151] on select "[PERSON_NAME] Mars Avril Mai Juin Juillet Août Septembre Octobre Novembre Décem…" at bounding box center [1122, 155] width 133 height 33
click at [1057, 139] on select "[PERSON_NAME] Mars Avril Mai Juin Juillet Août Septembre Octobre Novembre Décem…" at bounding box center [1122, 155] width 133 height 33
click at [1176, 153] on select "[PERSON_NAME] Mars Avril Mai Juin Juillet Août Septembre Octobre Novembre Décem…" at bounding box center [1122, 155] width 133 height 33
select select "6"
click at [1057, 139] on select "[PERSON_NAME] Mars Avril Mai Juin Juillet Août Septembre Octobre Novembre Décem…" at bounding box center [1122, 155] width 133 height 33
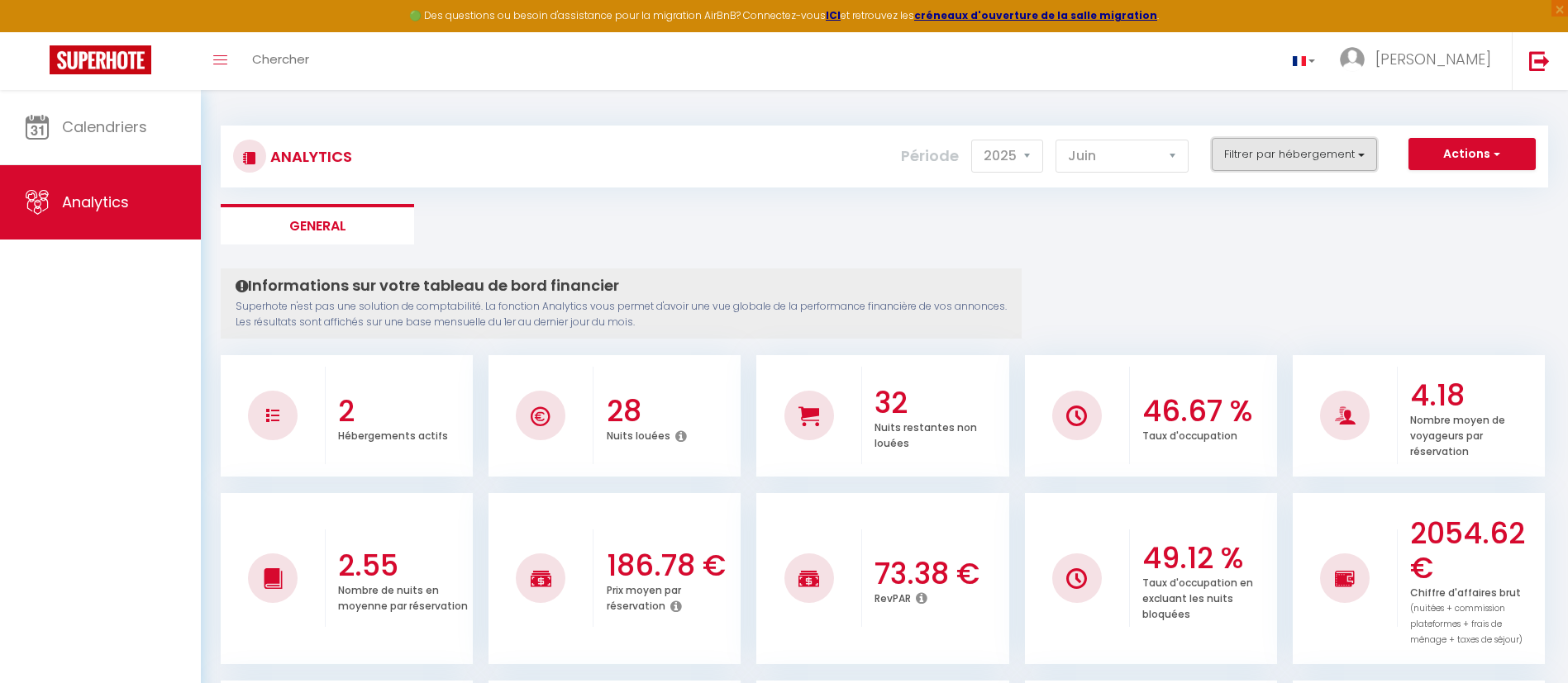
click at [1360, 157] on button "Filtrer par hébergement" at bounding box center [1294, 154] width 165 height 33
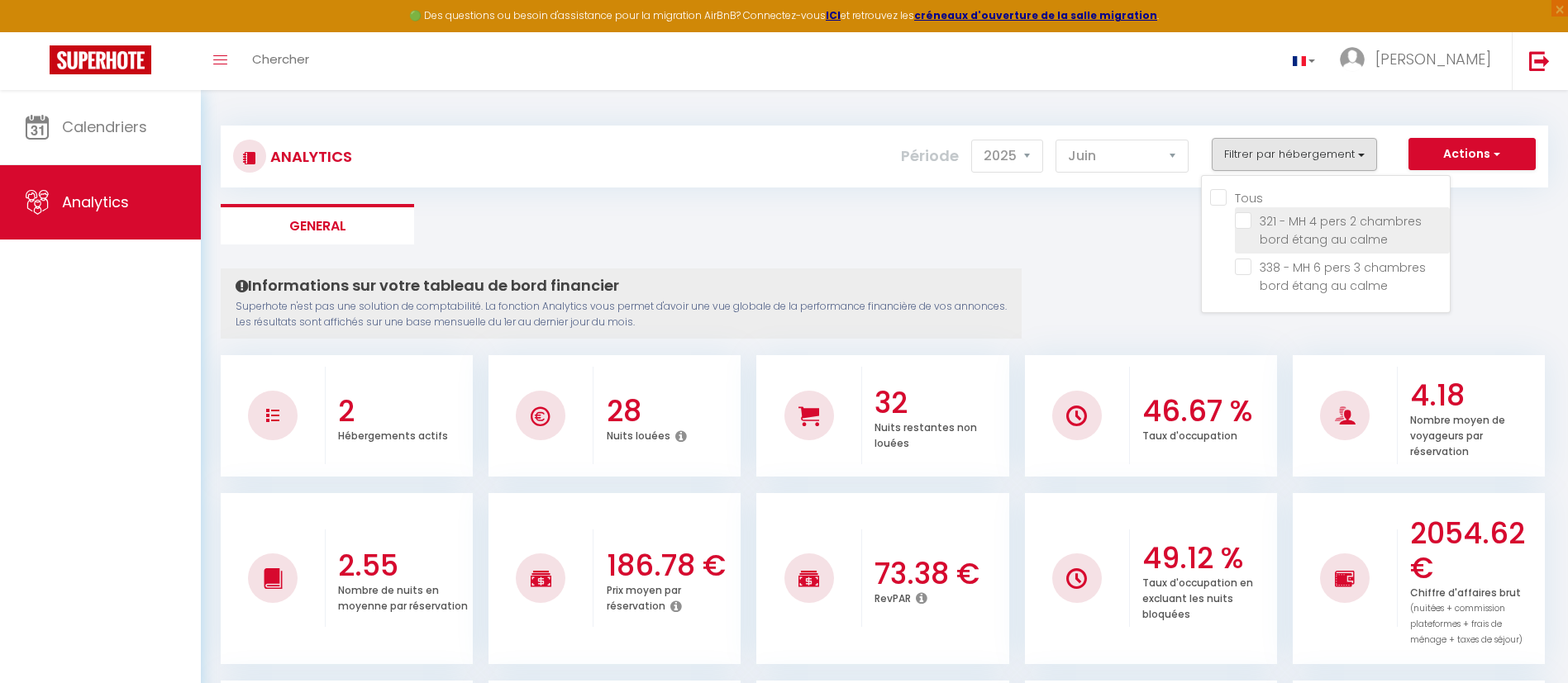
click at [1246, 217] on calme "checkbox" at bounding box center [1343, 220] width 215 height 17
checkbox calme "true"
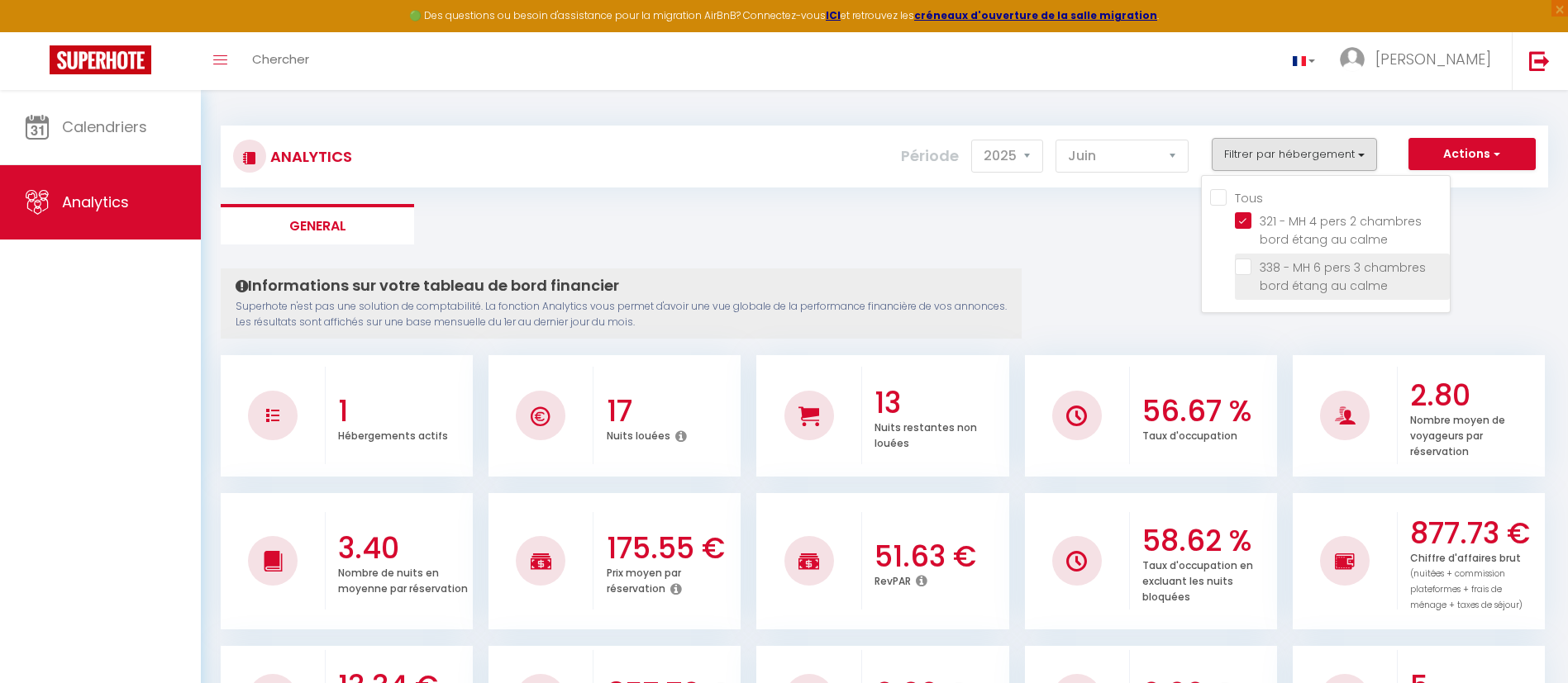
click at [1247, 267] on calme "checkbox" at bounding box center [1343, 266] width 215 height 17
checkbox calme "true"
checkbox input "true"
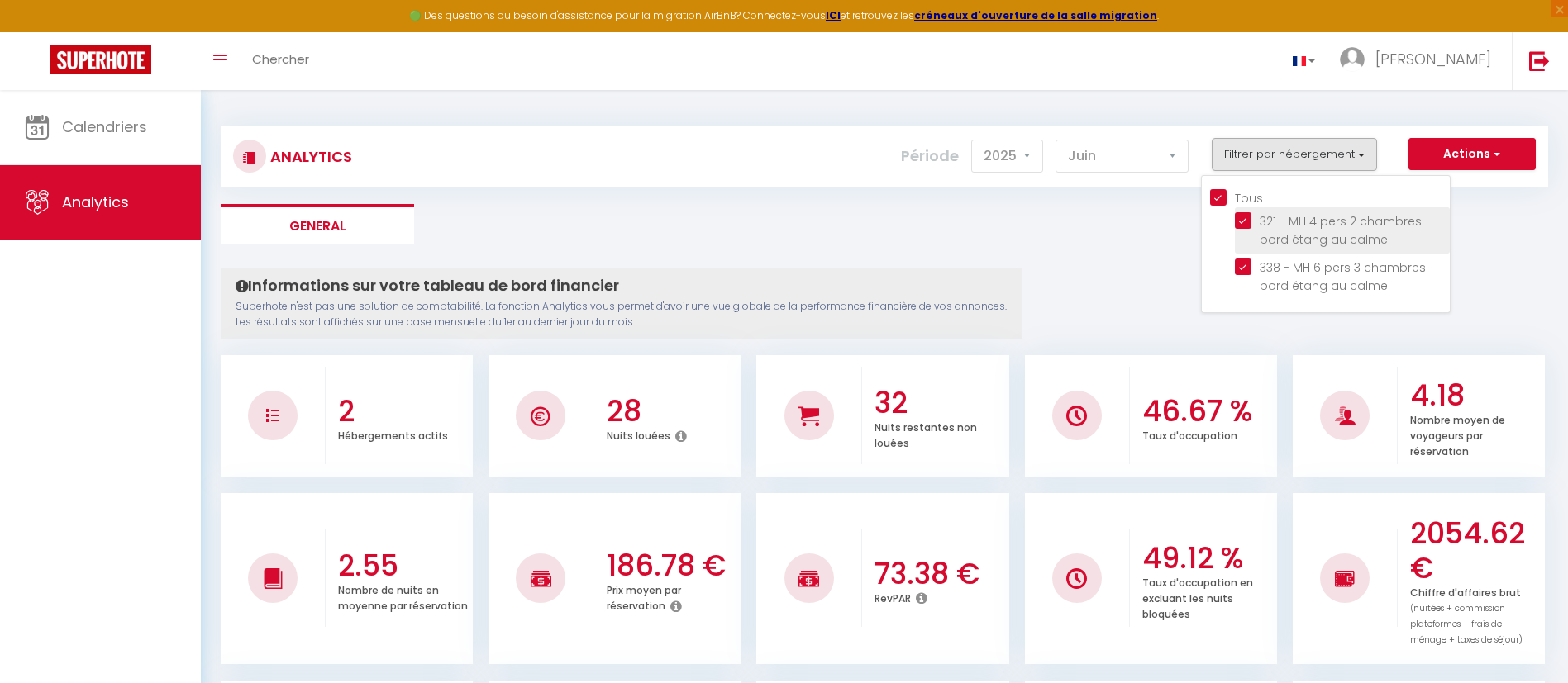
click at [1245, 216] on calme "checkbox" at bounding box center [1343, 220] width 215 height 17
checkbox calme "false"
checkbox input "false"
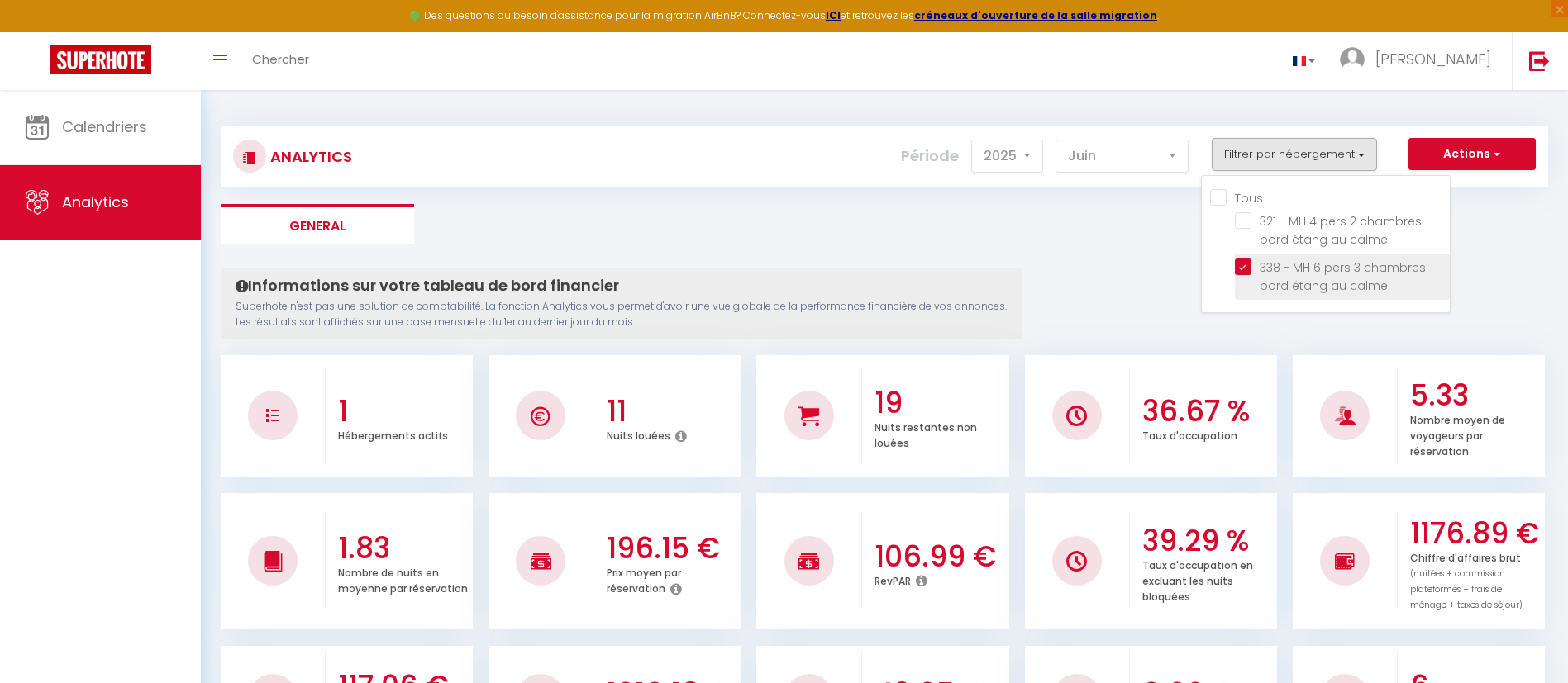
click at [1246, 268] on calme "checkbox" at bounding box center [1343, 266] width 215 height 17
checkbox calme "false"
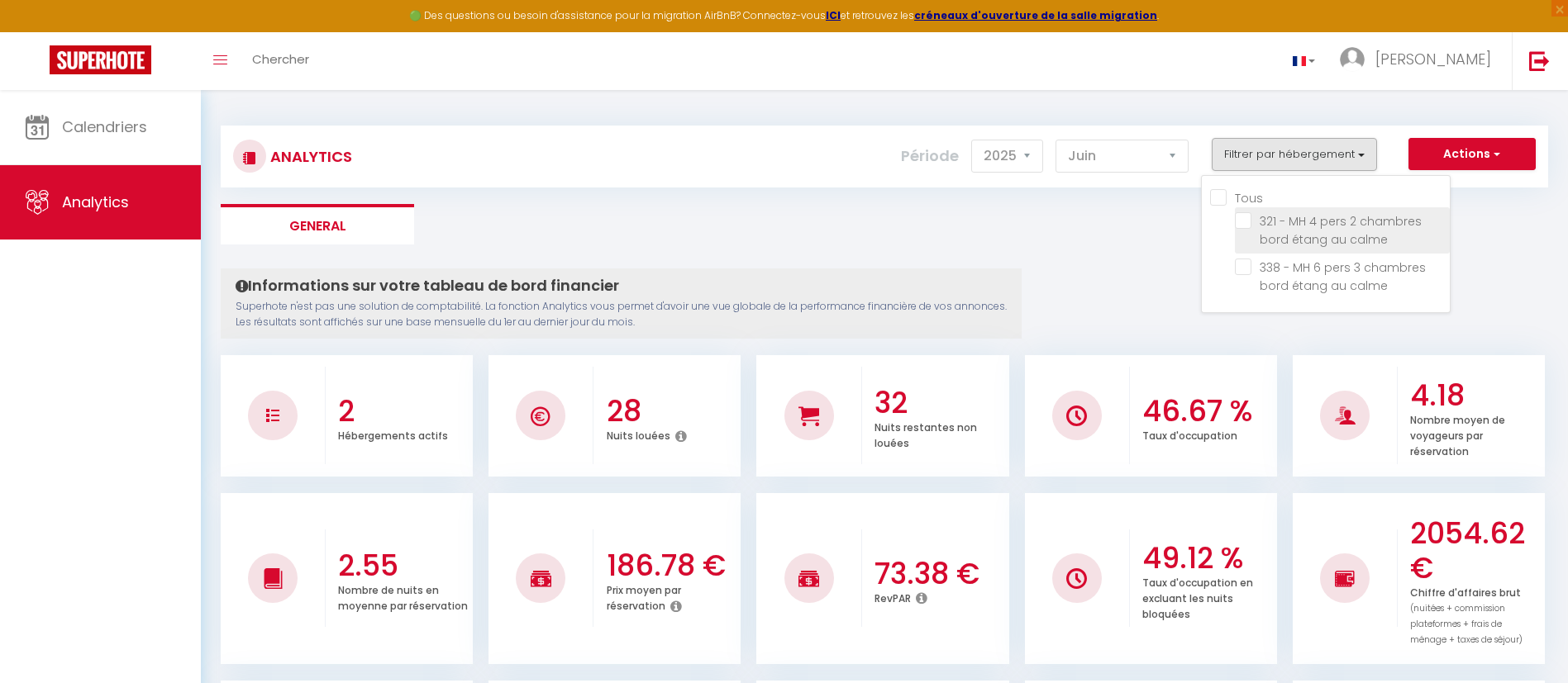
click at [1243, 221] on calme "checkbox" at bounding box center [1343, 220] width 215 height 17
checkbox calme "true"
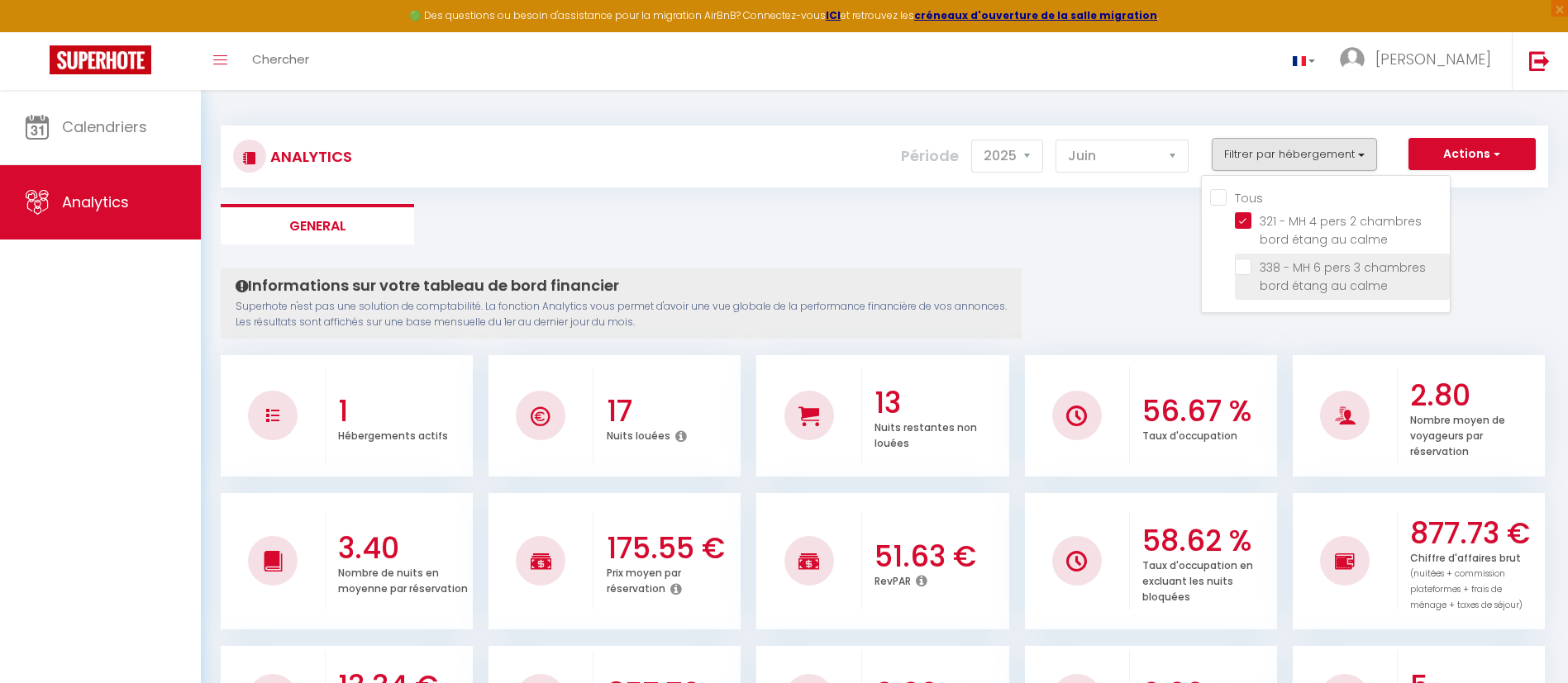
click at [1246, 268] on calme "checkbox" at bounding box center [1343, 266] width 215 height 17
checkbox calme "true"
checkbox input "true"
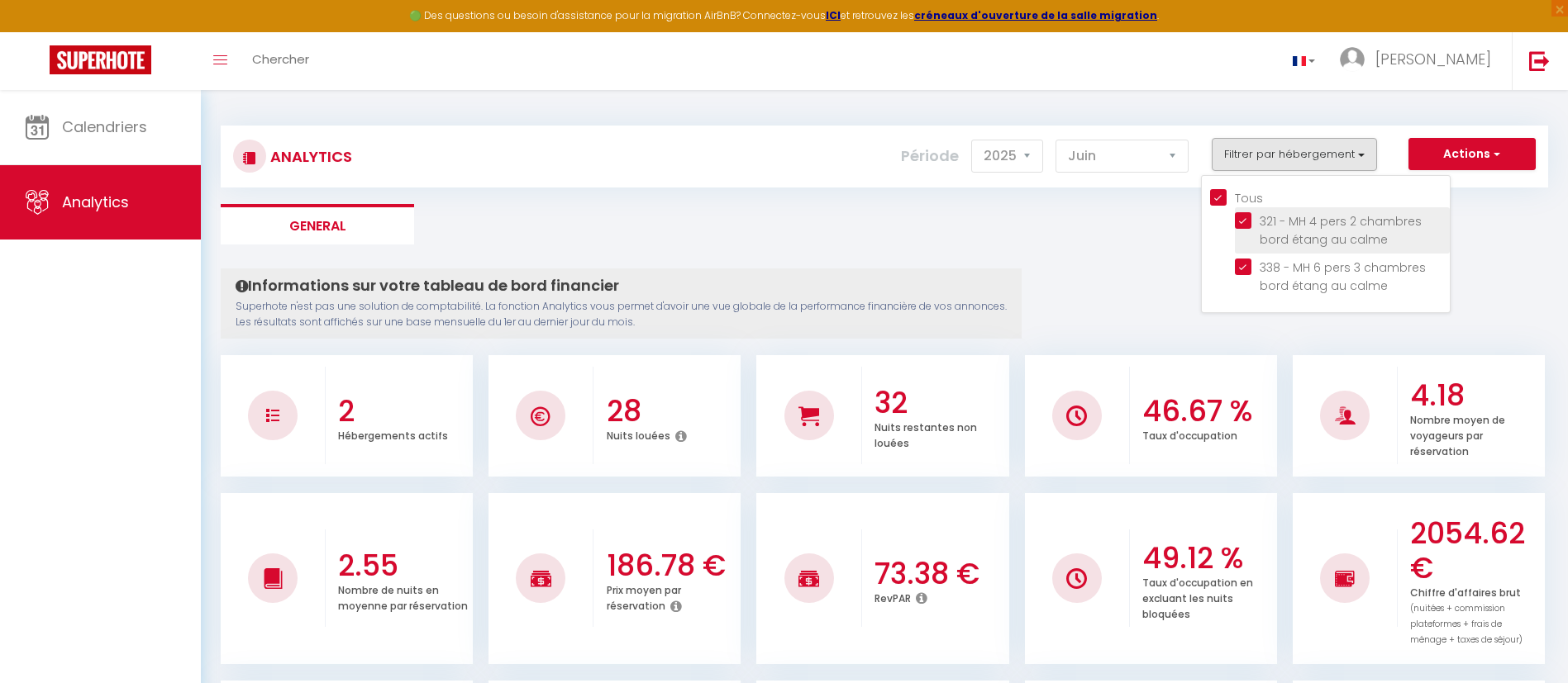
drag, startPoint x: 1246, startPoint y: 215, endPoint x: 1253, endPoint y: 221, distance: 9.2
click at [1247, 215] on calme "checkbox" at bounding box center [1343, 220] width 215 height 17
checkbox calme "false"
checkbox input "false"
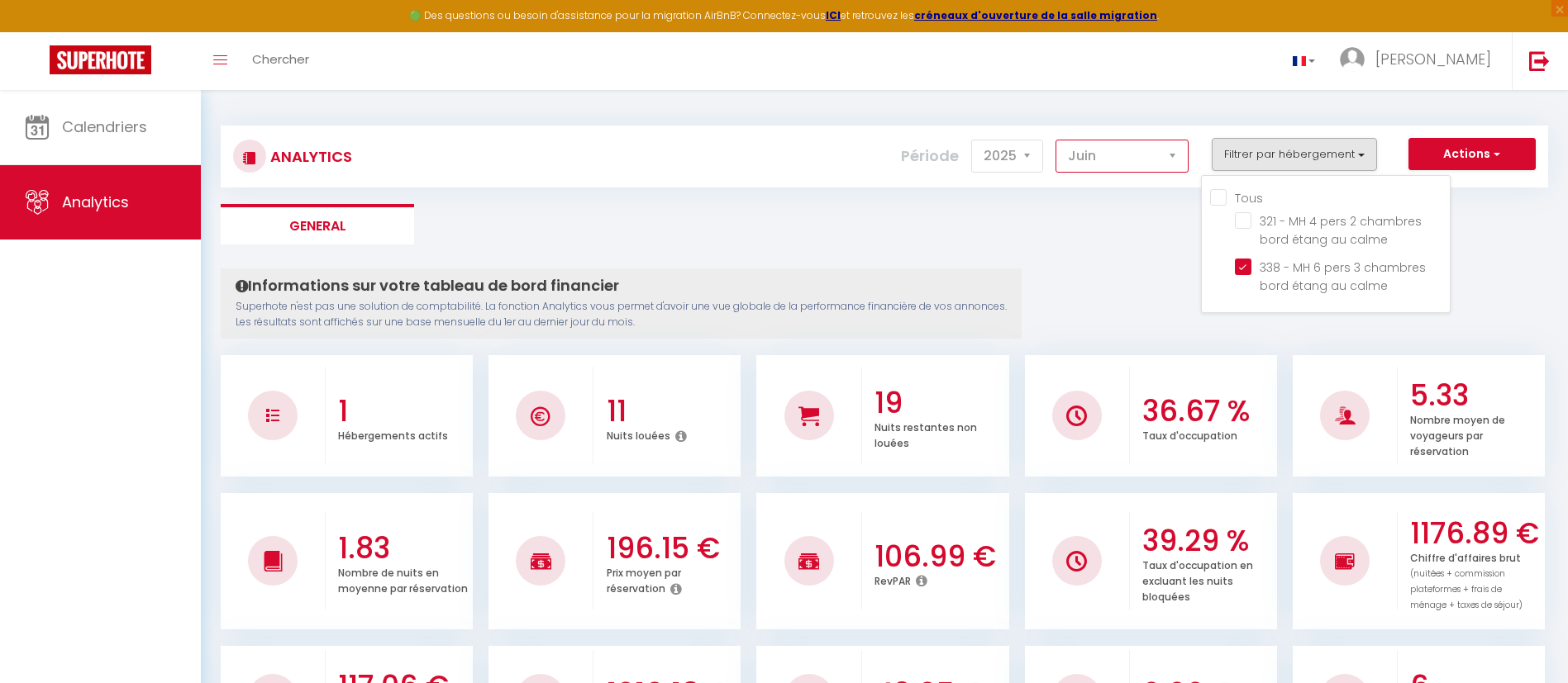
click at [1177, 150] on select "[PERSON_NAME] Mars Avril Mai Juin Juillet Août Septembre Octobre Novembre Décem…" at bounding box center [1122, 155] width 133 height 33
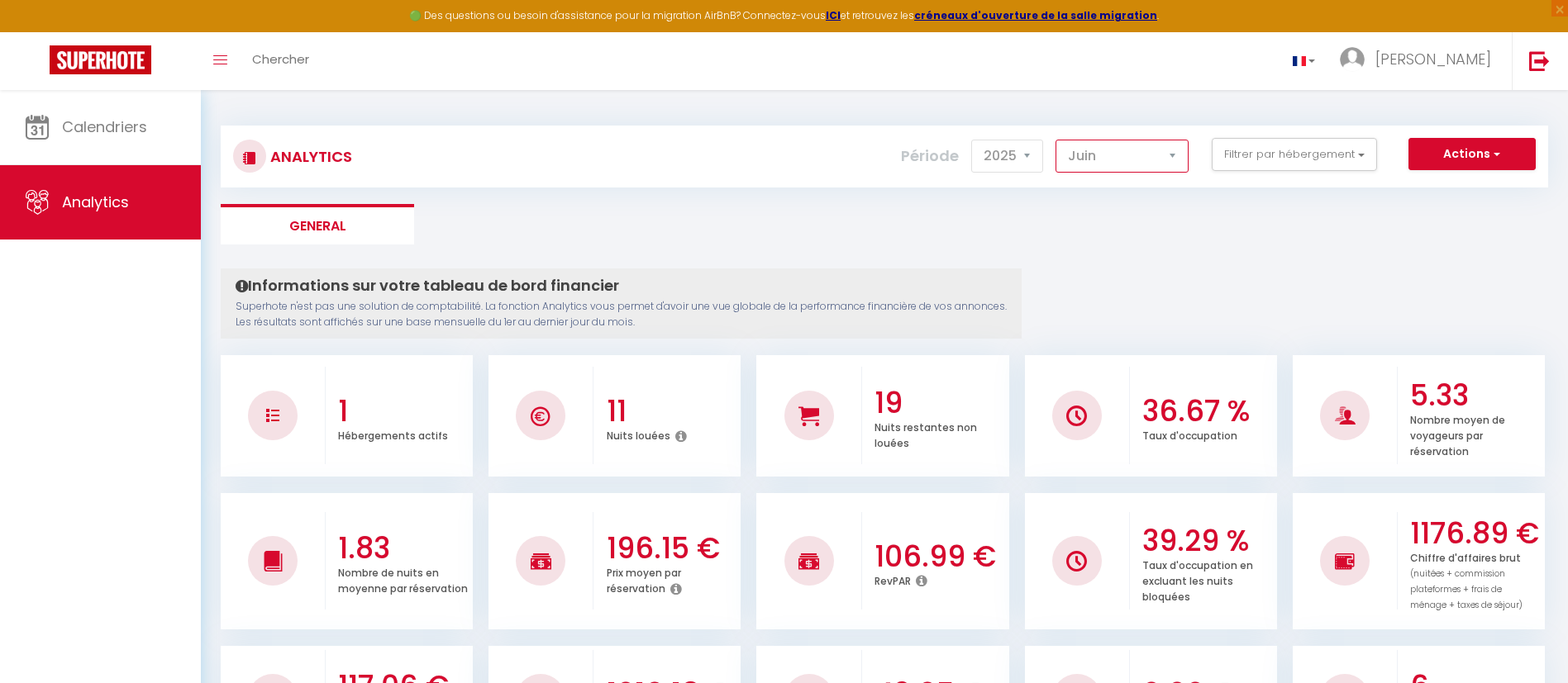
select select "7"
click at [1057, 139] on select "[PERSON_NAME] Mars Avril Mai Juin Juillet Août Septembre Octobre Novembre Décem…" at bounding box center [1122, 155] width 133 height 33
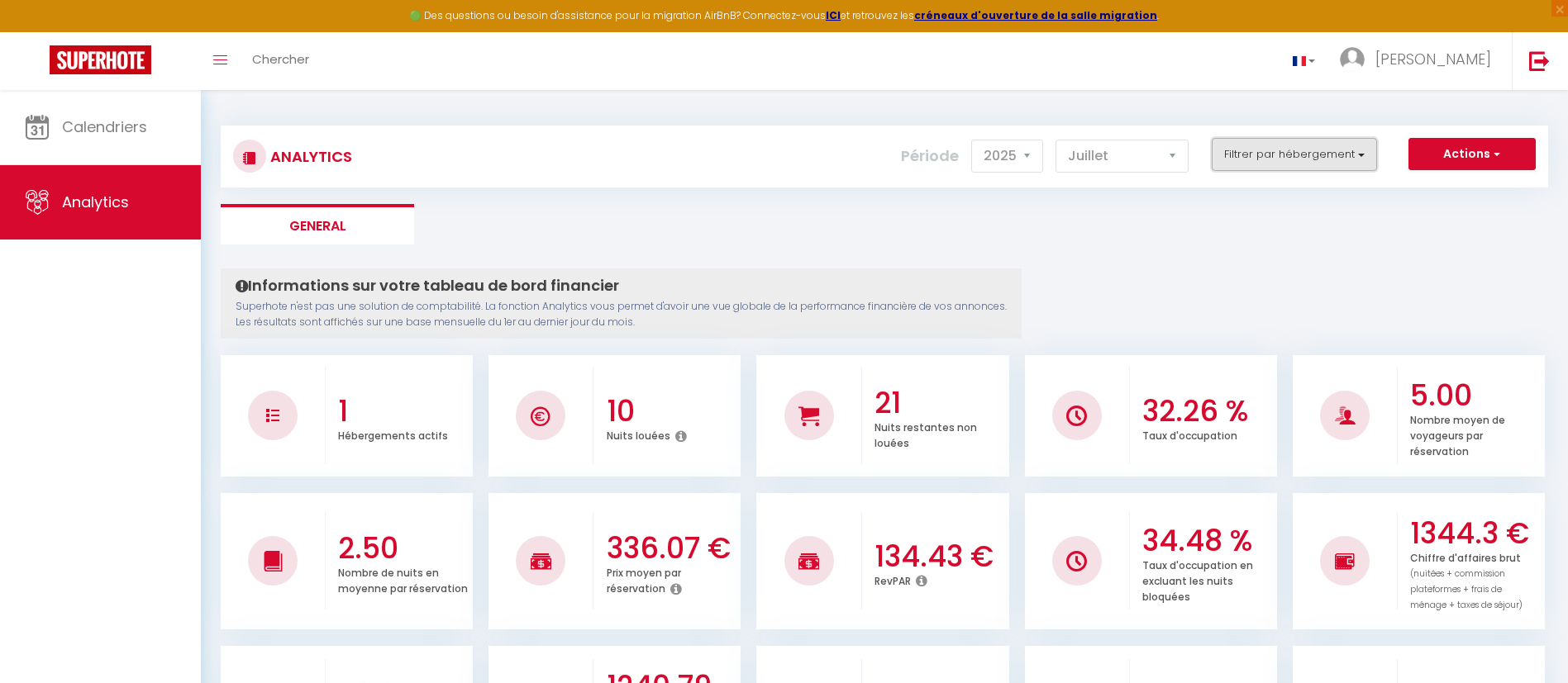
click at [1363, 151] on button "Filtrer par hébergement" at bounding box center [1294, 154] width 165 height 33
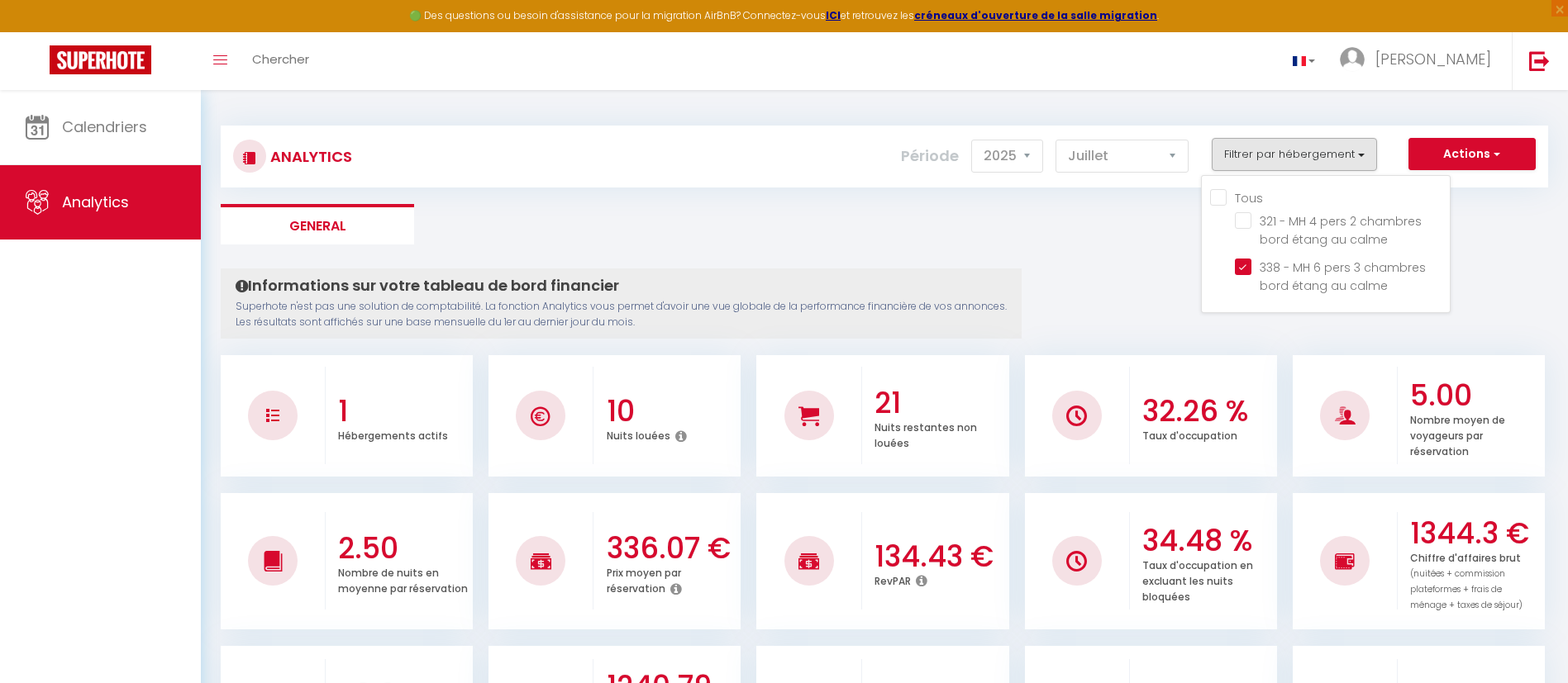
click at [1108, 241] on ul "General" at bounding box center [885, 224] width 1327 height 40
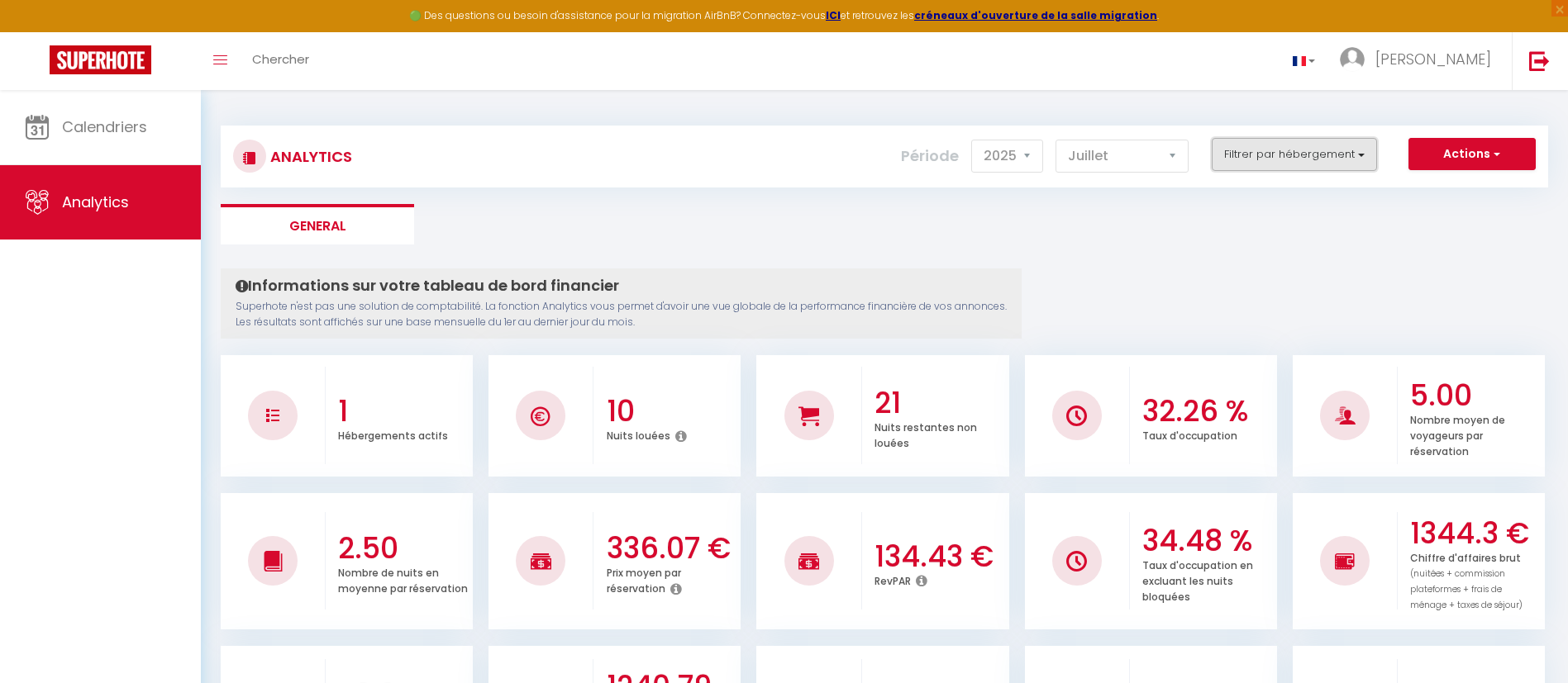
click at [1354, 152] on button "Filtrer par hébergement" at bounding box center [1294, 154] width 165 height 33
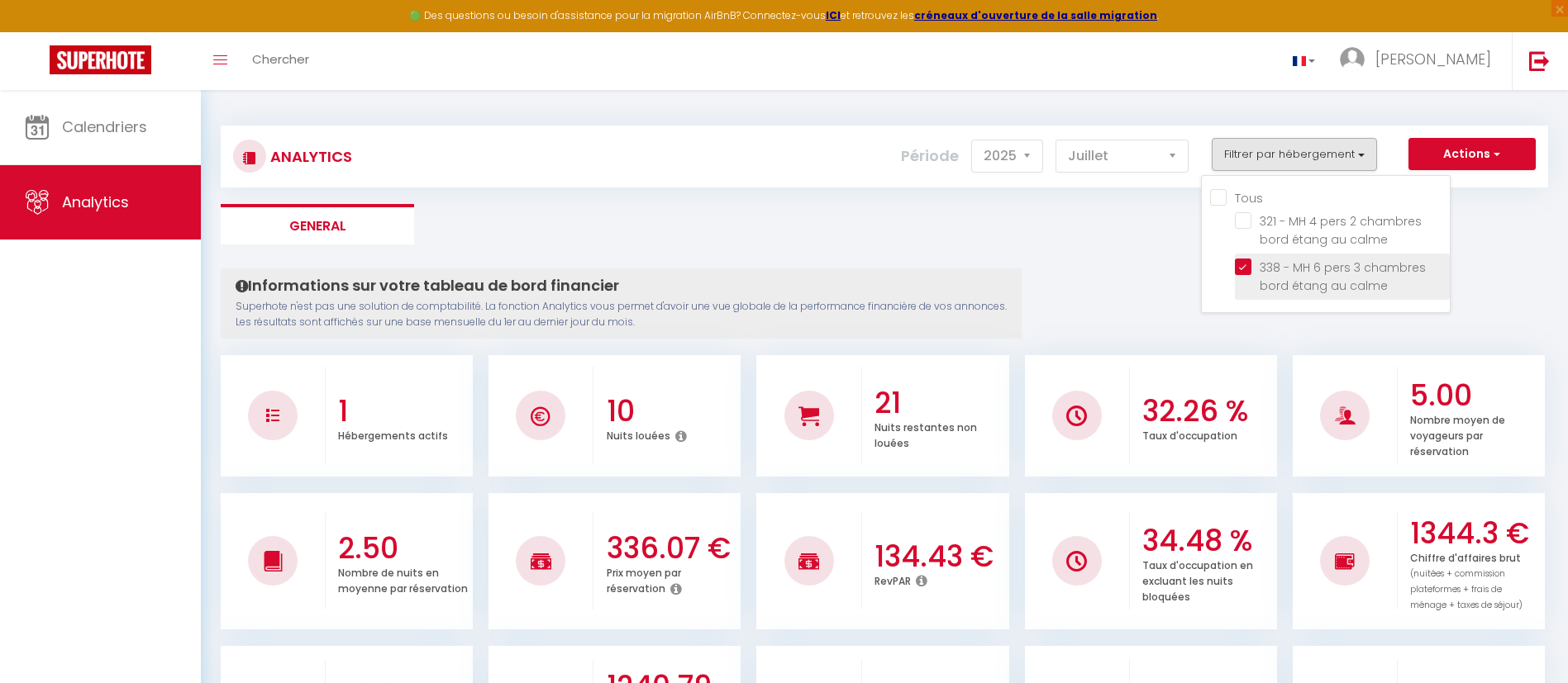
click at [1249, 270] on calme "checkbox" at bounding box center [1343, 266] width 215 height 17
checkbox calme "false"
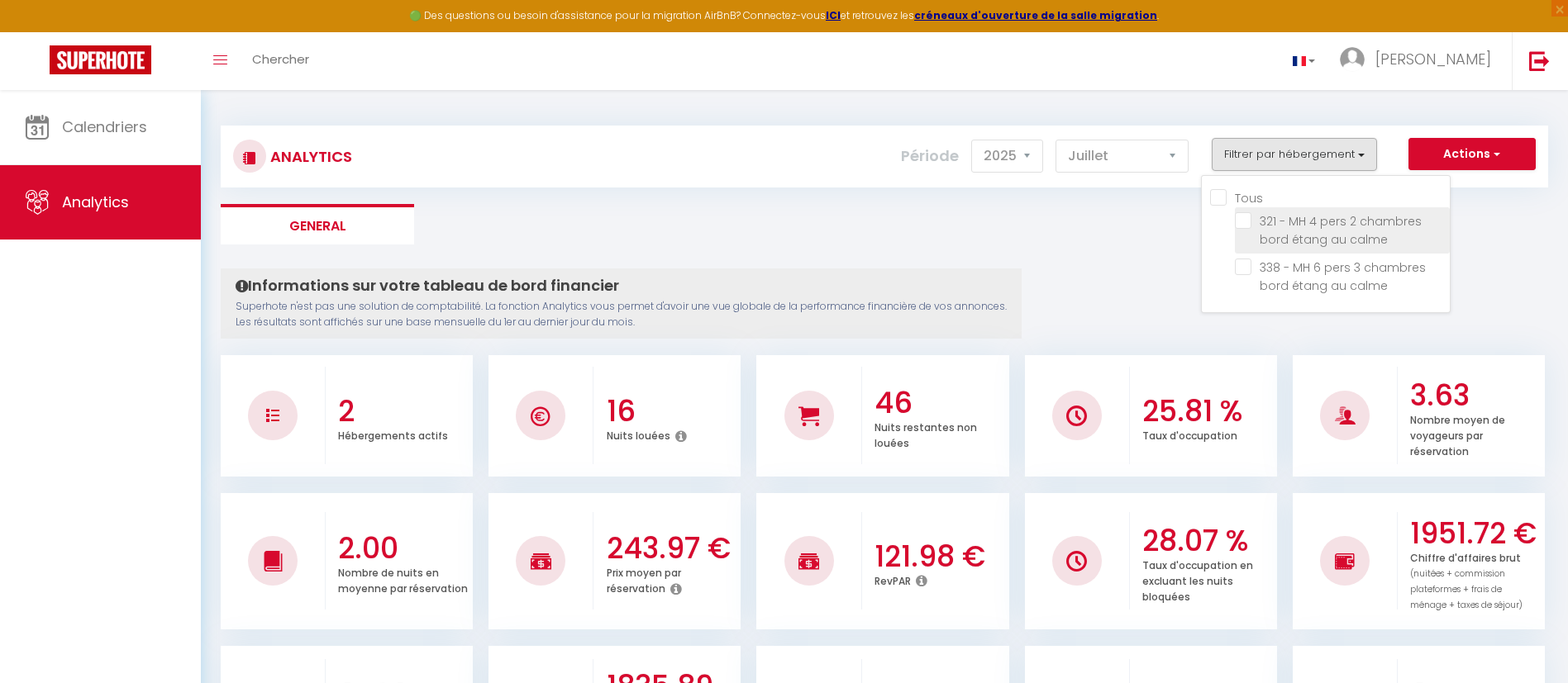
click at [1246, 226] on calme "checkbox" at bounding box center [1343, 220] width 215 height 17
checkbox calme "true"
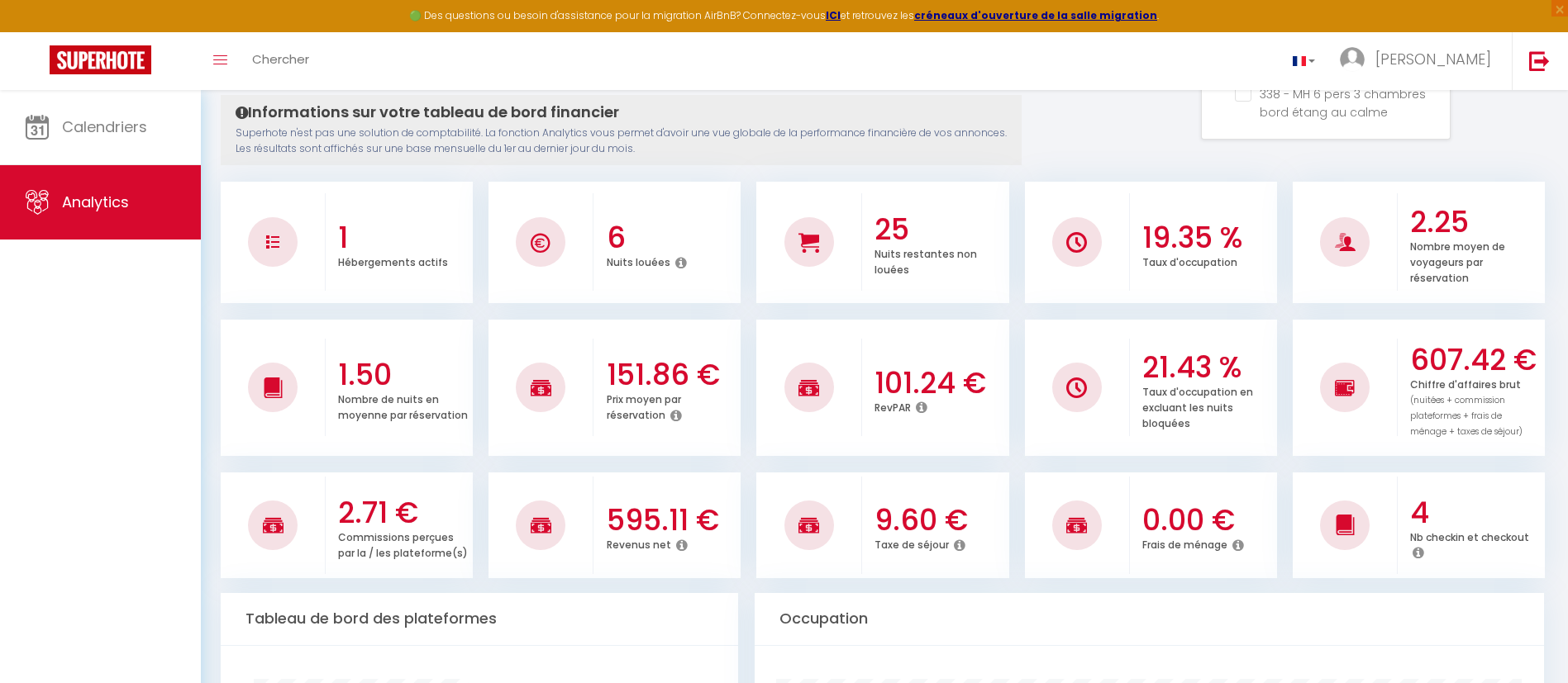
scroll to position [124, 0]
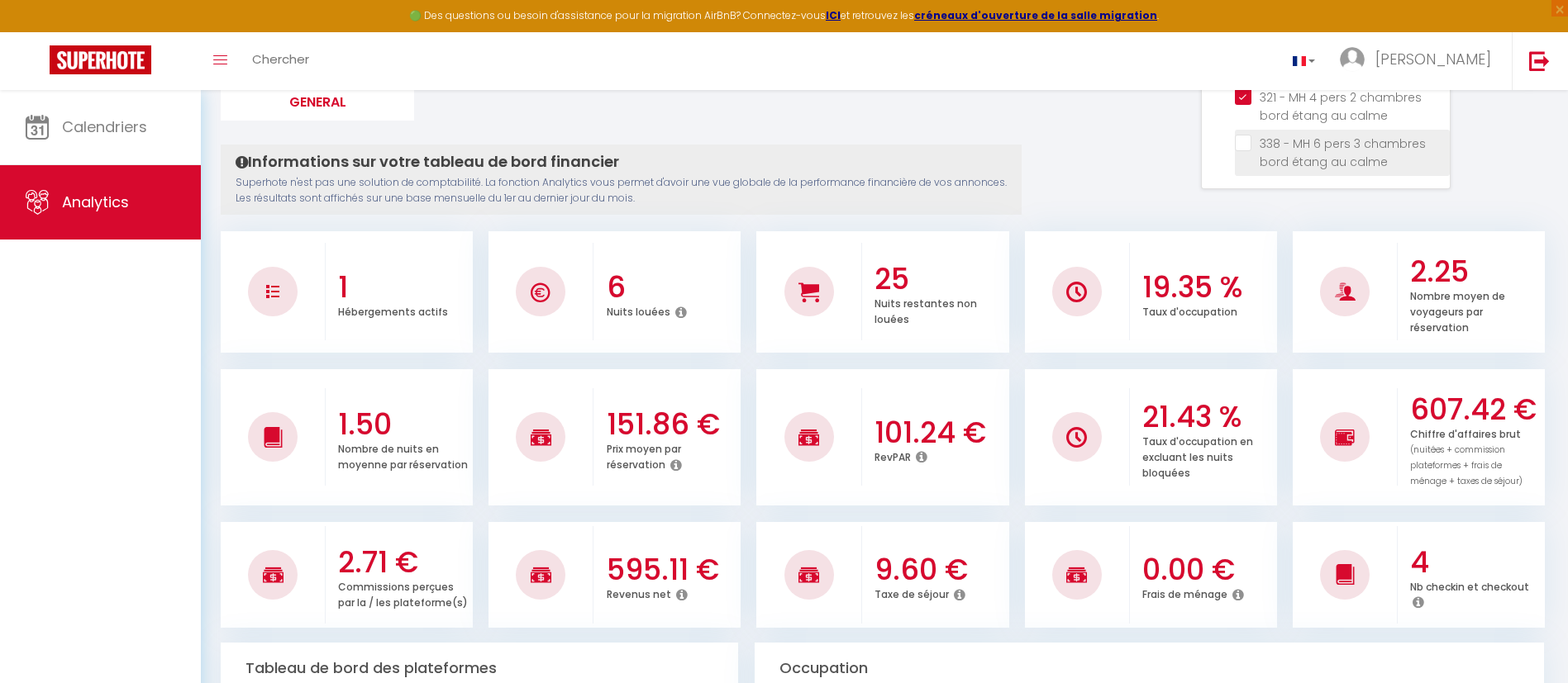
click at [1237, 141] on calme "checkbox" at bounding box center [1343, 142] width 215 height 17
checkbox calme "true"
checkbox input "true"
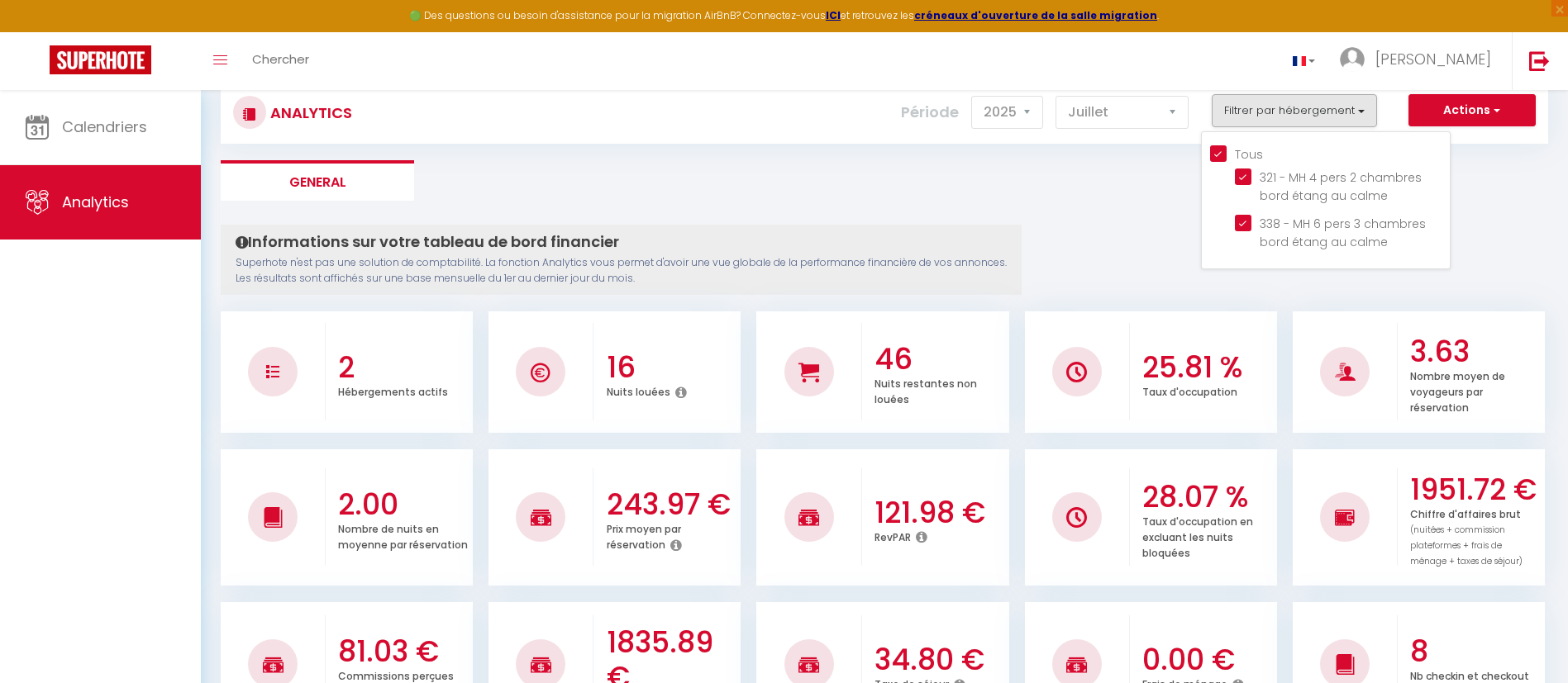
scroll to position [0, 0]
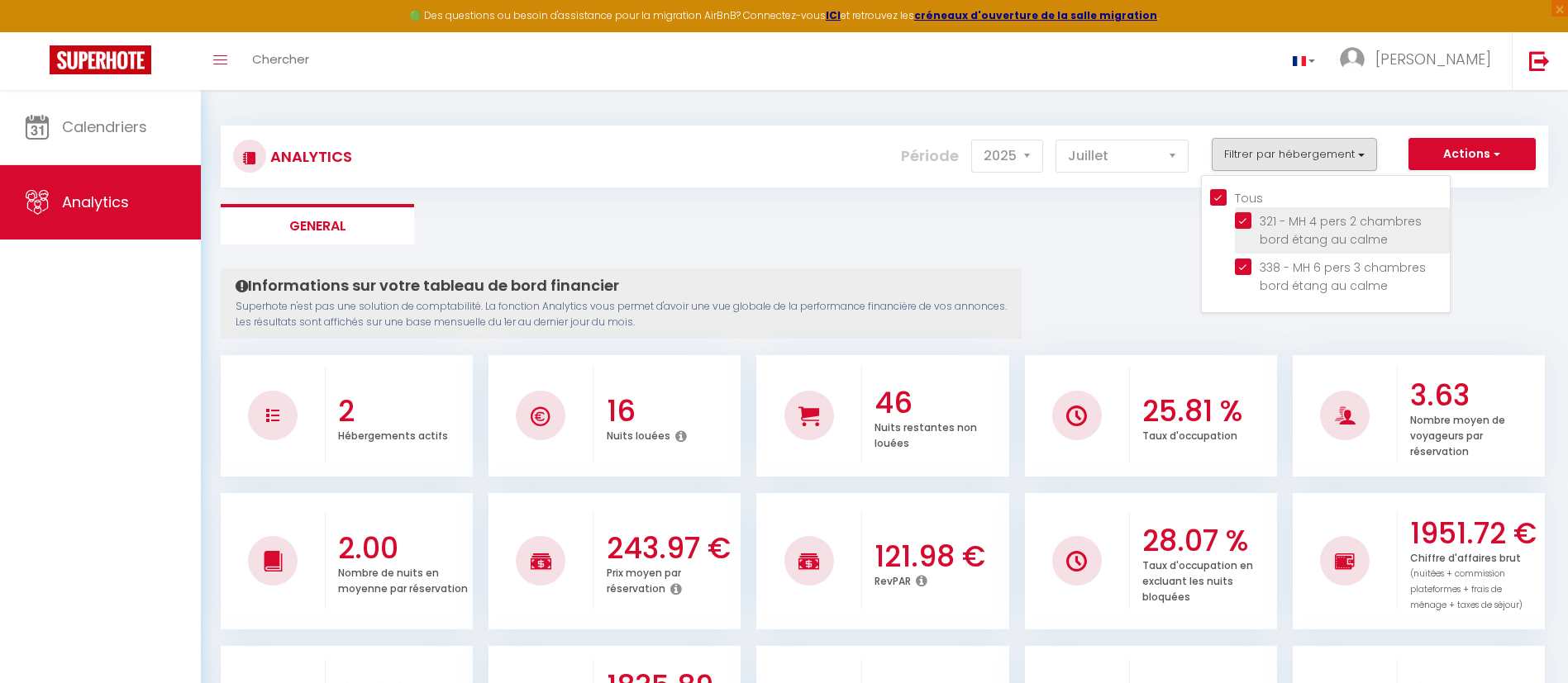
click at [1239, 217] on calme "checkbox" at bounding box center [1343, 220] width 215 height 17
checkbox calme "false"
checkbox input "false"
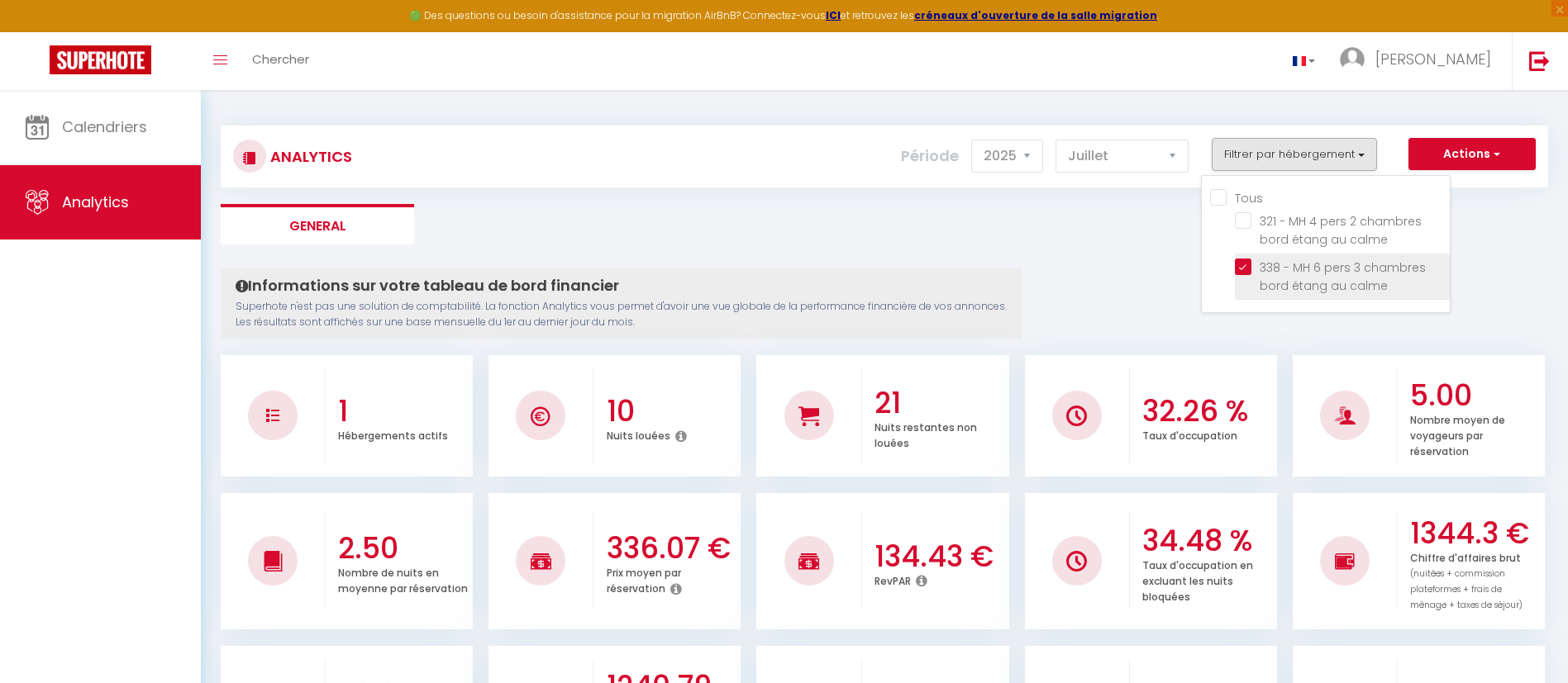
click at [1244, 264] on calme "checkbox" at bounding box center [1343, 266] width 215 height 17
checkbox calme "false"
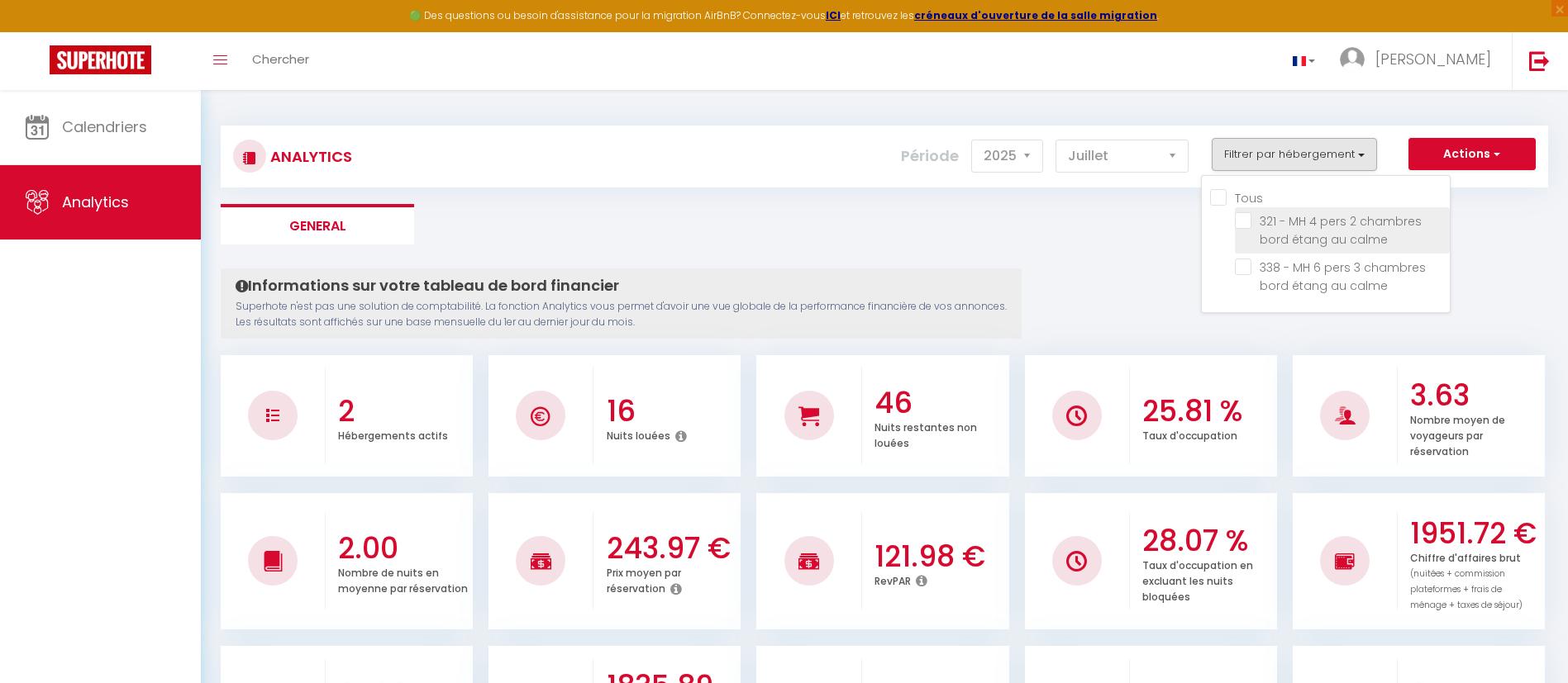
click at [1245, 222] on calme "checkbox" at bounding box center [1343, 220] width 215 height 17
checkbox calme "true"
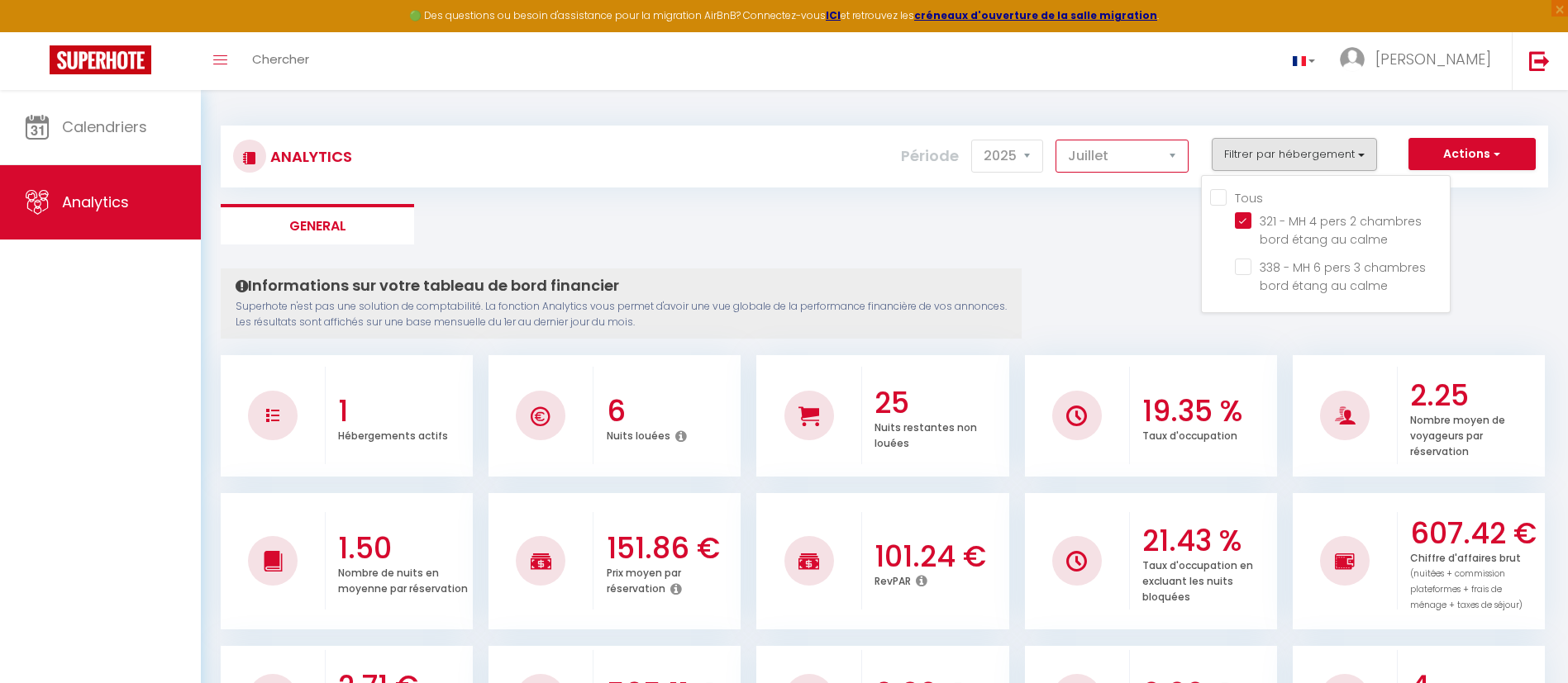
click at [1173, 152] on select "[PERSON_NAME] Mars Avril Mai Juin Juillet Août Septembre Octobre Novembre Décem…" at bounding box center [1122, 155] width 133 height 33
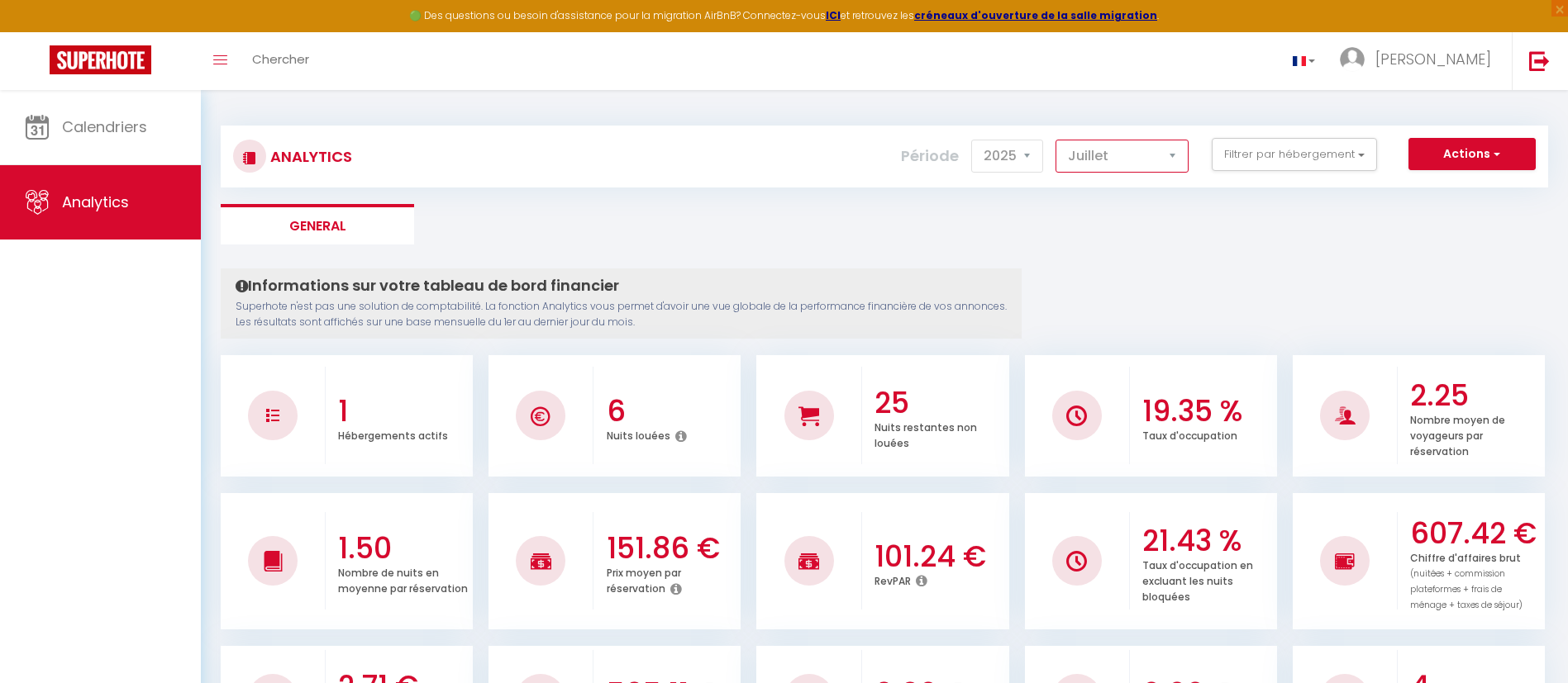
select select "8"
click at [1057, 139] on select "[PERSON_NAME] Mars Avril Mai Juin Juillet Août Septembre Octobre Novembre Décem…" at bounding box center [1122, 155] width 133 height 33
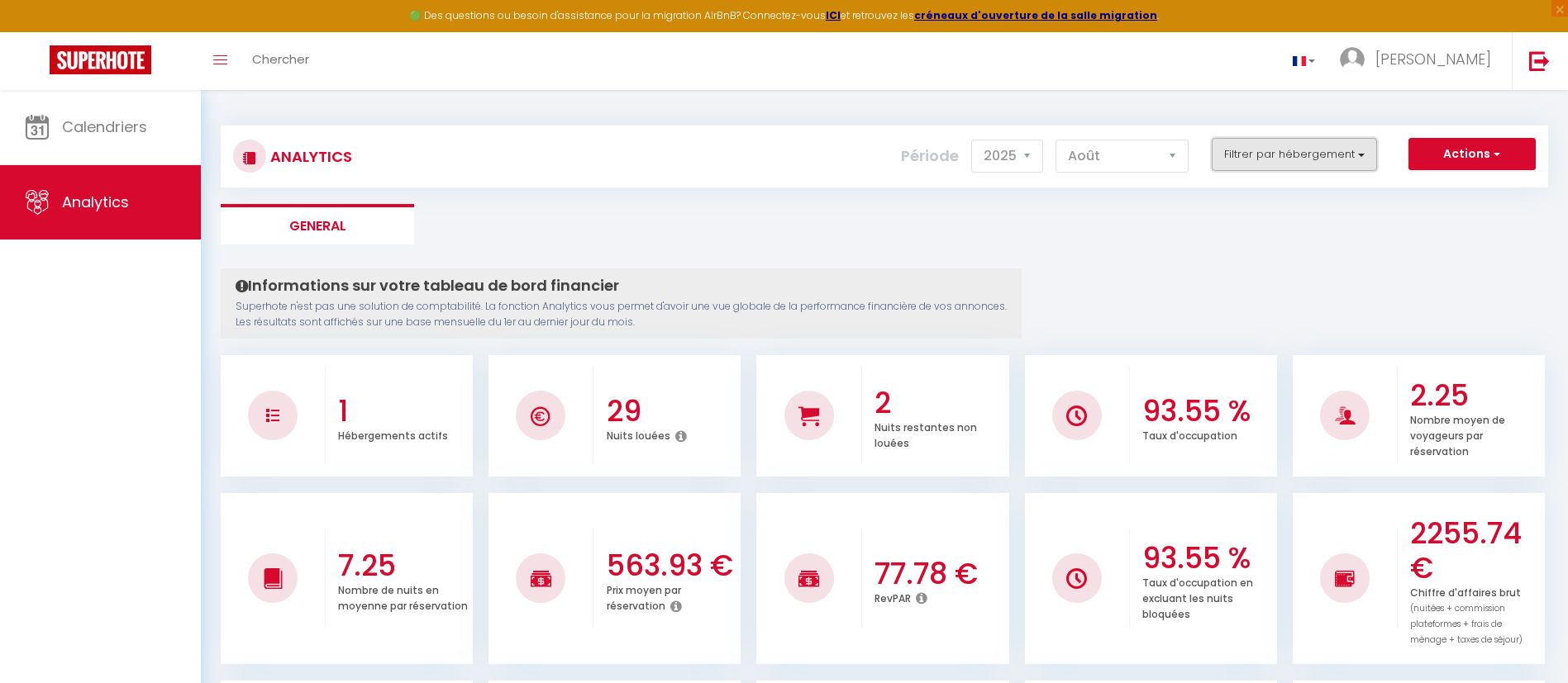
click at [1363, 148] on button "Filtrer par hébergement" at bounding box center [1294, 154] width 165 height 33
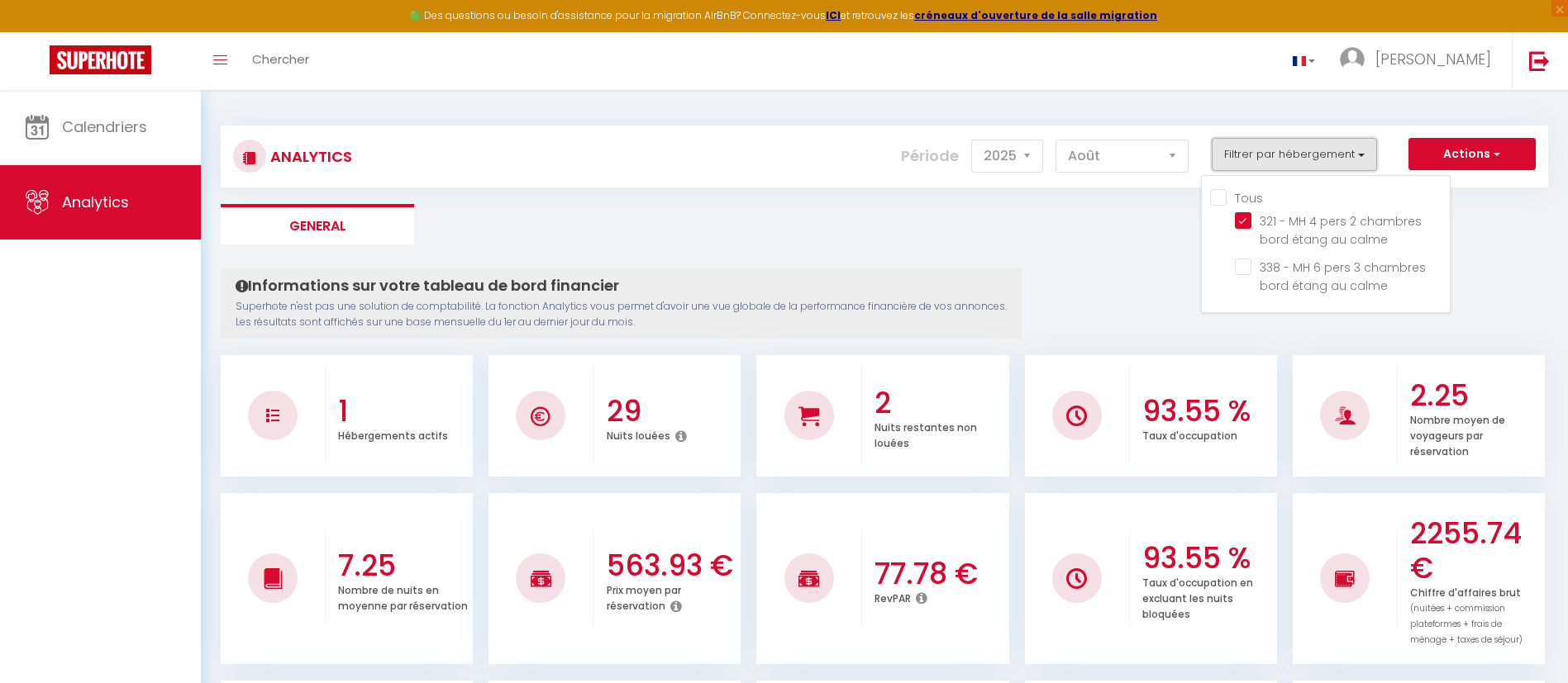
click at [1364, 150] on button "Filtrer par hébergement" at bounding box center [1294, 154] width 165 height 33
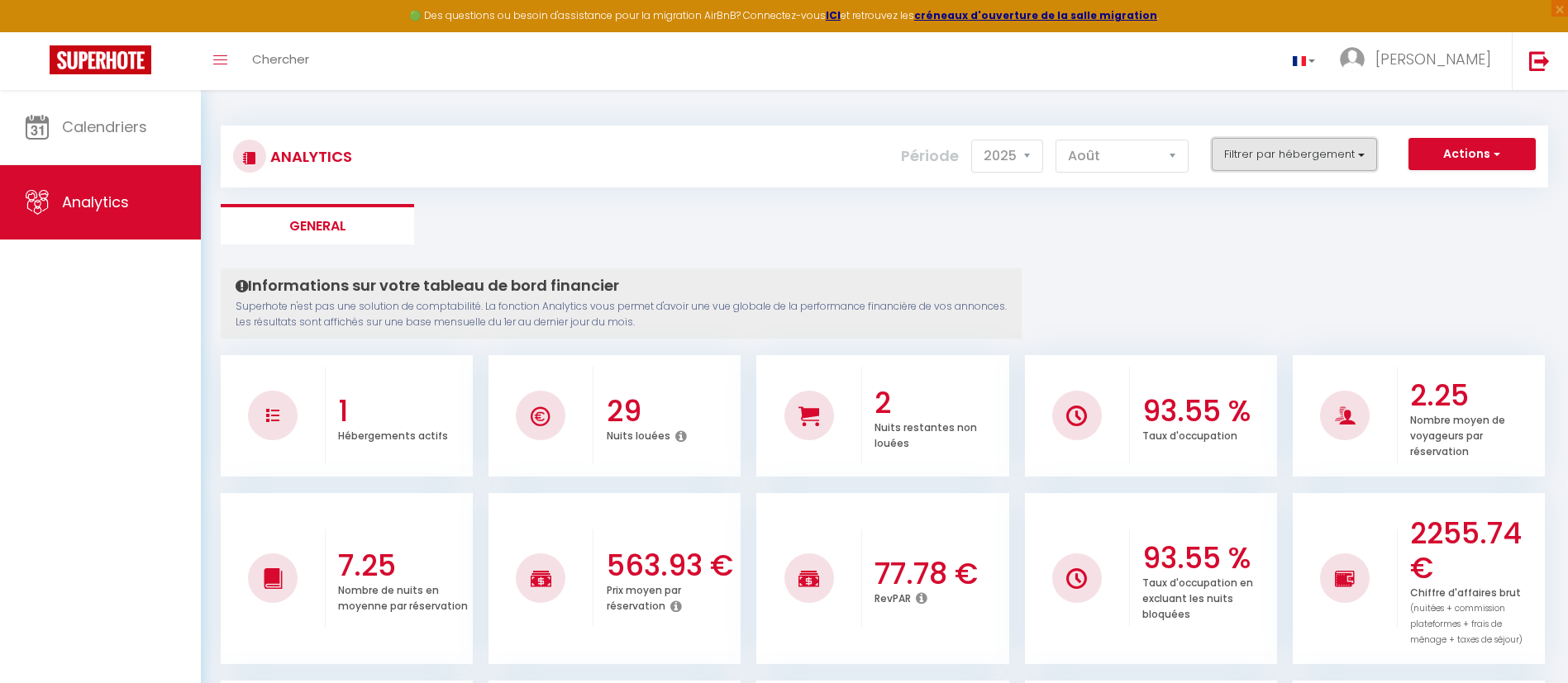
click at [1358, 154] on button "Filtrer par hébergement" at bounding box center [1294, 154] width 165 height 33
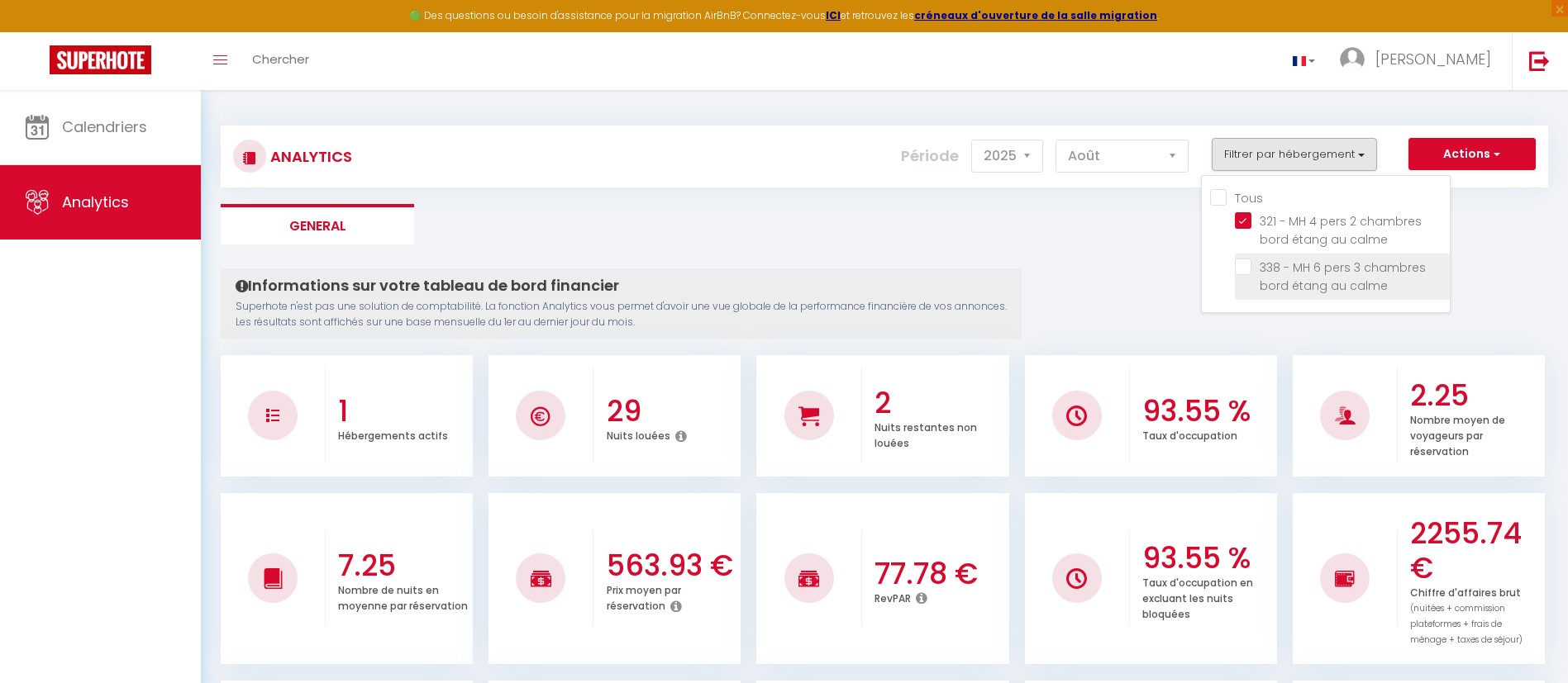
click at [1245, 260] on calme "checkbox" at bounding box center [1343, 266] width 215 height 17
checkbox calme "true"
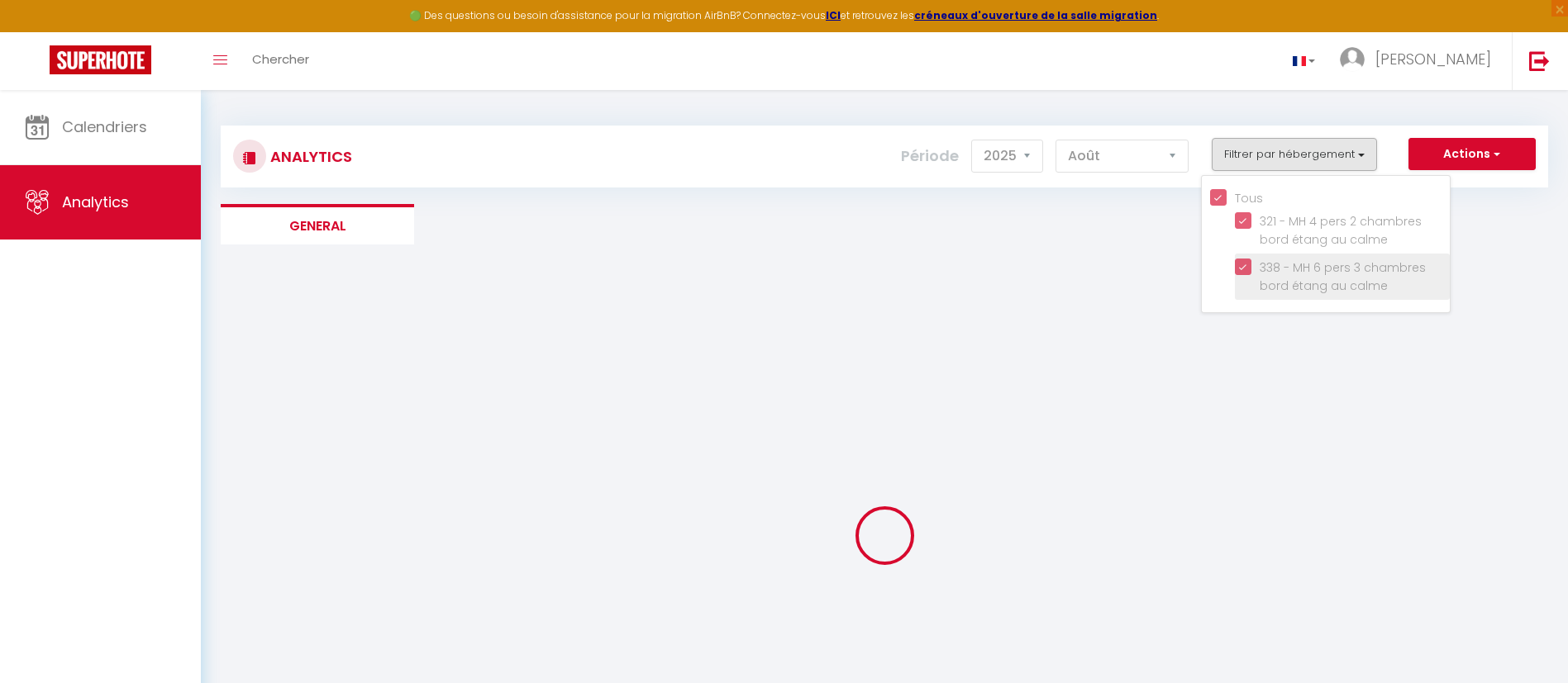
checkbox input "true"
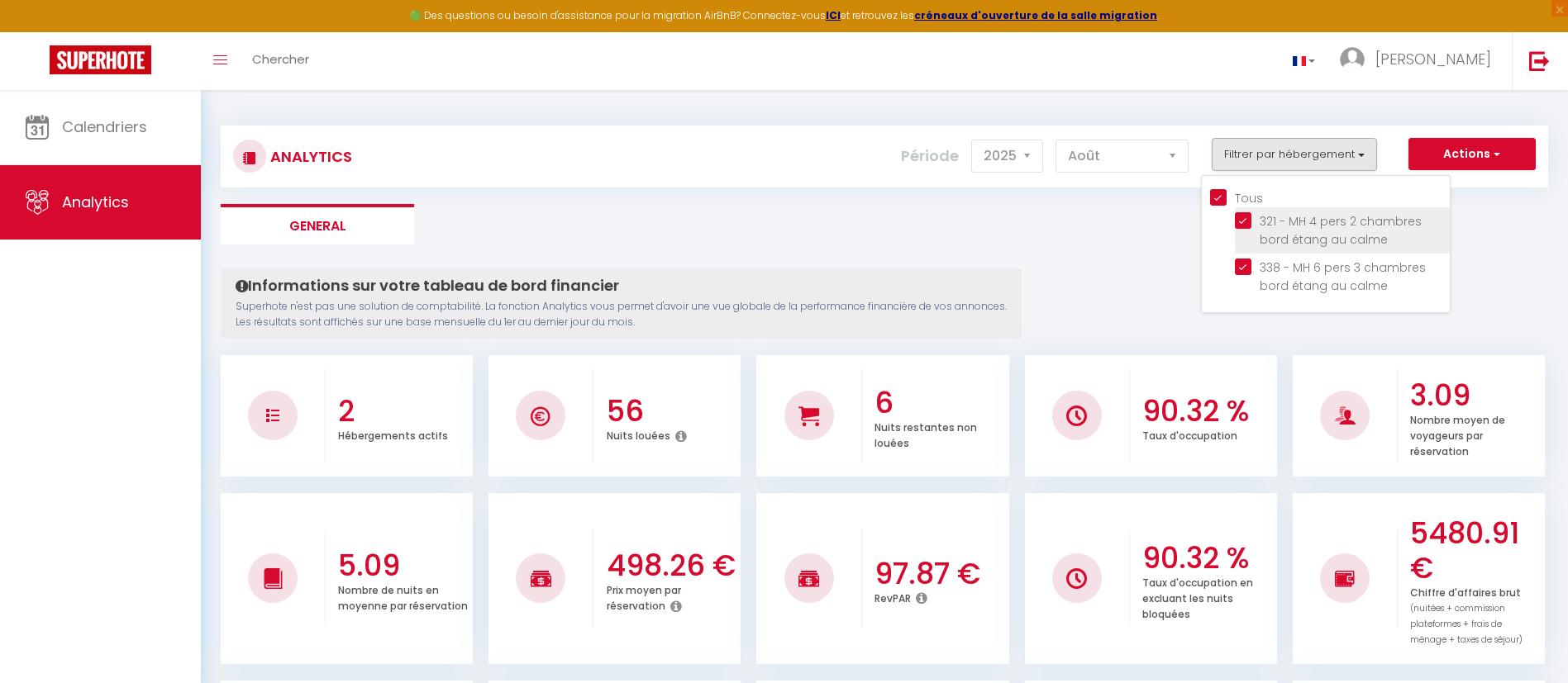
click at [1243, 221] on calme "checkbox" at bounding box center [1343, 220] width 215 height 17
checkbox calme "false"
checkbox input "false"
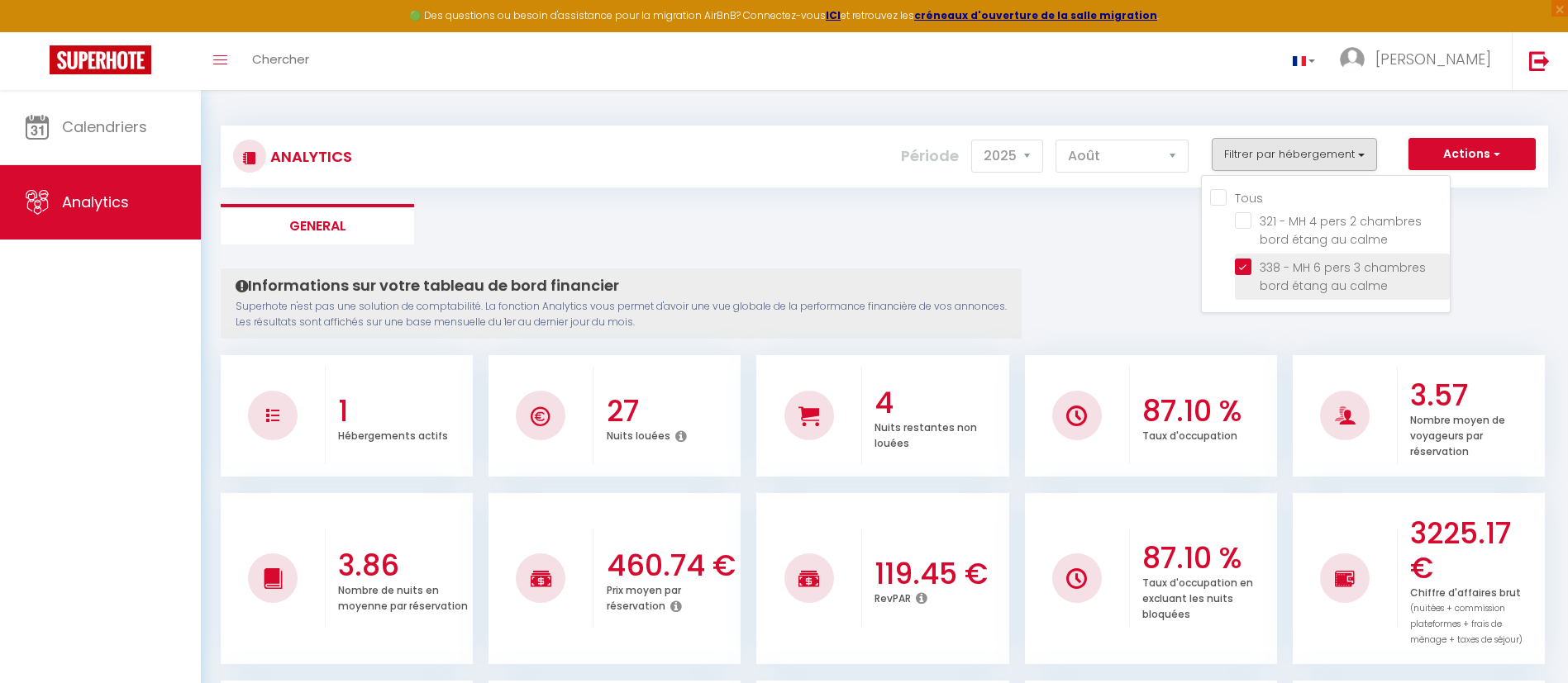
click at [1243, 264] on calme "checkbox" at bounding box center [1343, 266] width 215 height 17
checkbox calme "false"
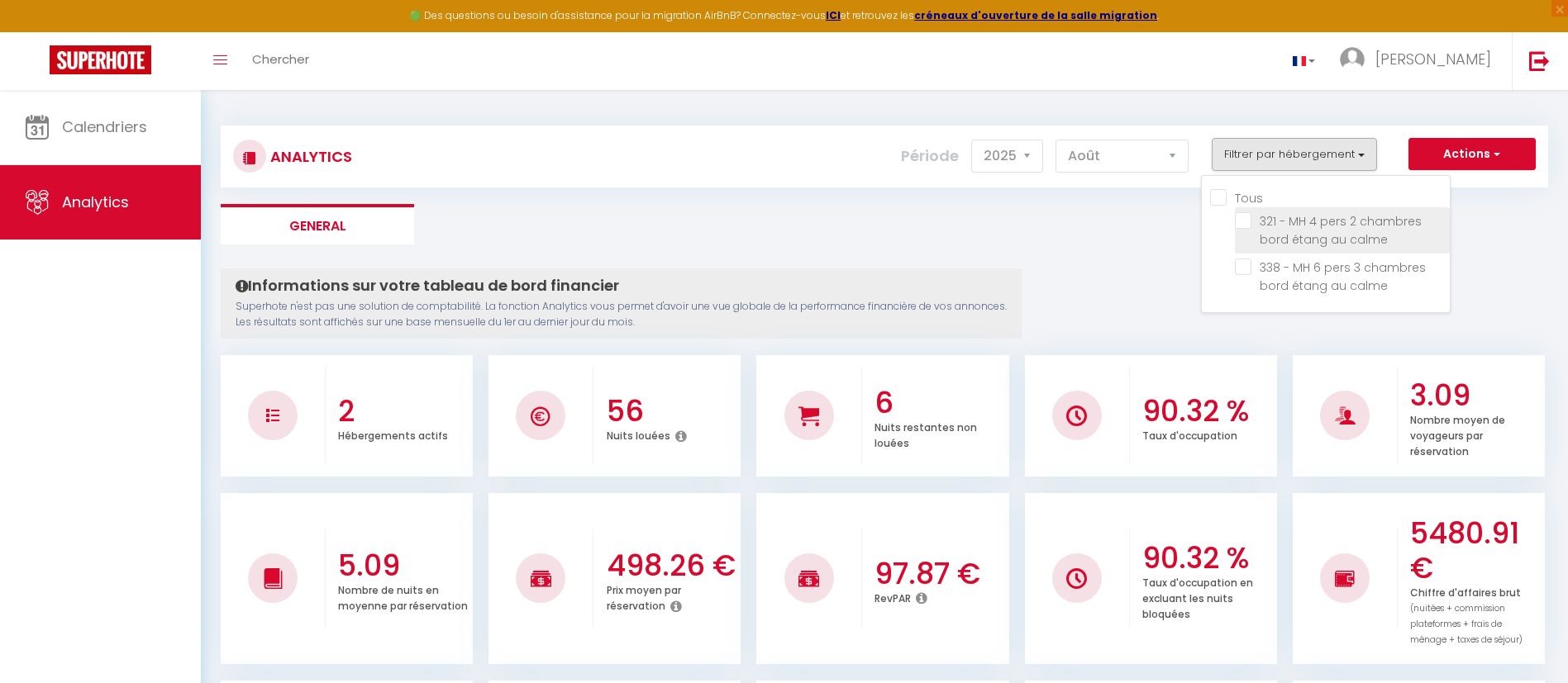
click at [1245, 221] on calme "checkbox" at bounding box center [1343, 220] width 215 height 17
checkbox calme "true"
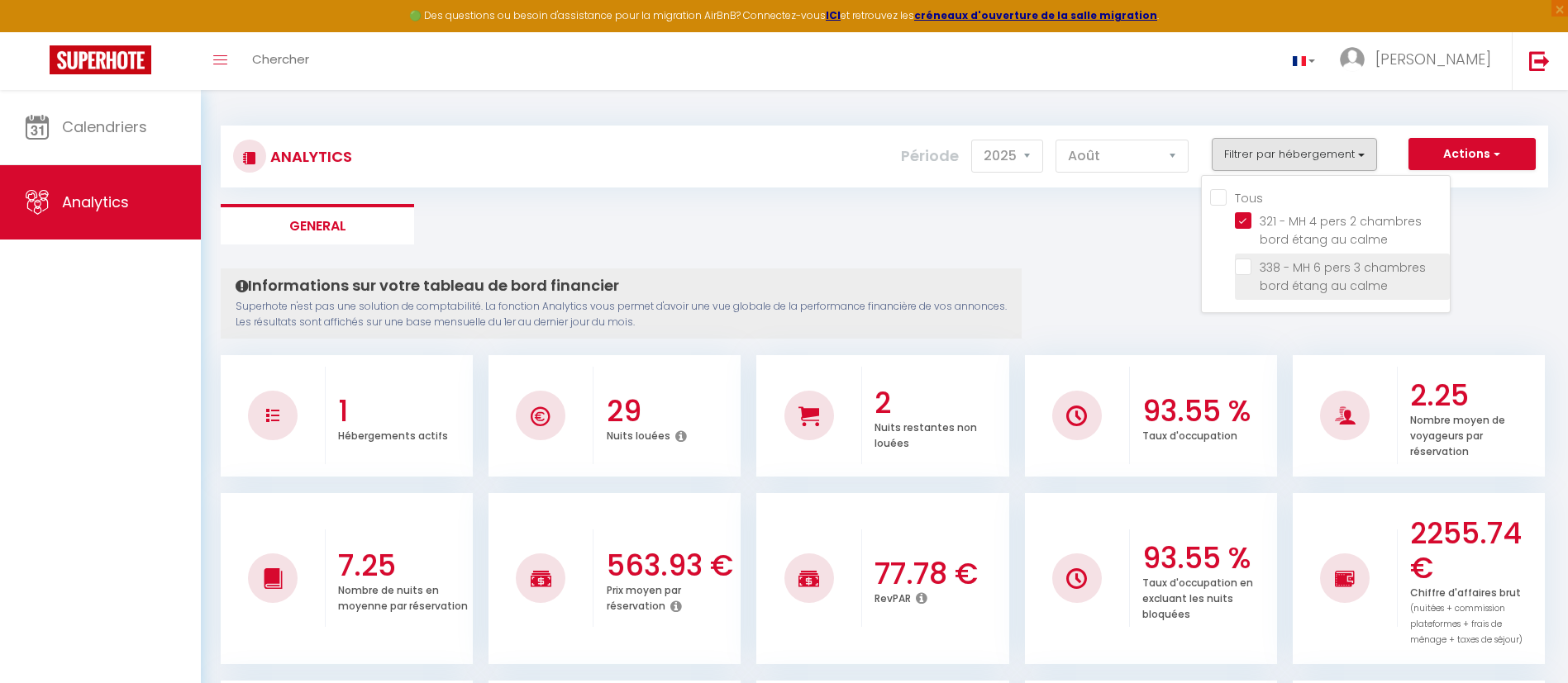
click at [1246, 269] on calme "checkbox" at bounding box center [1343, 266] width 215 height 17
checkbox calme "true"
checkbox input "true"
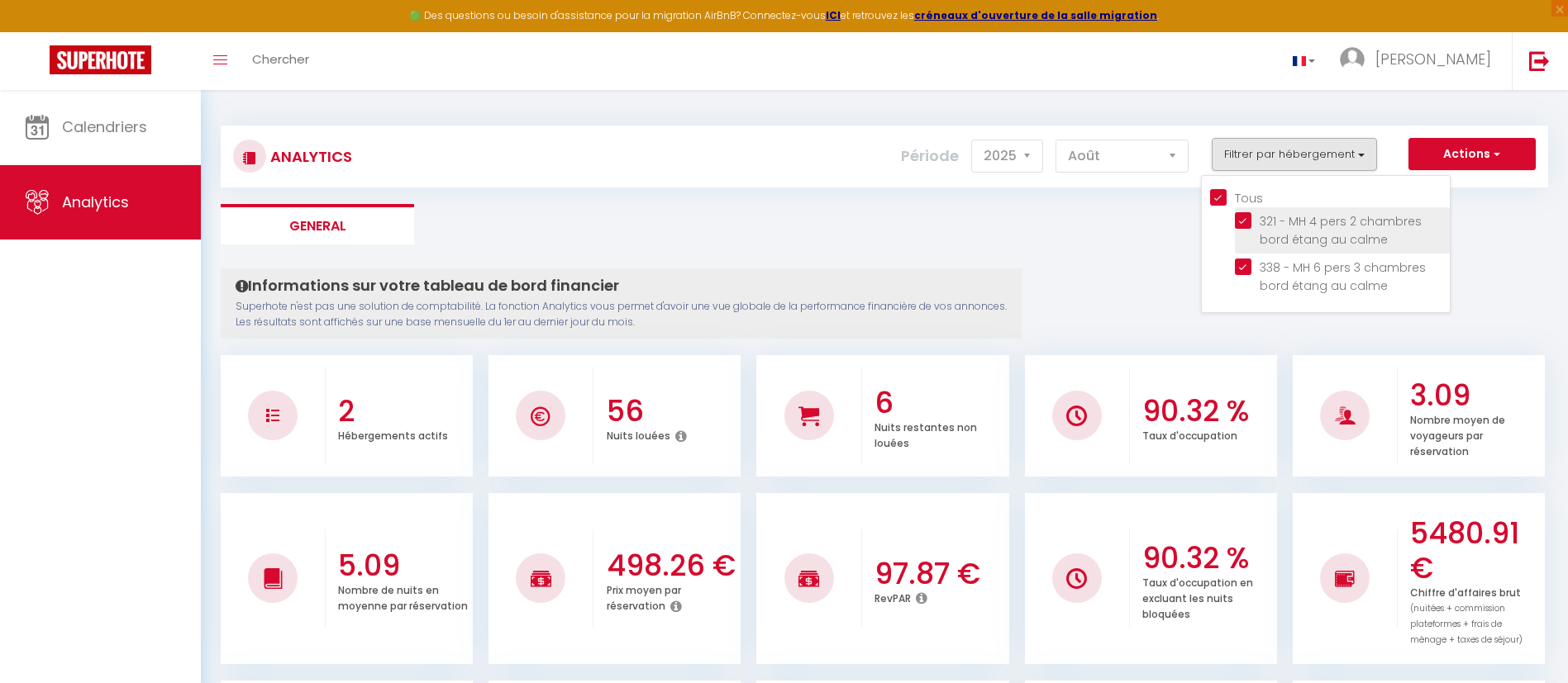
click at [1246, 218] on calme "checkbox" at bounding box center [1343, 220] width 215 height 17
checkbox calme "false"
checkbox input "false"
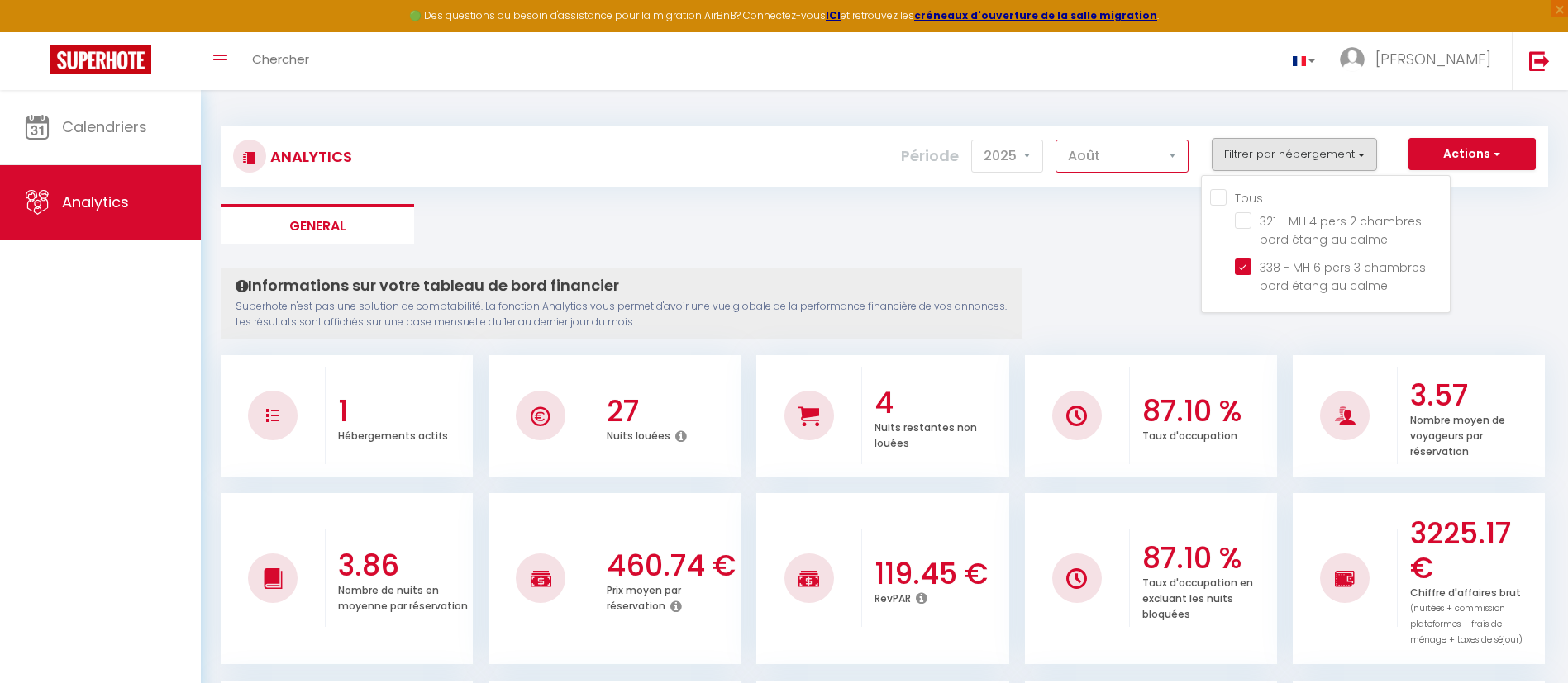
click at [1175, 154] on select "[PERSON_NAME] Mars Avril Mai Juin Juillet Août Septembre Octobre Novembre Décem…" at bounding box center [1122, 155] width 133 height 33
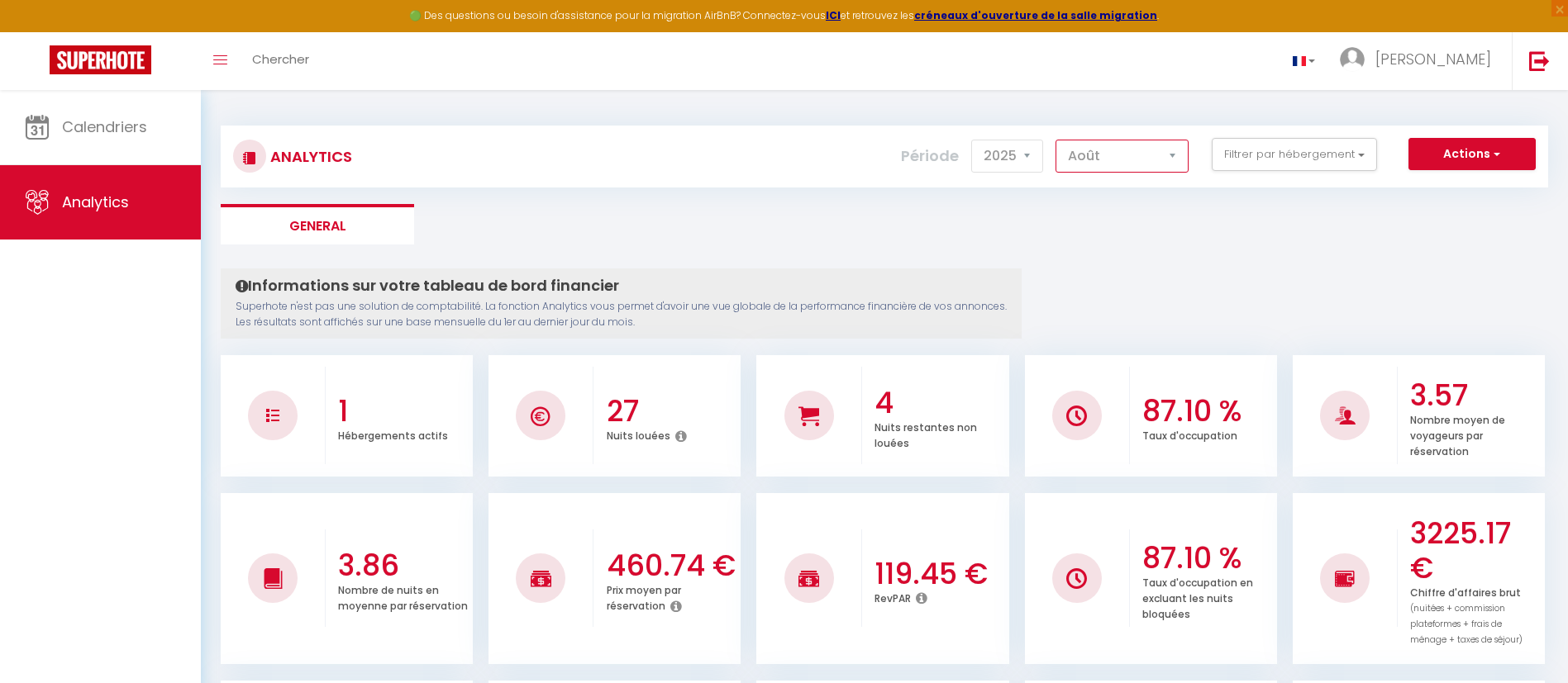
select select "7"
click at [1057, 139] on select "[PERSON_NAME] Mars Avril Mai Juin Juillet Août Septembre Octobre Novembre Décem…" at bounding box center [1122, 155] width 133 height 33
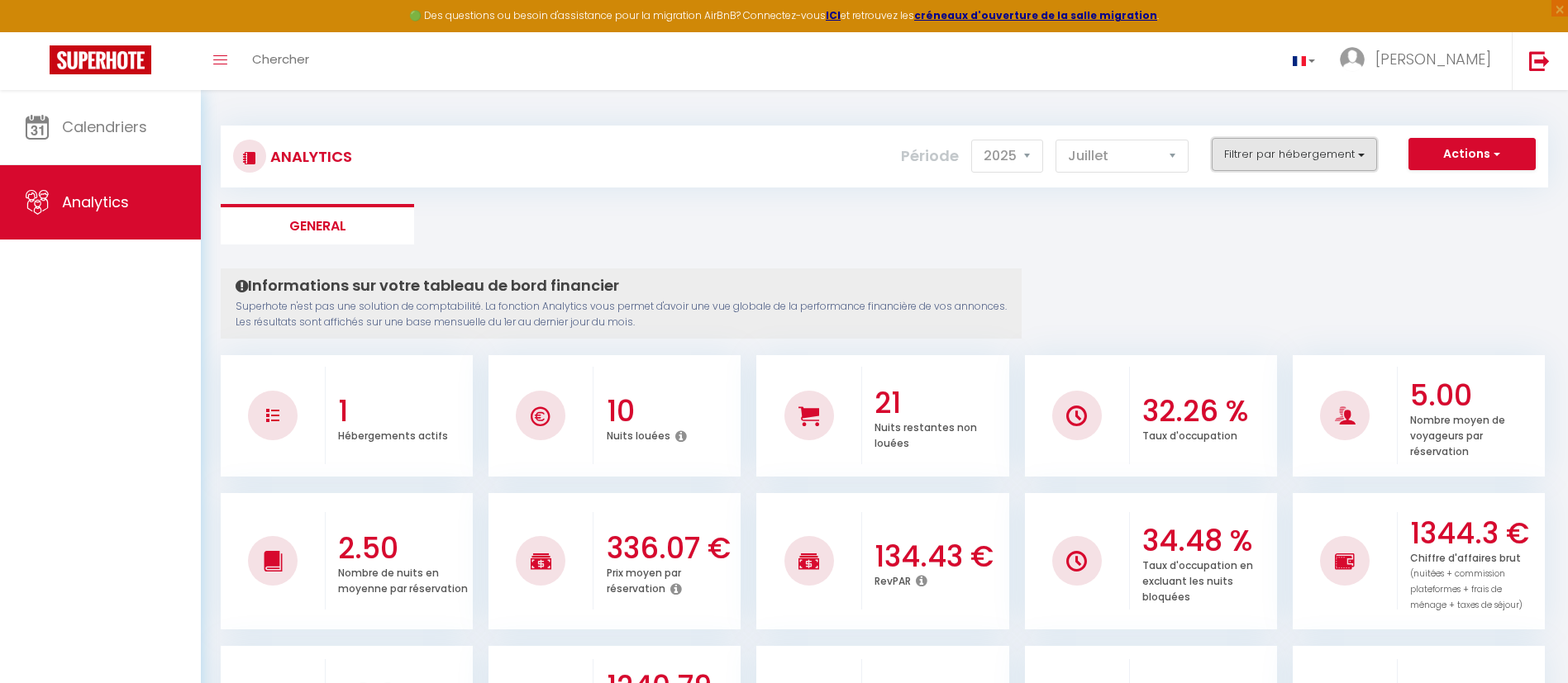
click at [1361, 155] on button "Filtrer par hébergement" at bounding box center [1294, 154] width 165 height 33
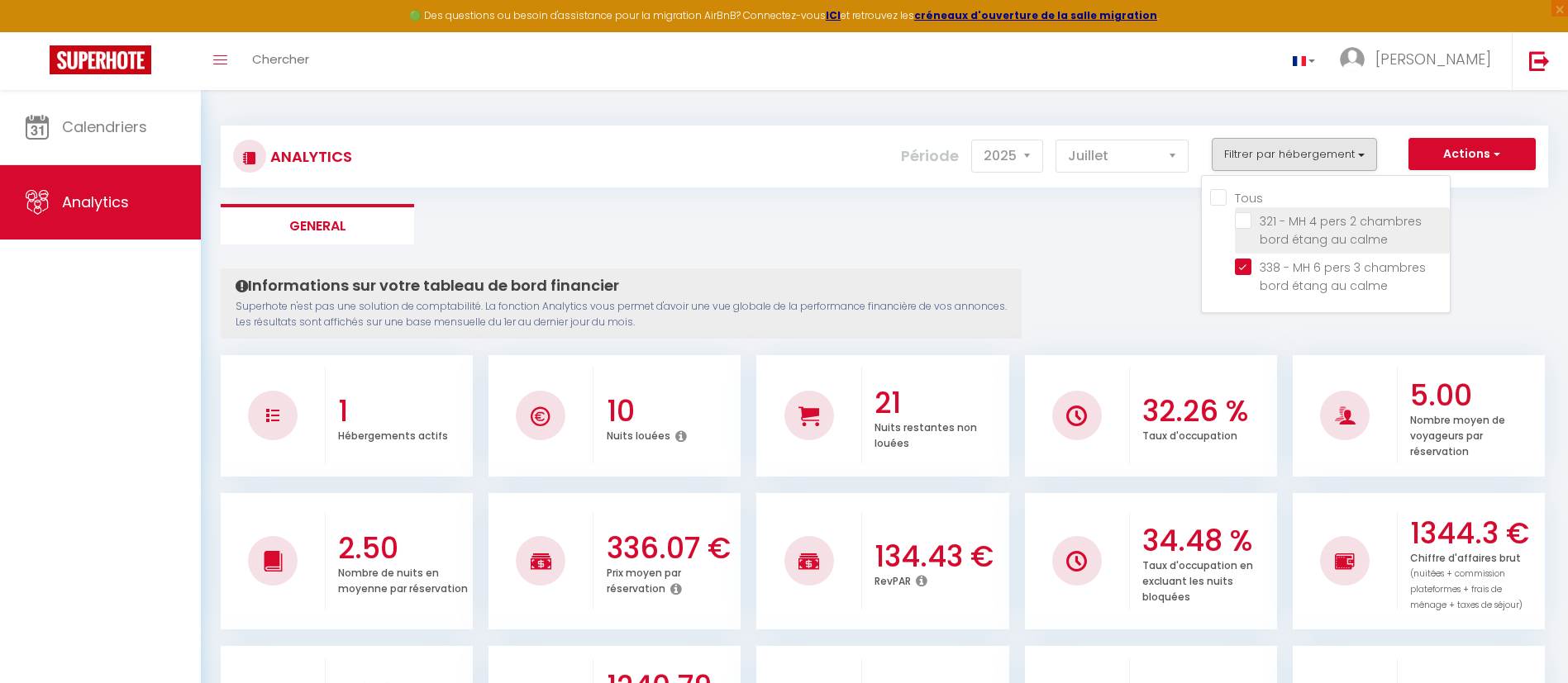
click at [1242, 221] on calme "checkbox" at bounding box center [1343, 220] width 215 height 17
checkbox calme "true"
checkbox input "true"
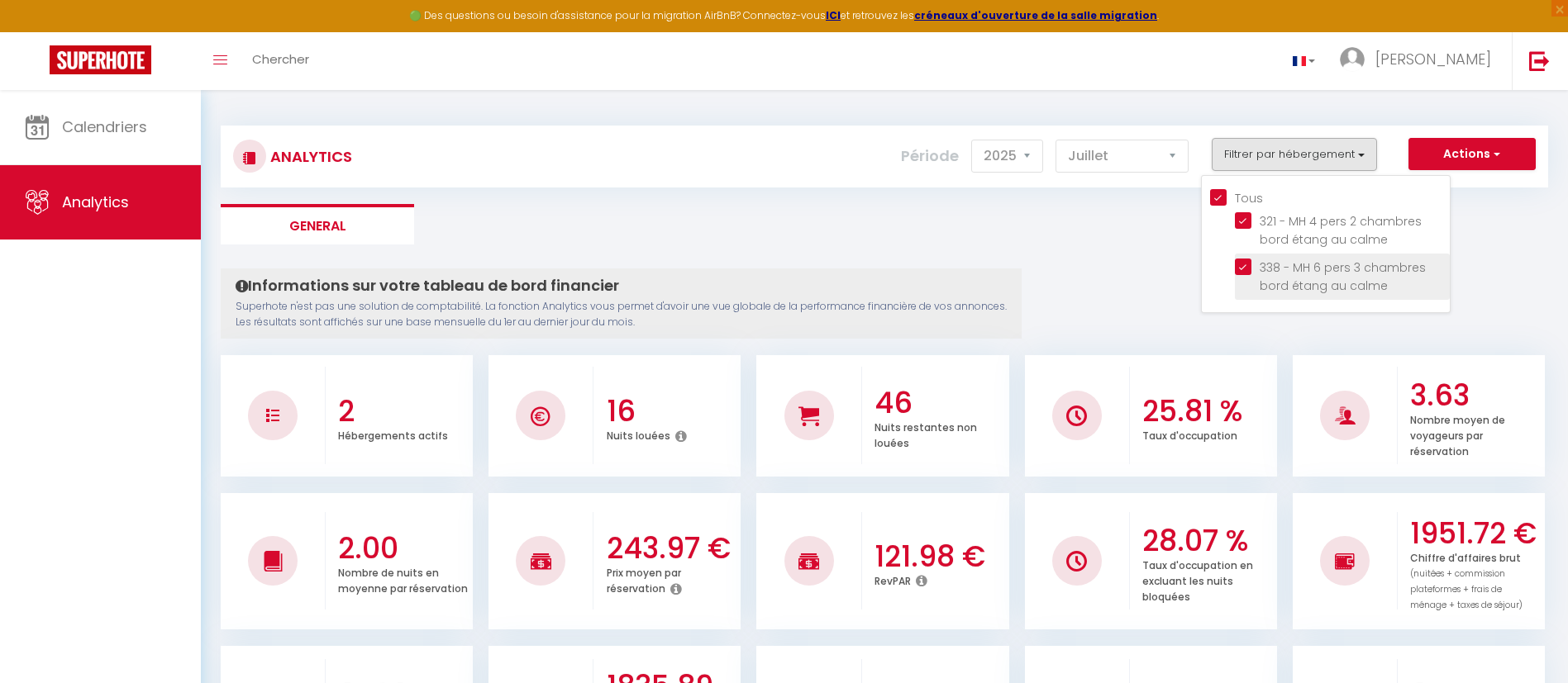
click at [1248, 259] on calme "checkbox" at bounding box center [1343, 266] width 215 height 17
checkbox calme "false"
checkbox input "false"
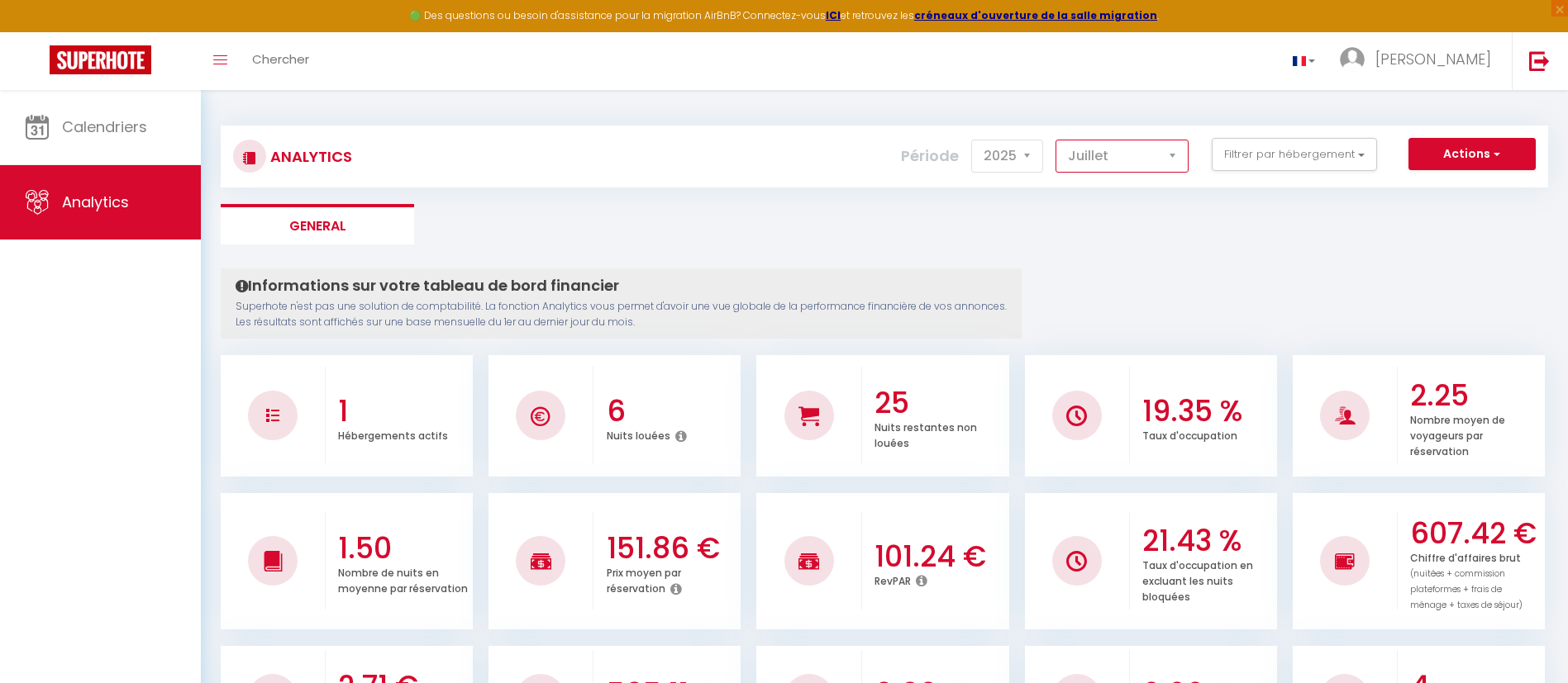
click at [1172, 151] on select "[PERSON_NAME] Mars Avril Mai Juin Juillet Août Septembre Octobre Novembre Décem…" at bounding box center [1122, 155] width 133 height 33
select select "8"
click at [1057, 139] on select "[PERSON_NAME] Mars Avril Mai Juin Juillet Août Septembre Octobre Novembre Décem…" at bounding box center [1122, 155] width 133 height 33
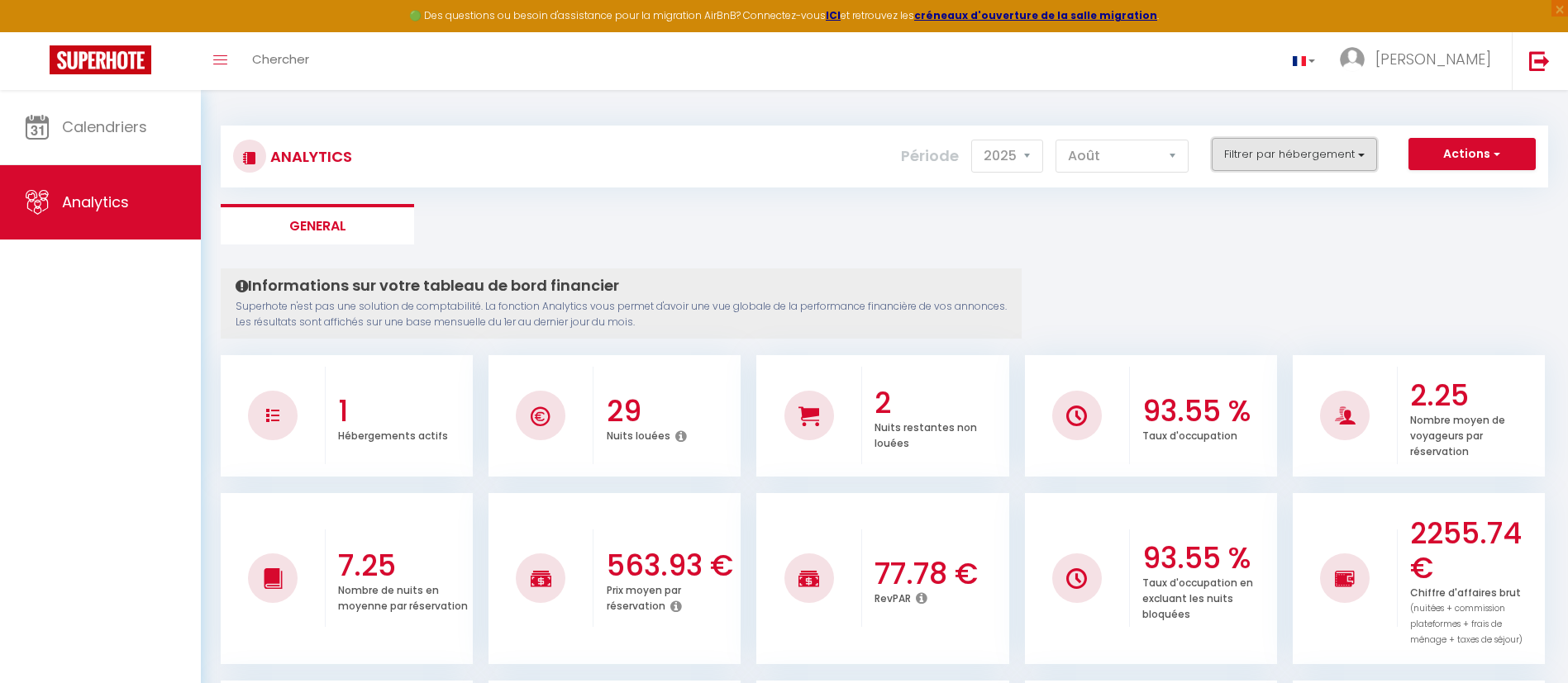
click at [1352, 152] on button "Filtrer par hébergement" at bounding box center [1294, 154] width 165 height 33
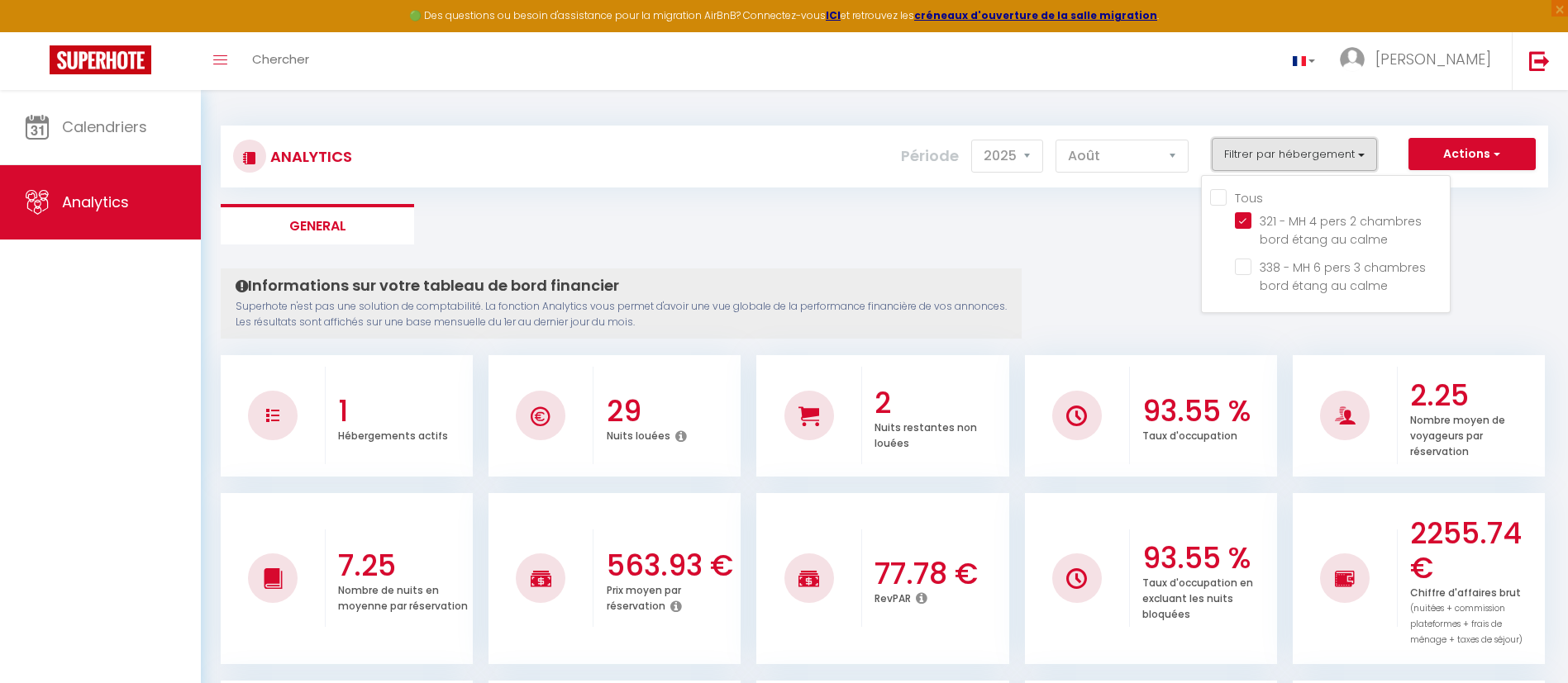
click at [1365, 154] on button "Filtrer par hébergement" at bounding box center [1294, 154] width 165 height 33
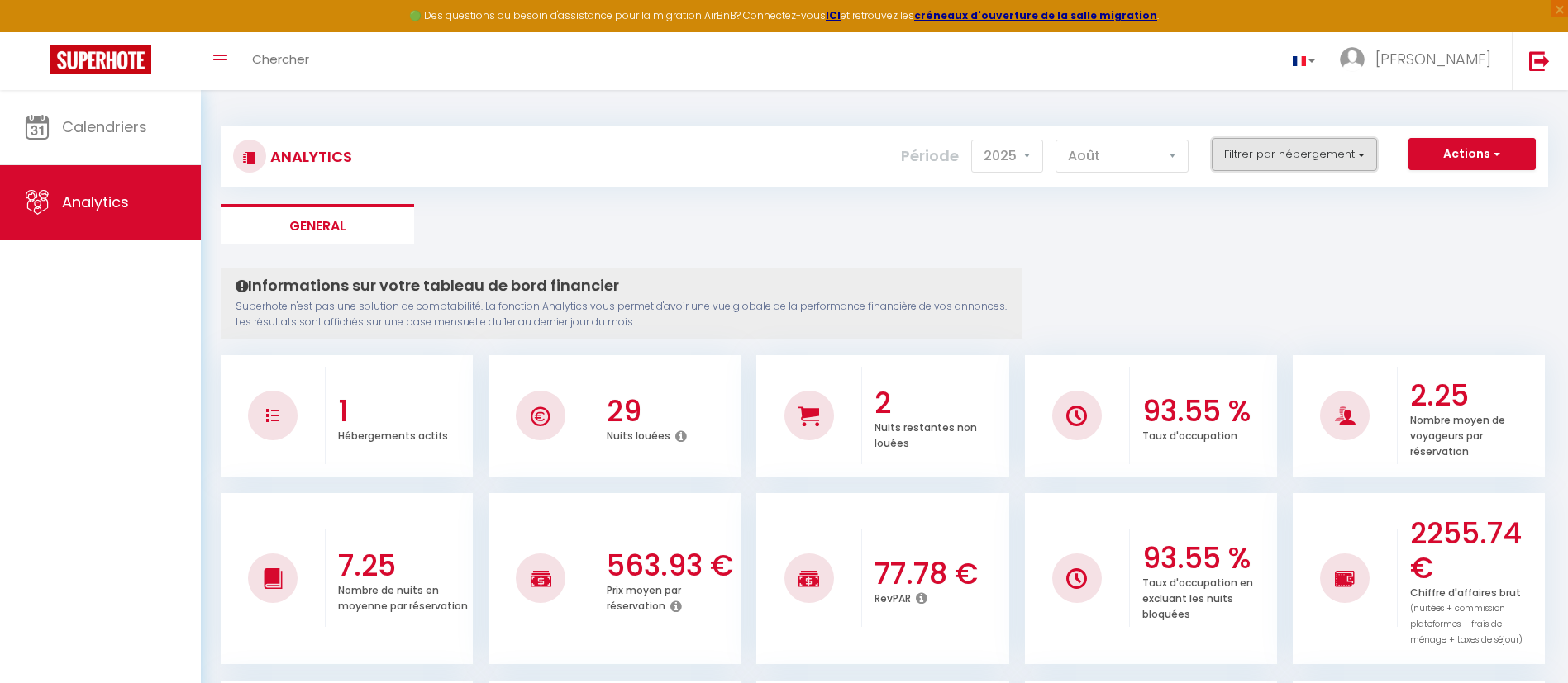
click at [1359, 151] on button "Filtrer par hébergement" at bounding box center [1294, 154] width 165 height 33
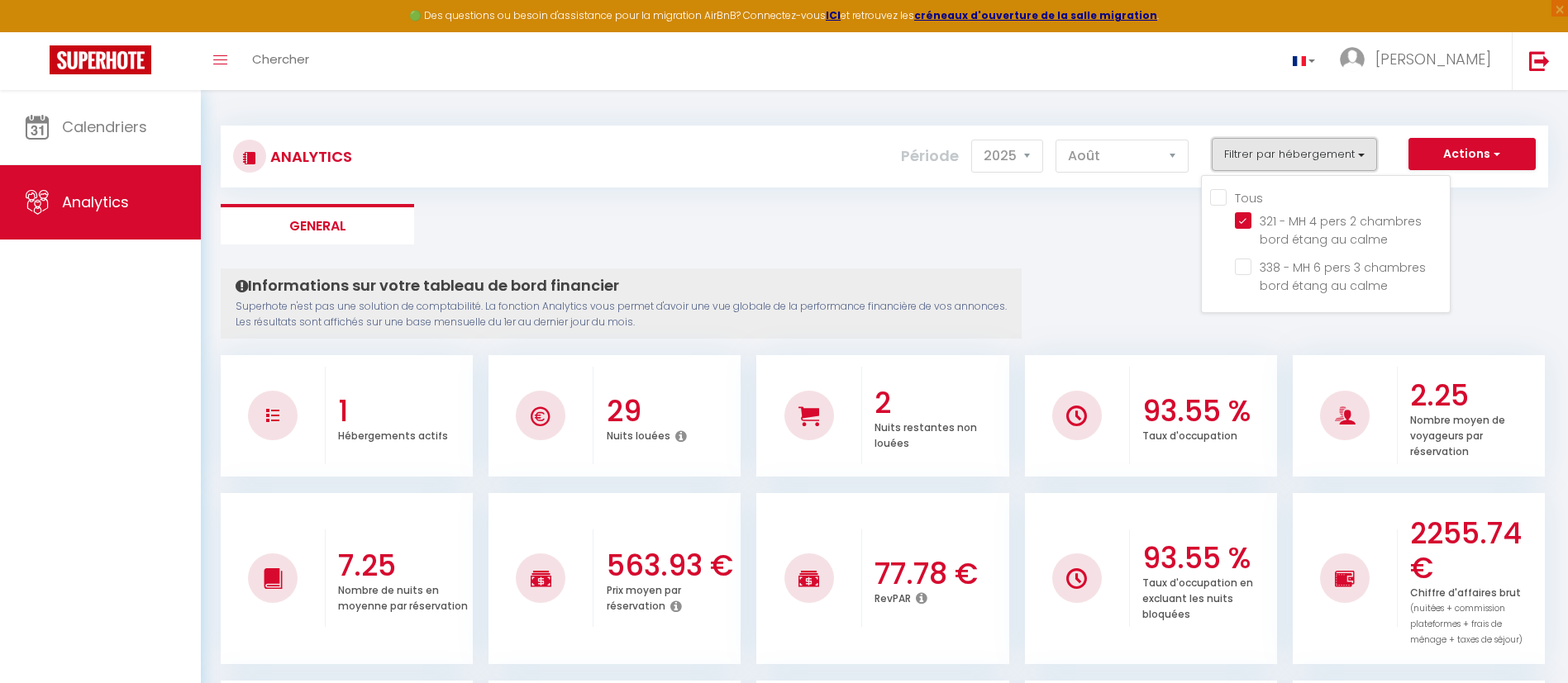
click at [1355, 153] on button "Filtrer par hébergement" at bounding box center [1294, 154] width 165 height 33
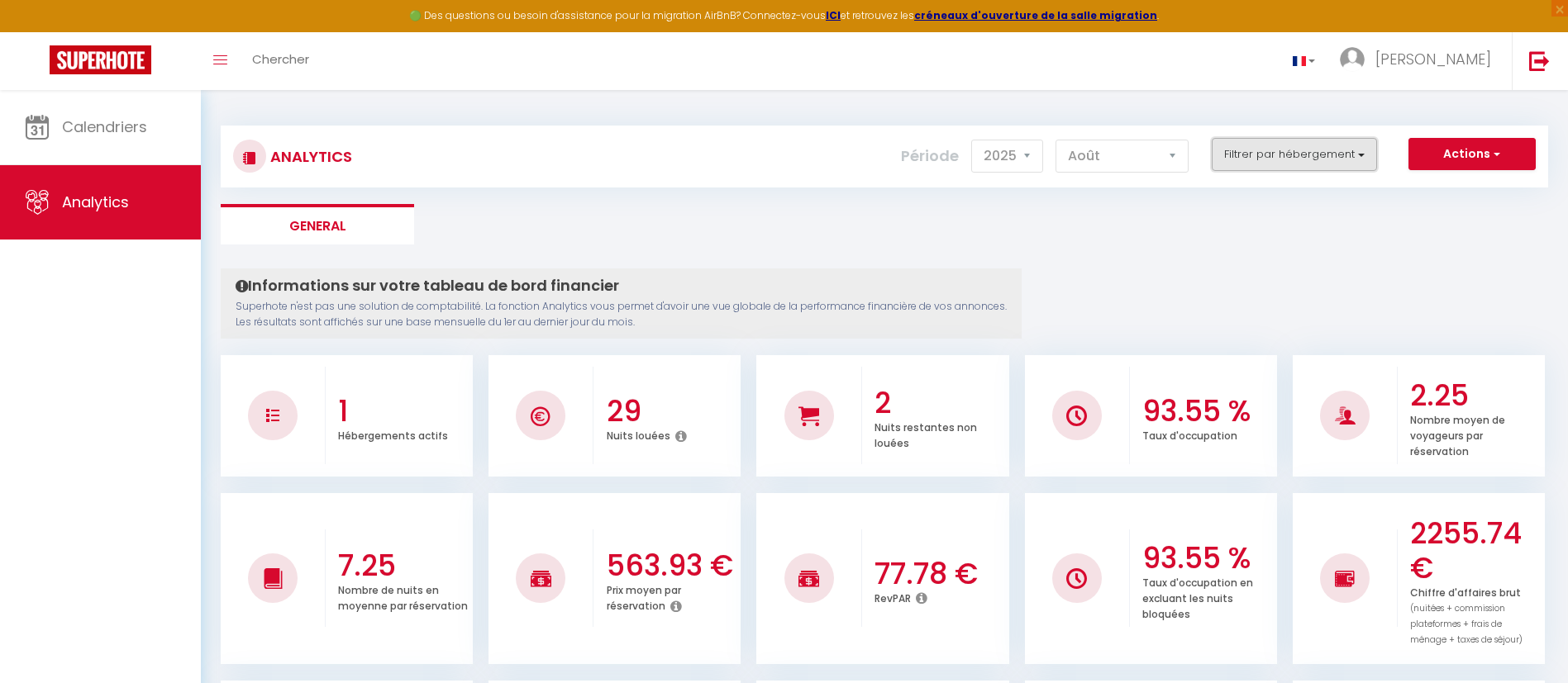
click at [1365, 152] on button "Filtrer par hébergement" at bounding box center [1294, 154] width 165 height 33
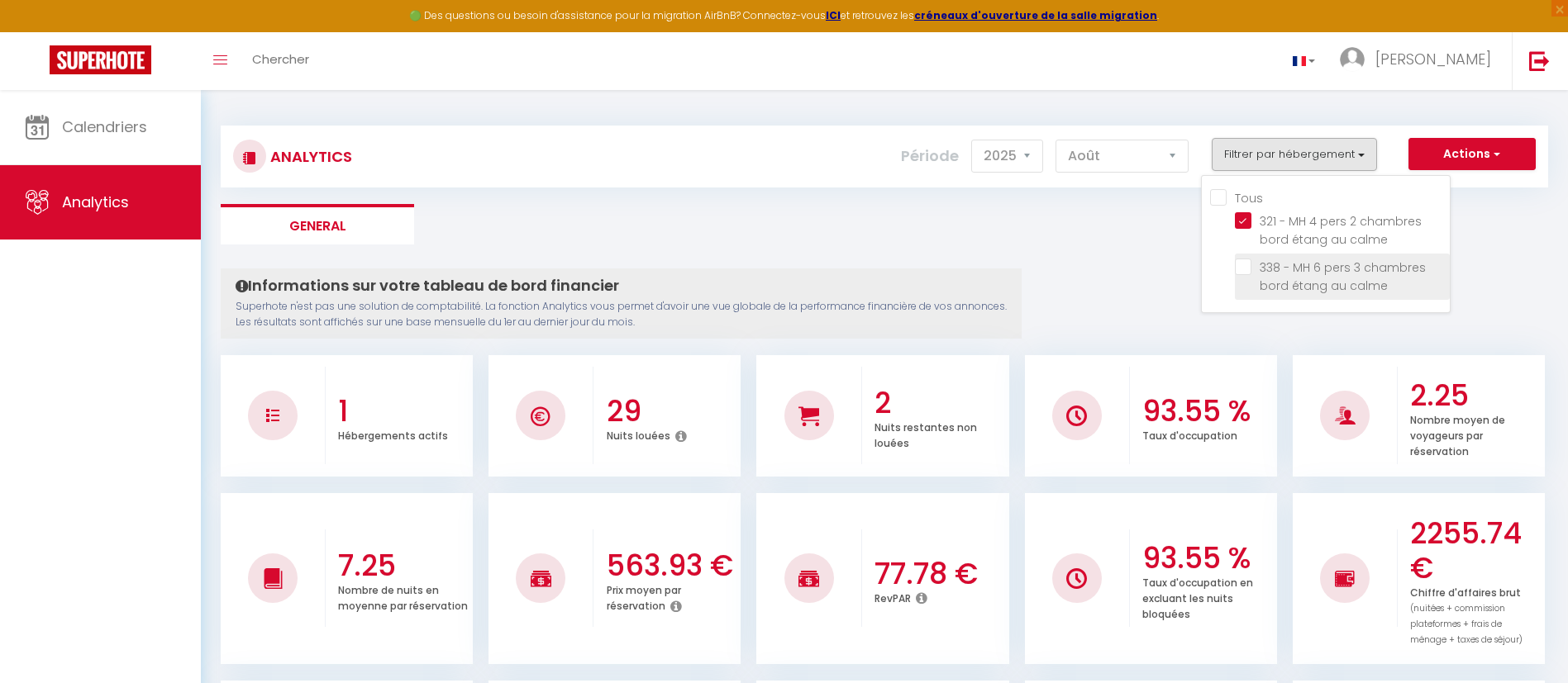
click at [1245, 267] on calme "checkbox" at bounding box center [1343, 266] width 215 height 17
checkbox calme "true"
checkbox input "true"
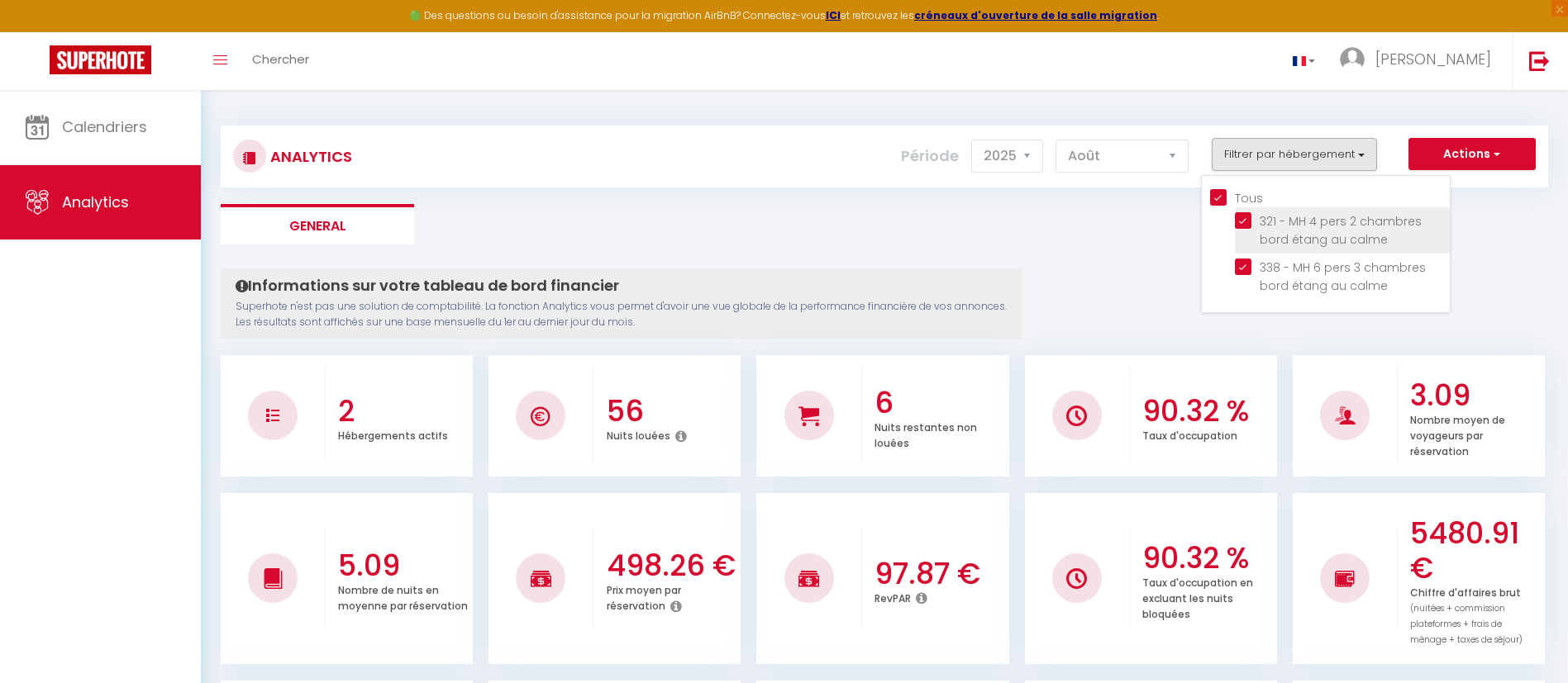
click at [1246, 221] on calme "checkbox" at bounding box center [1343, 220] width 215 height 17
checkbox calme "false"
checkbox input "false"
click at [1243, 216] on calme "checkbox" at bounding box center [1343, 220] width 215 height 17
checkbox calme "true"
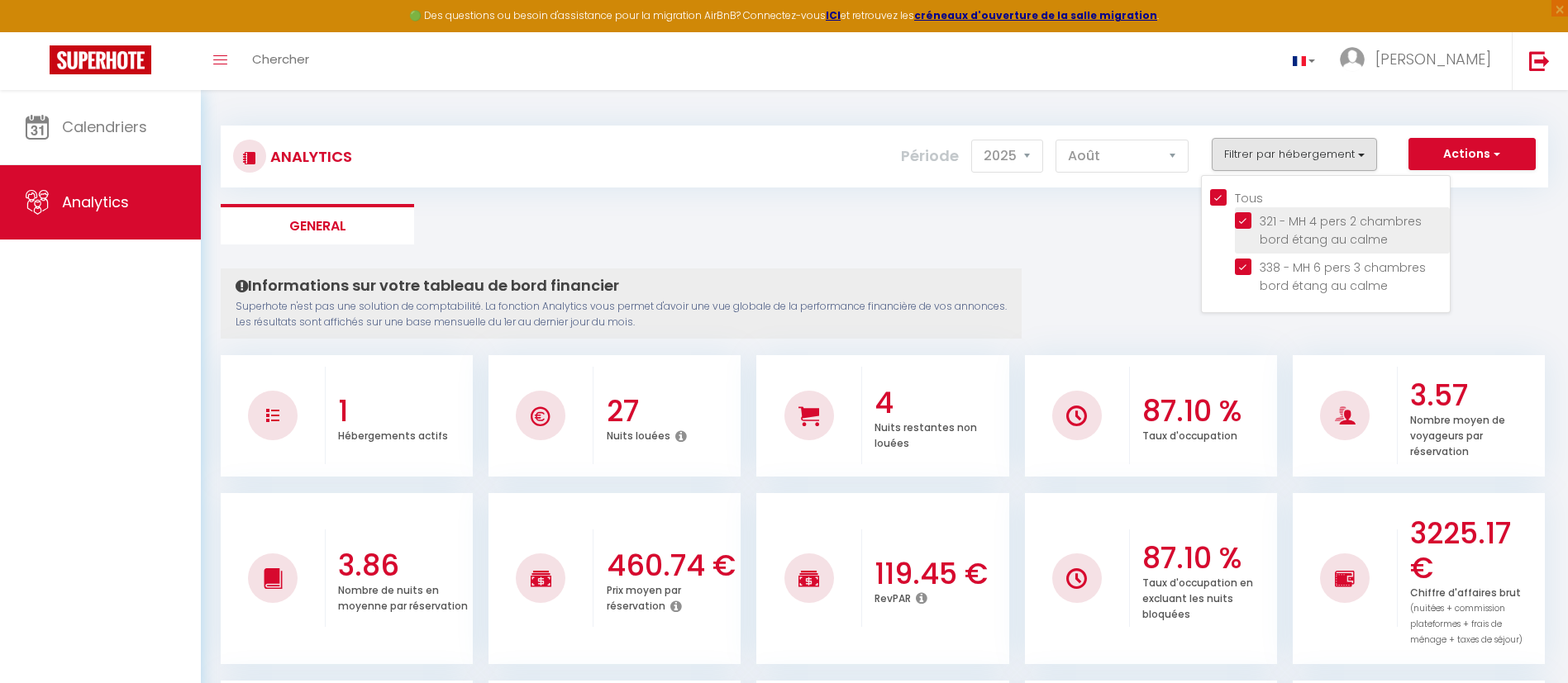
checkbox input "true"
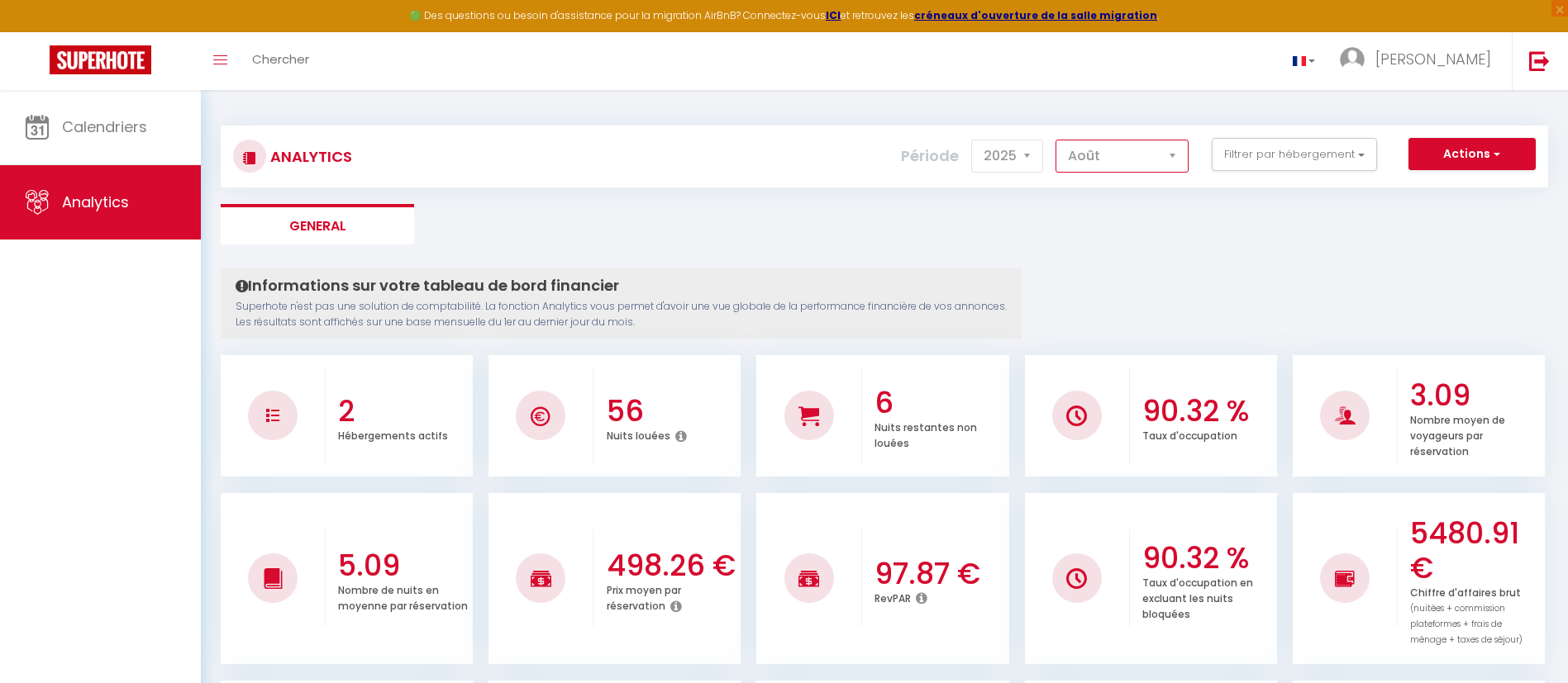
click at [1175, 155] on select "[PERSON_NAME] Mars Avril Mai Juin Juillet Août Septembre Octobre Novembre Décem…" at bounding box center [1122, 155] width 133 height 33
select select "7"
click at [1057, 139] on select "[PERSON_NAME] Mars Avril Mai Juin Juillet Août Septembre Octobre Novembre Décem…" at bounding box center [1122, 155] width 133 height 33
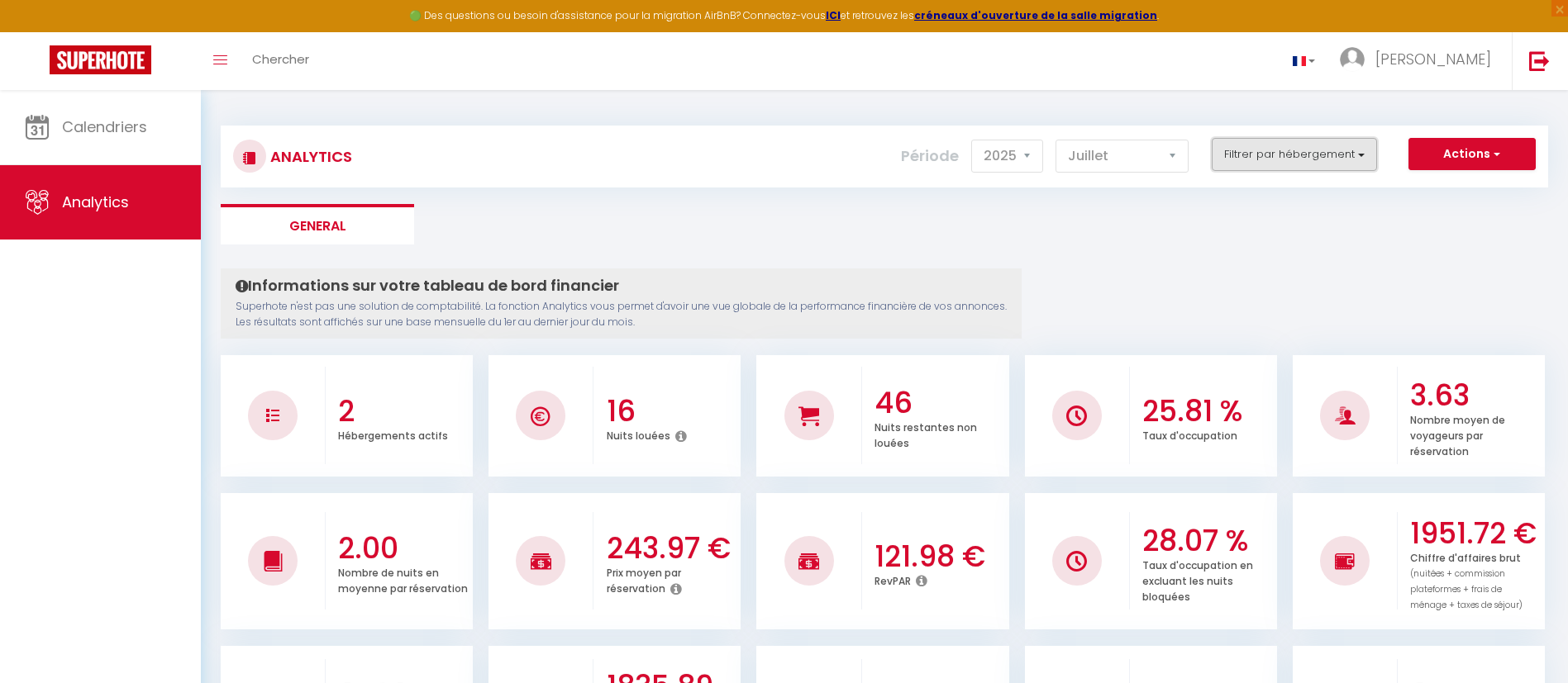
click at [1363, 155] on button "Filtrer par hébergement" at bounding box center [1294, 154] width 165 height 33
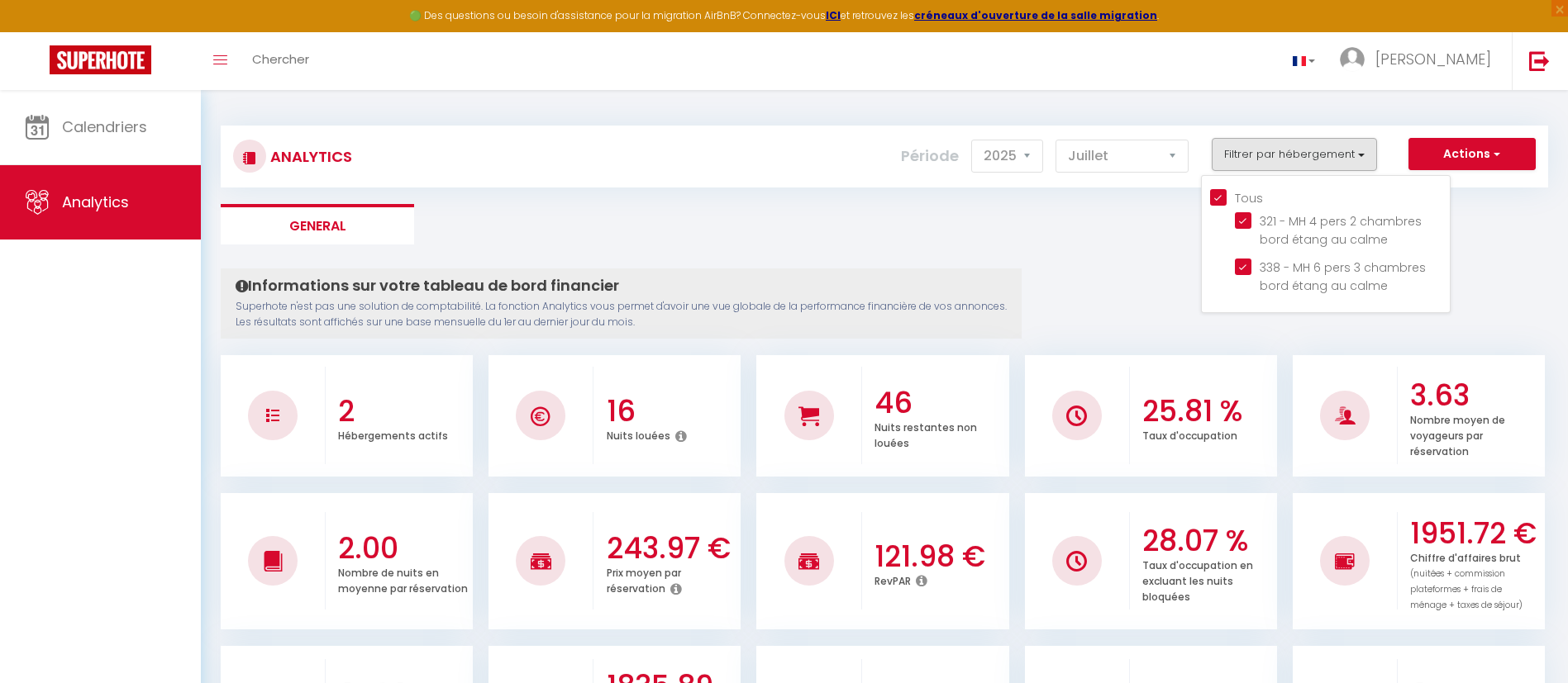
drag, startPoint x: 1242, startPoint y: 207, endPoint x: 1241, endPoint y: 218, distance: 11.0
click at [1243, 208] on li "321 - MH 4 pers 2 chambres bord étang au calme" at bounding box center [1343, 230] width 215 height 46
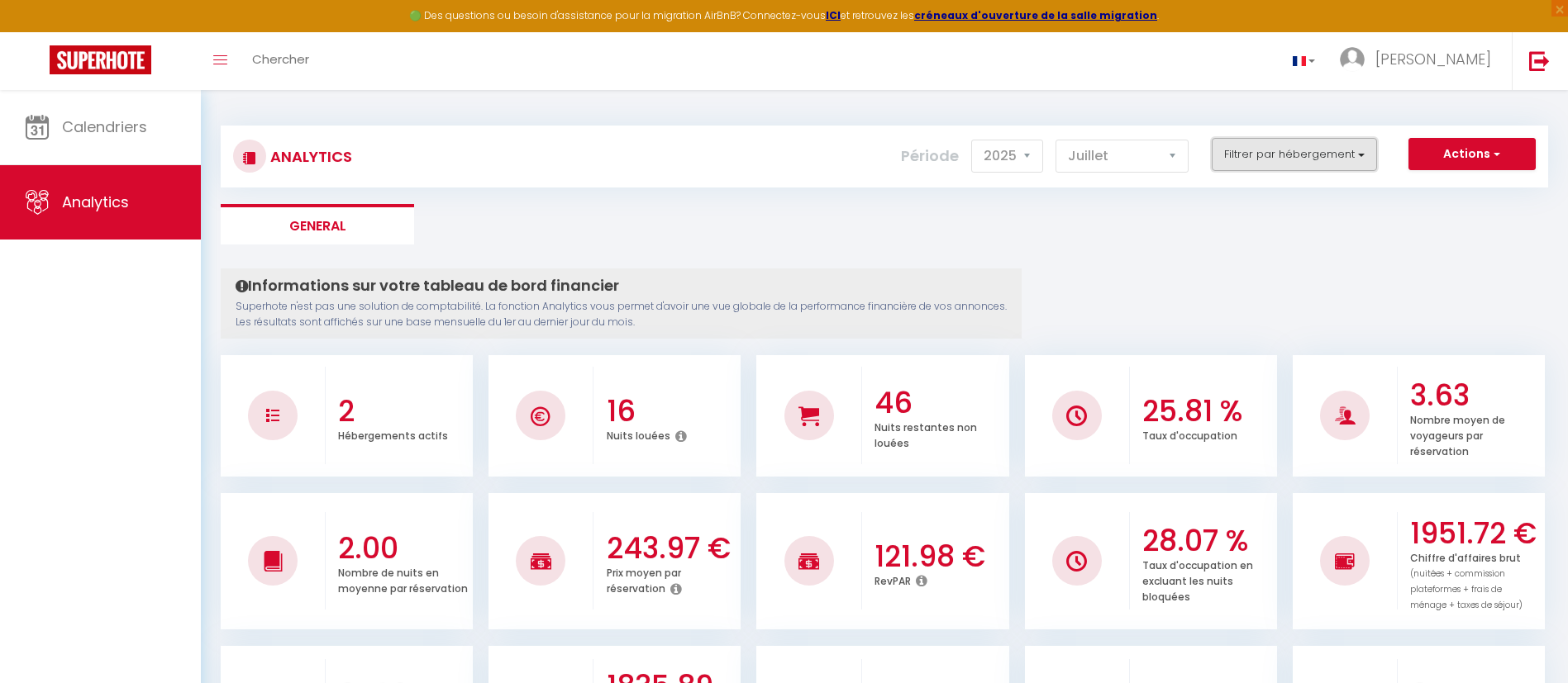
click at [1367, 155] on button "Filtrer par hébergement" at bounding box center [1294, 154] width 165 height 33
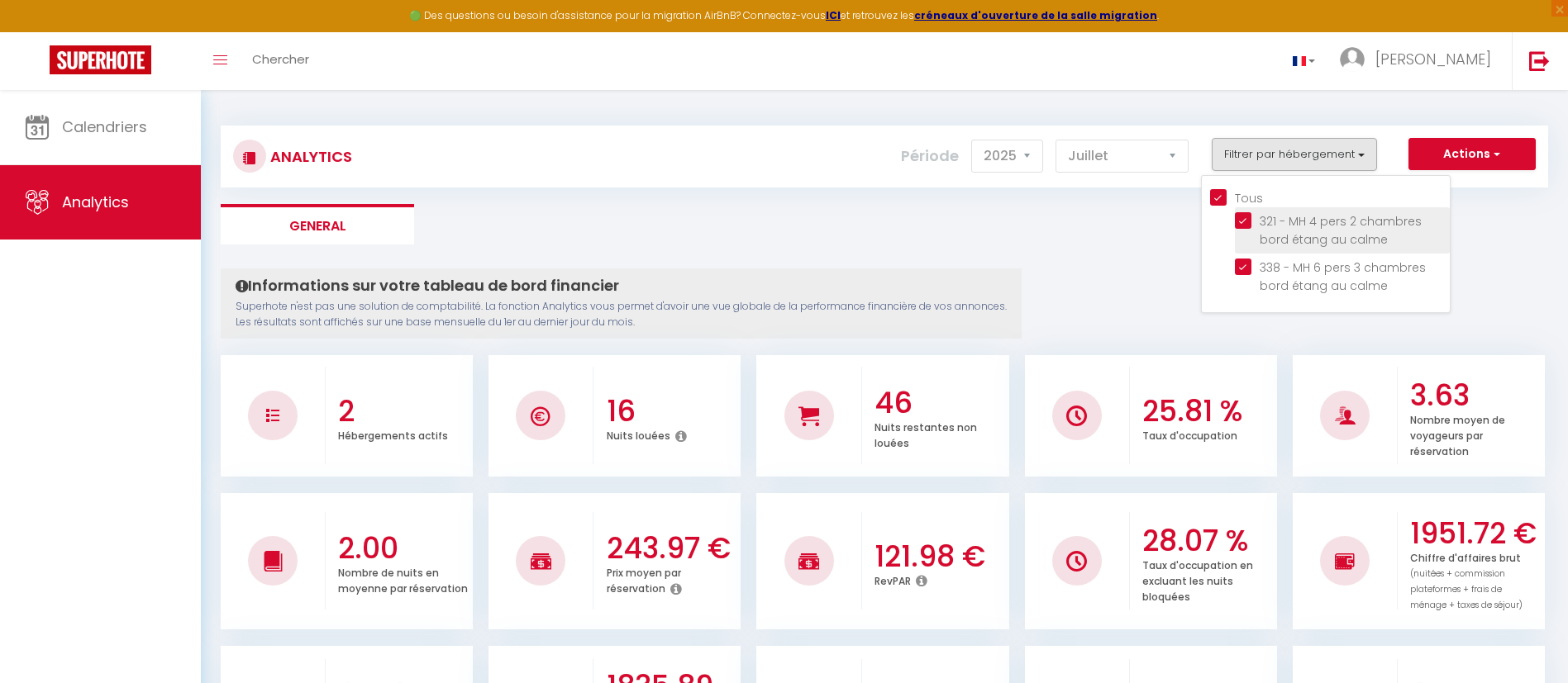
click at [1247, 219] on calme "checkbox" at bounding box center [1343, 220] width 215 height 17
checkbox calme "false"
checkbox input "false"
click at [1244, 220] on calme "checkbox" at bounding box center [1343, 220] width 215 height 17
checkbox calme "true"
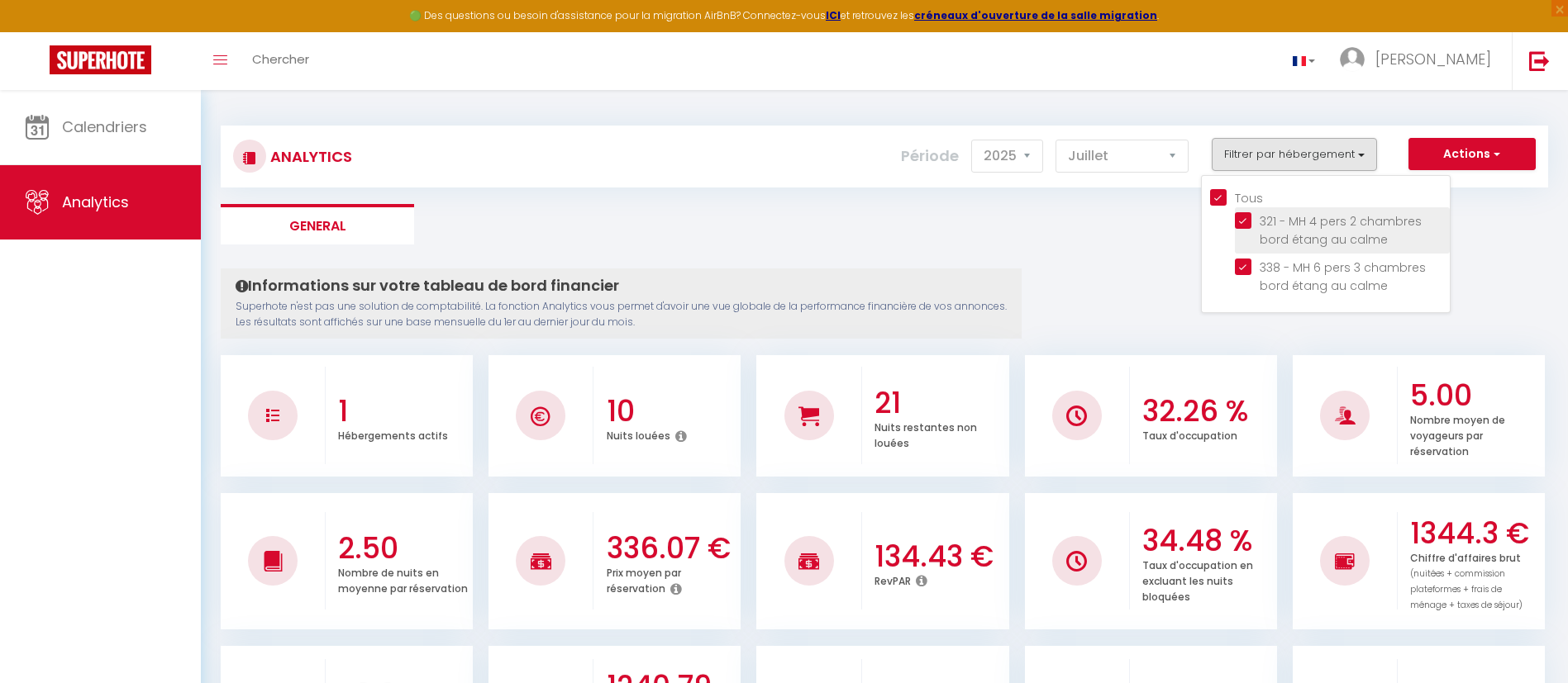
checkbox input "true"
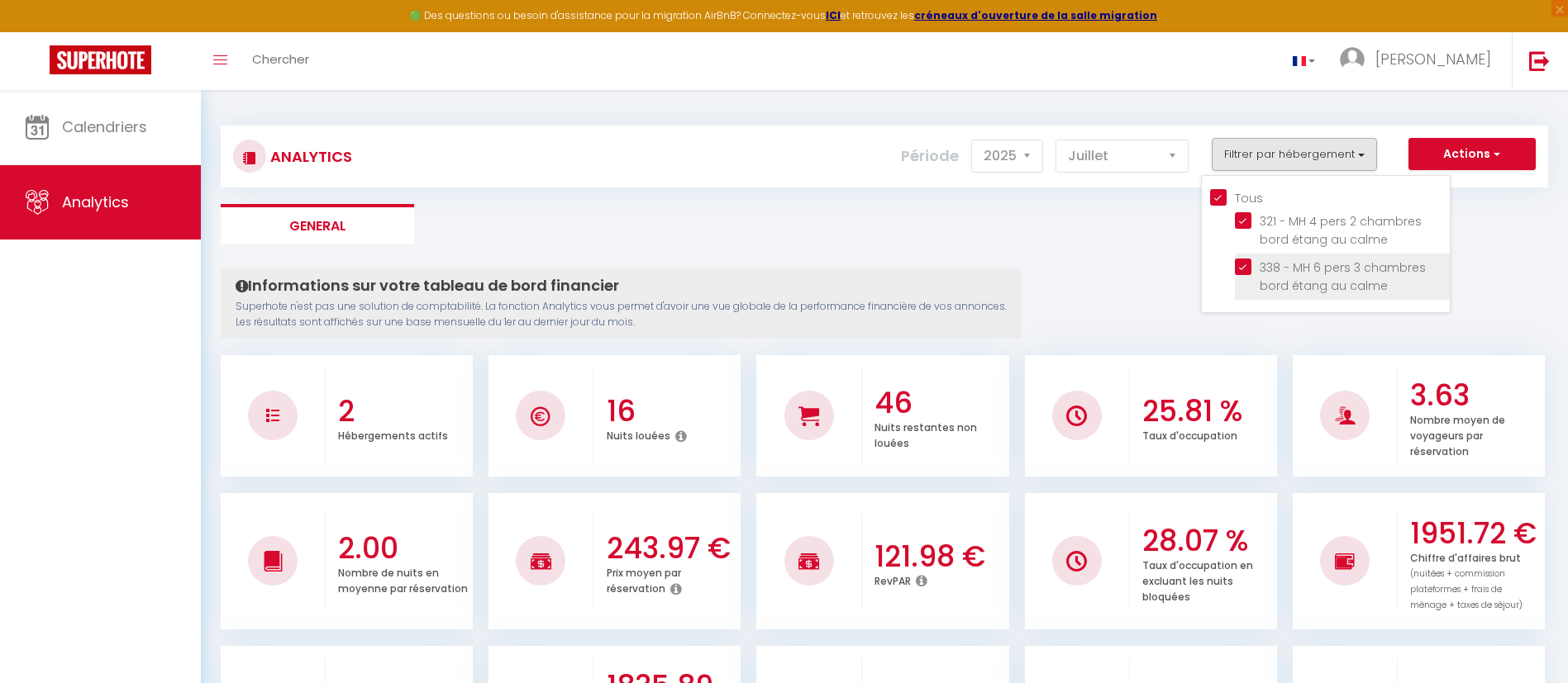
click at [1241, 265] on calme "checkbox" at bounding box center [1343, 266] width 215 height 17
checkbox calme "false"
checkbox input "false"
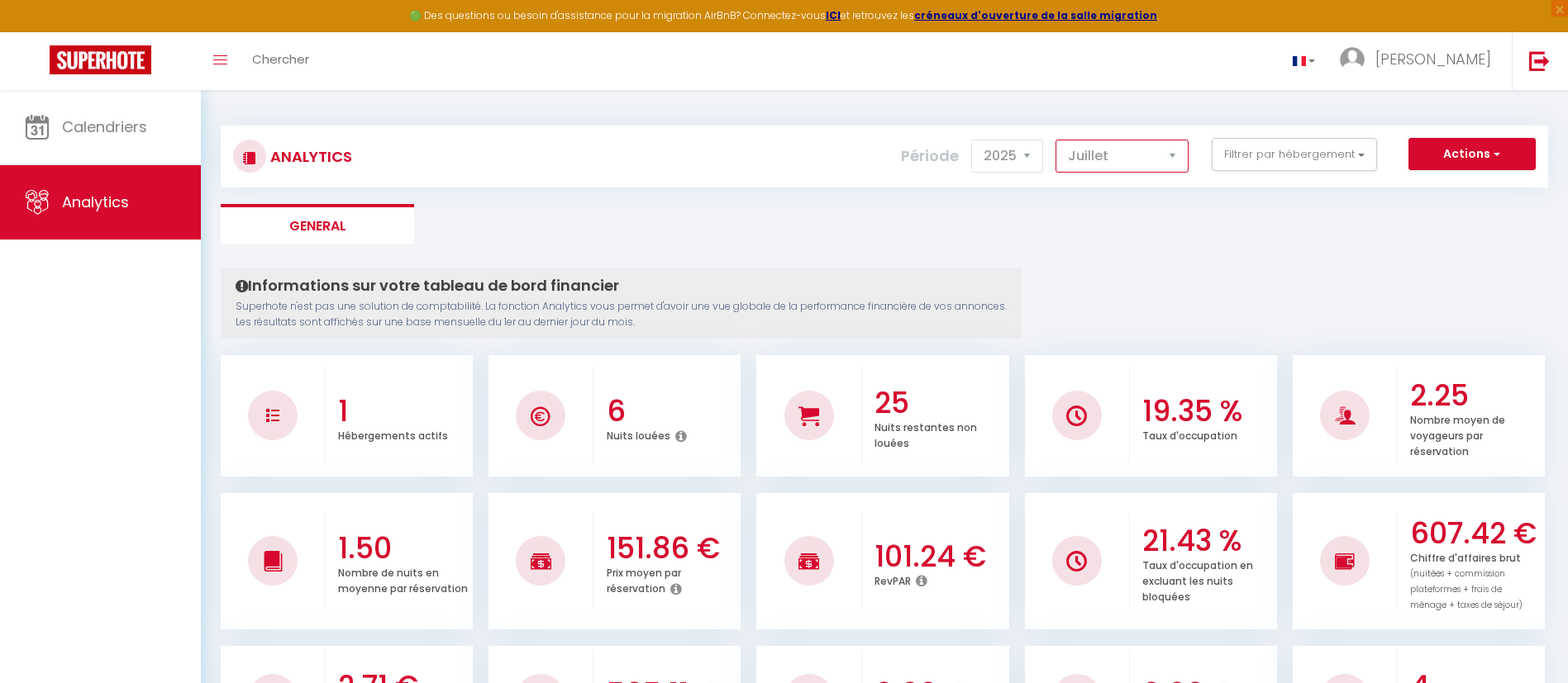
click at [1167, 155] on select "[PERSON_NAME] Mars Avril Mai Juin Juillet Août Septembre Octobre Novembre Décem…" at bounding box center [1122, 155] width 133 height 33
select select "8"
click at [1057, 139] on select "[PERSON_NAME] Mars Avril Mai Juin Juillet Août Septembre Octobre Novembre Décem…" at bounding box center [1122, 155] width 133 height 33
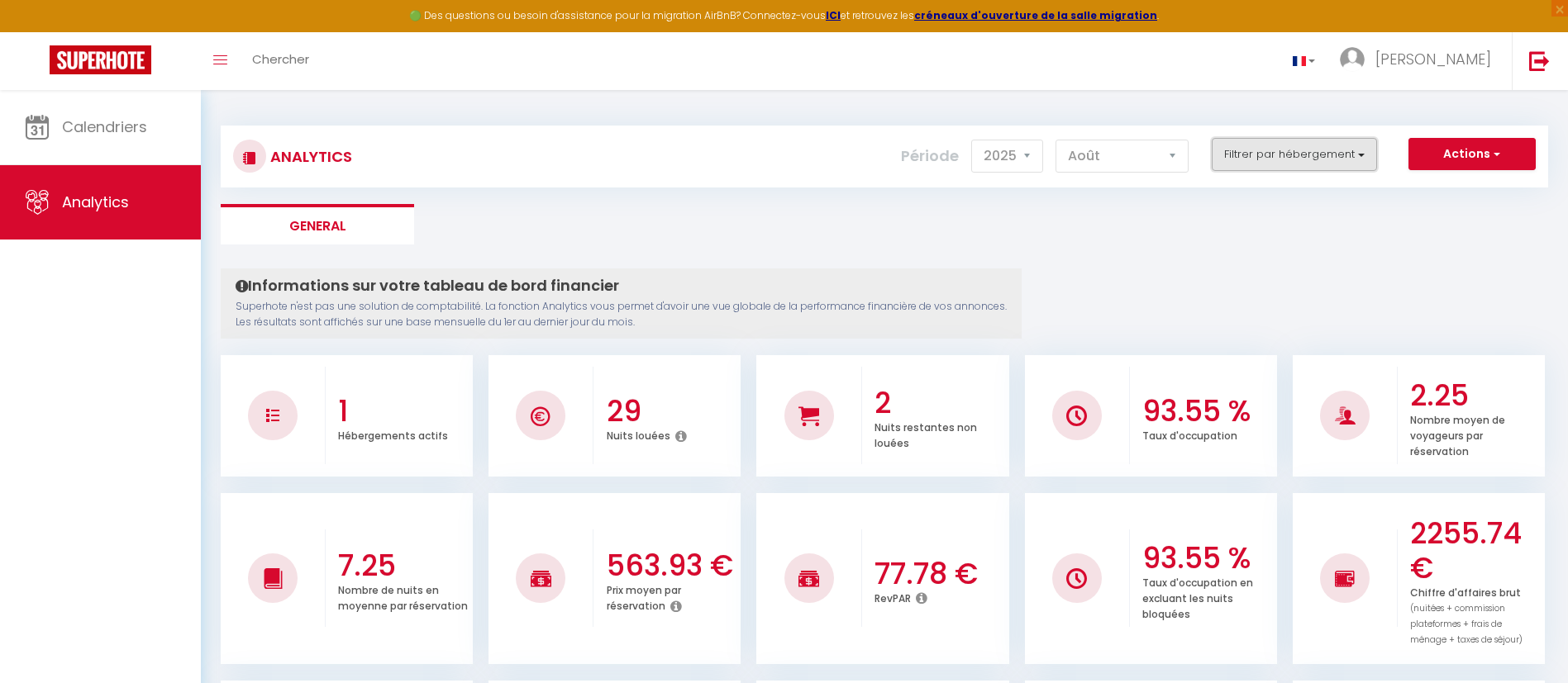
click at [1362, 150] on button "Filtrer par hébergement" at bounding box center [1294, 154] width 165 height 33
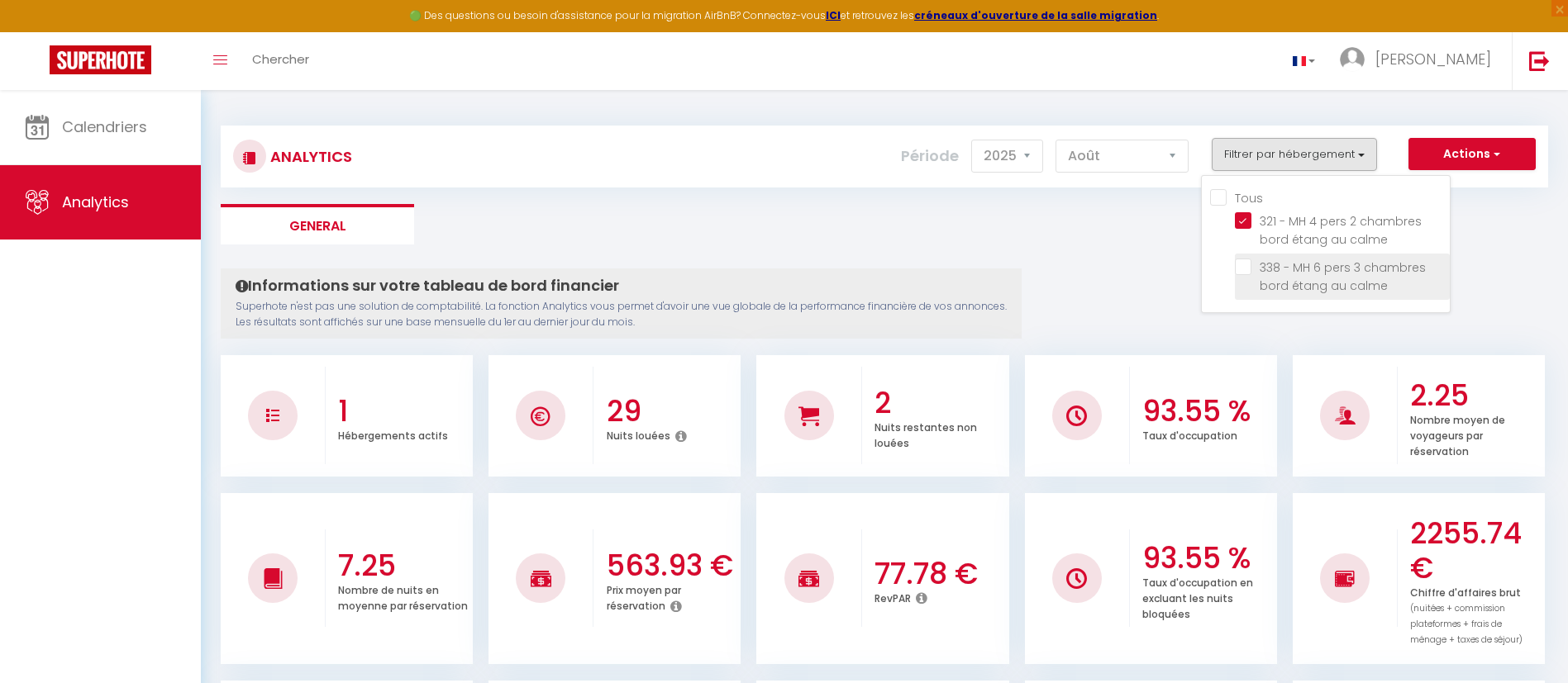
click at [1247, 270] on calme "checkbox" at bounding box center [1343, 266] width 215 height 17
checkbox calme "true"
checkbox input "true"
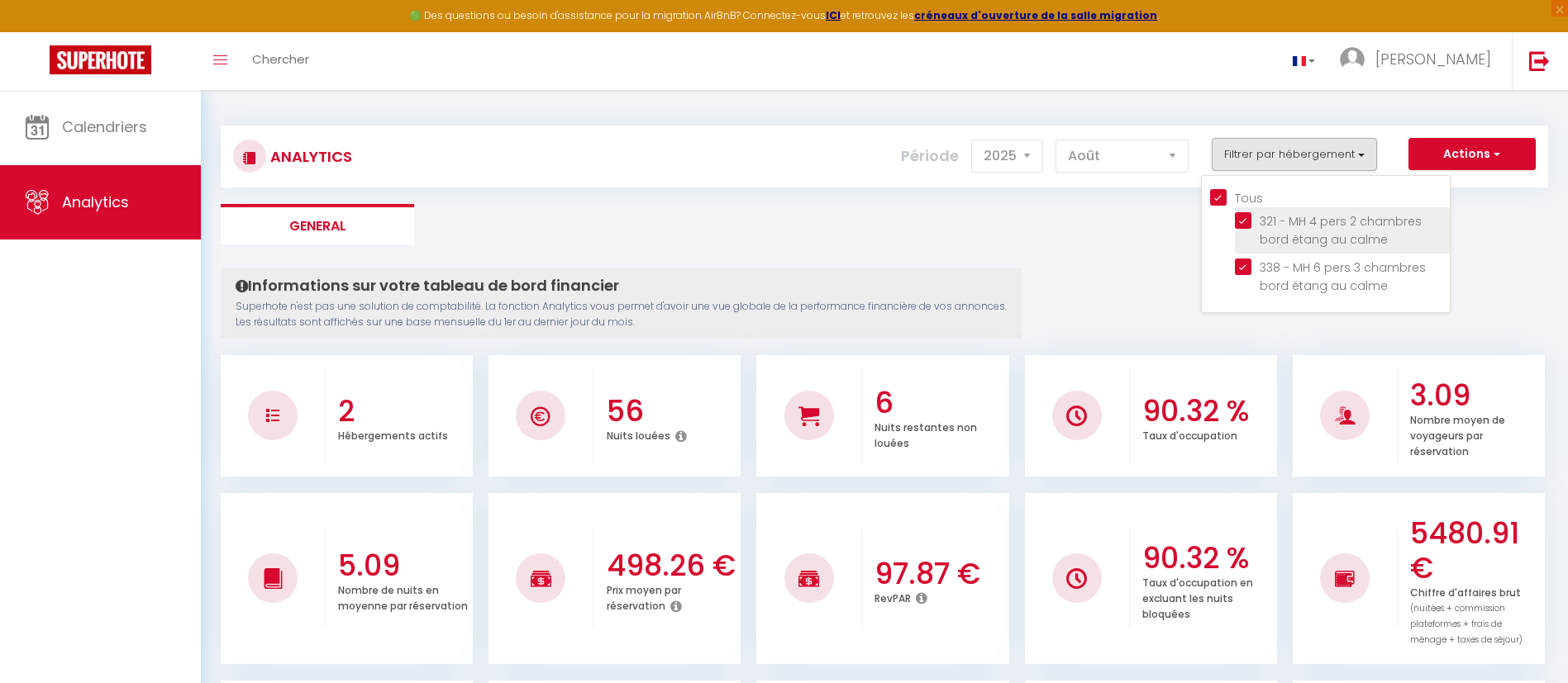
click at [1241, 220] on calme "checkbox" at bounding box center [1343, 220] width 215 height 17
checkbox calme "false"
checkbox input "false"
